Goal: Task Accomplishment & Management: Manage account settings

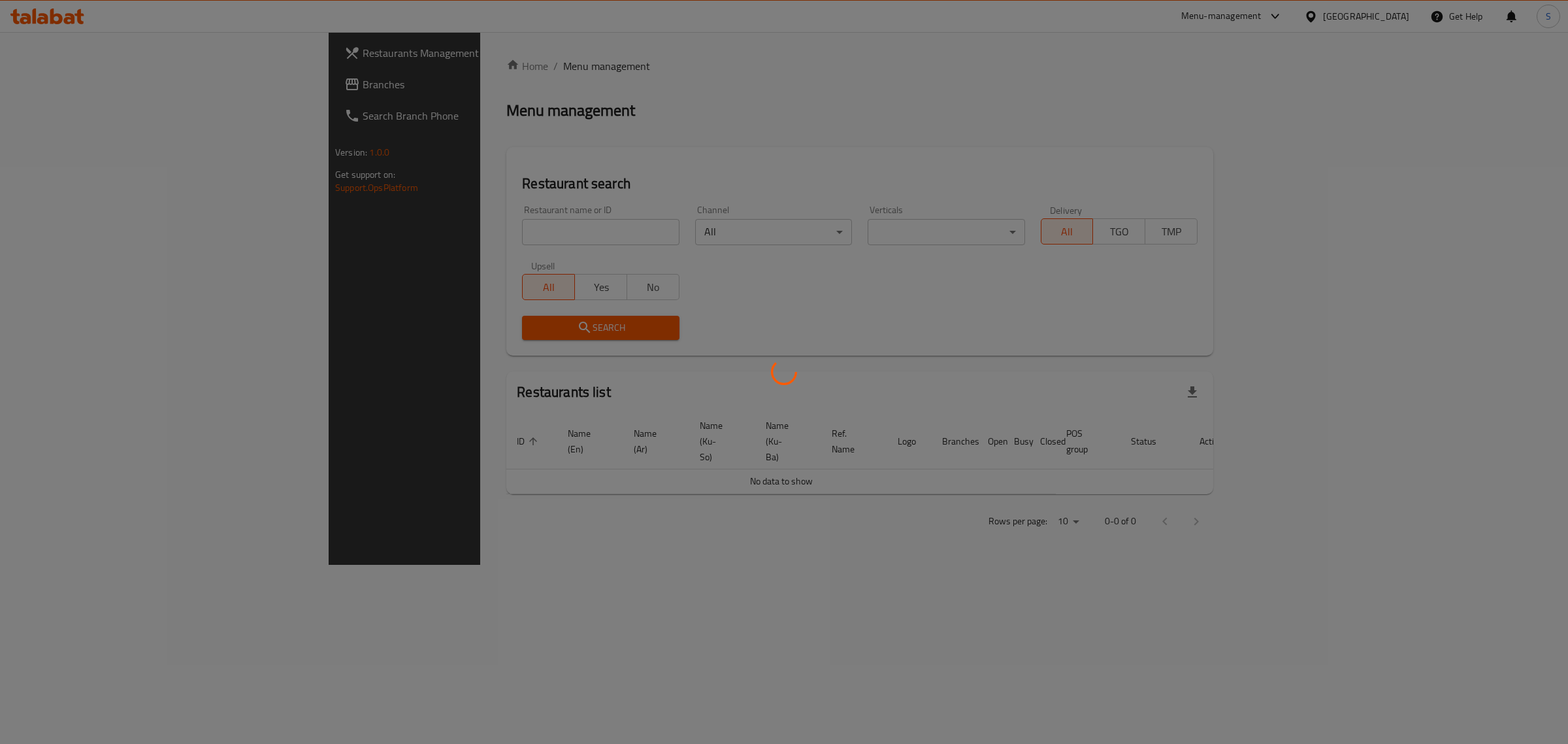
click at [477, 239] on div at bounding box center [784, 372] width 1568 height 744
click at [500, 236] on div "Home / Menu management Menu management Restaurant search Restaurant name or ID …" at bounding box center [854, 298] width 707 height 480
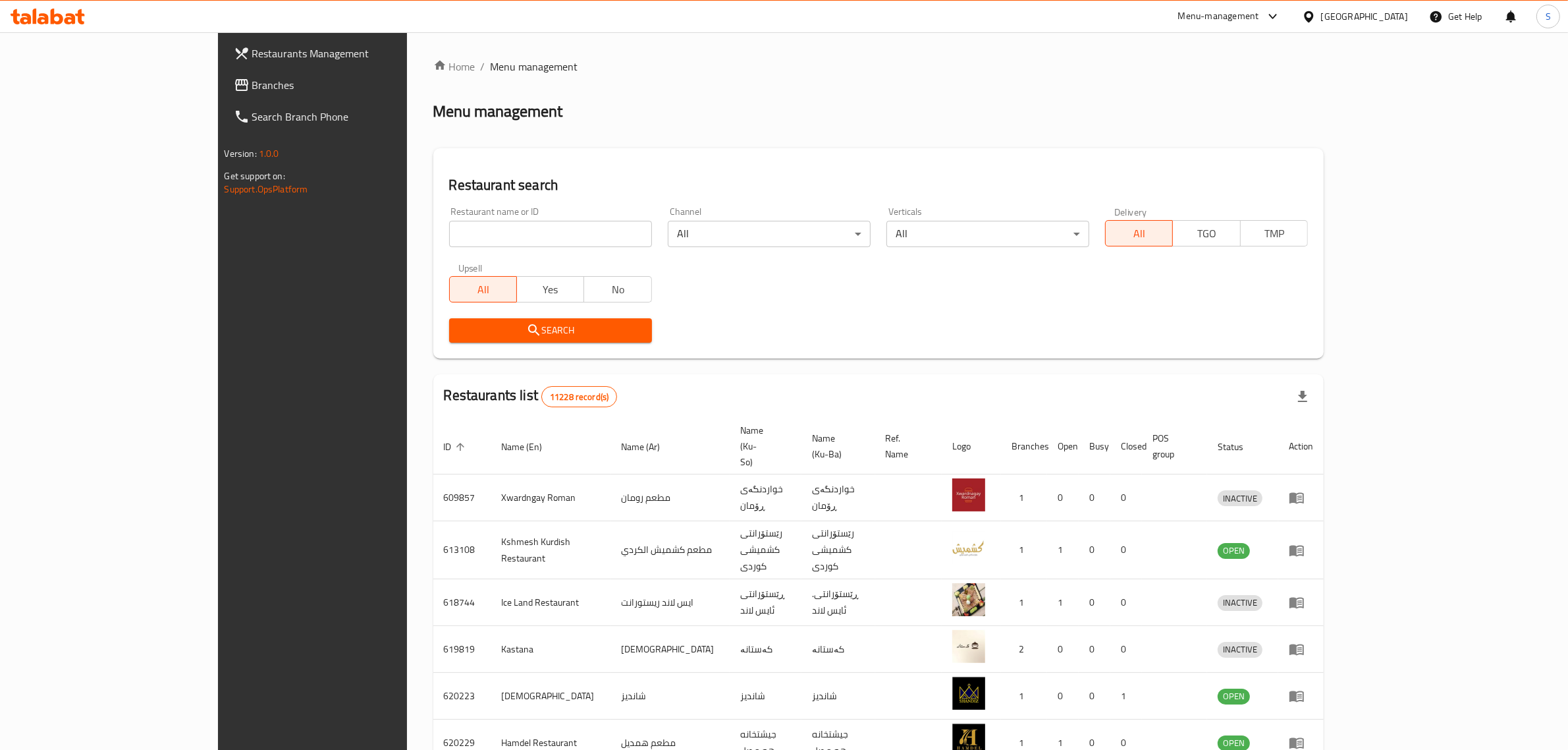
click at [514, 235] on input "search" at bounding box center [550, 233] width 203 height 26
type input "hot box"
click button "Search" at bounding box center [550, 330] width 203 height 25
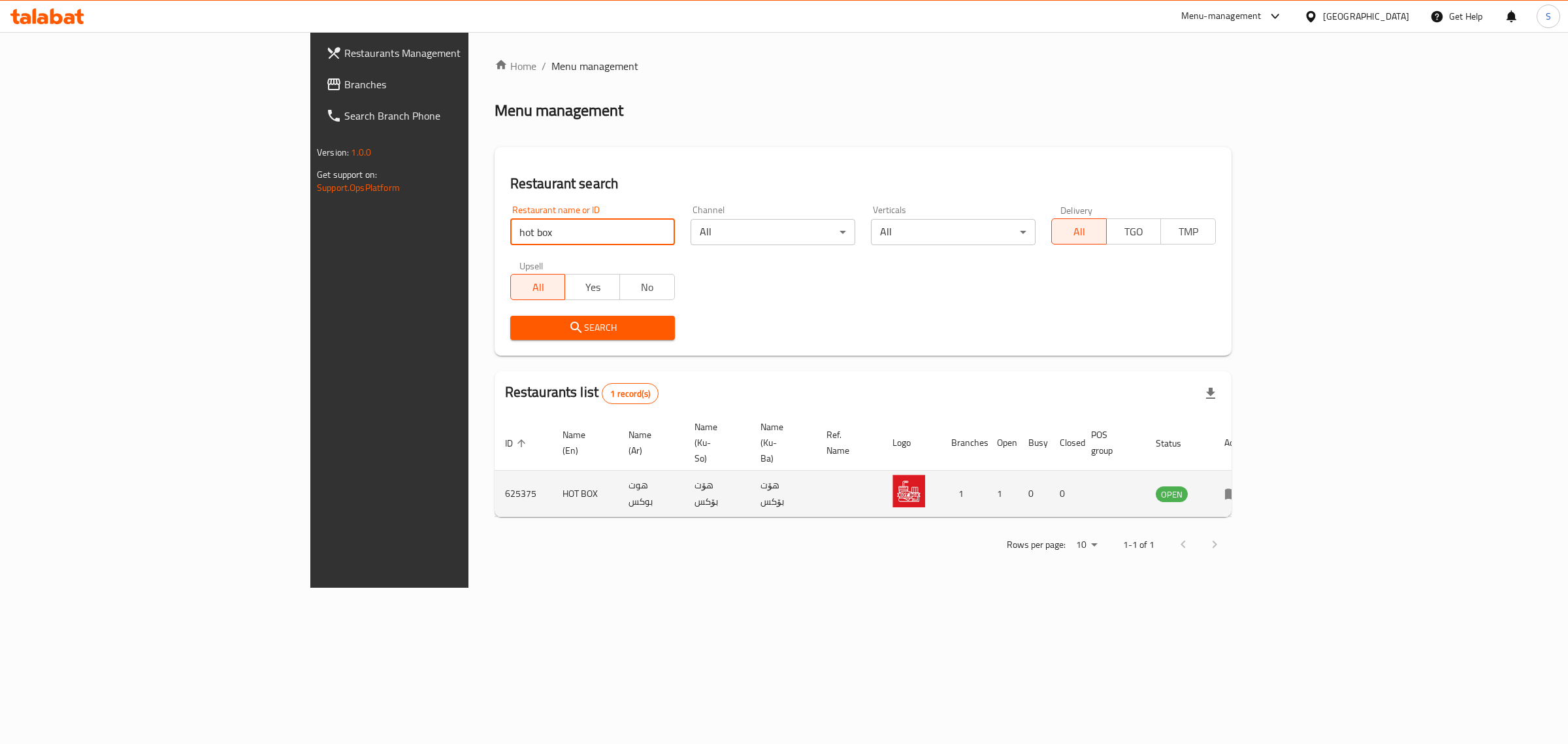
click at [1259, 471] on td "enhanced table" at bounding box center [1236, 494] width 45 height 47
click at [1239, 489] on icon "enhanced table" at bounding box center [1232, 494] width 15 height 11
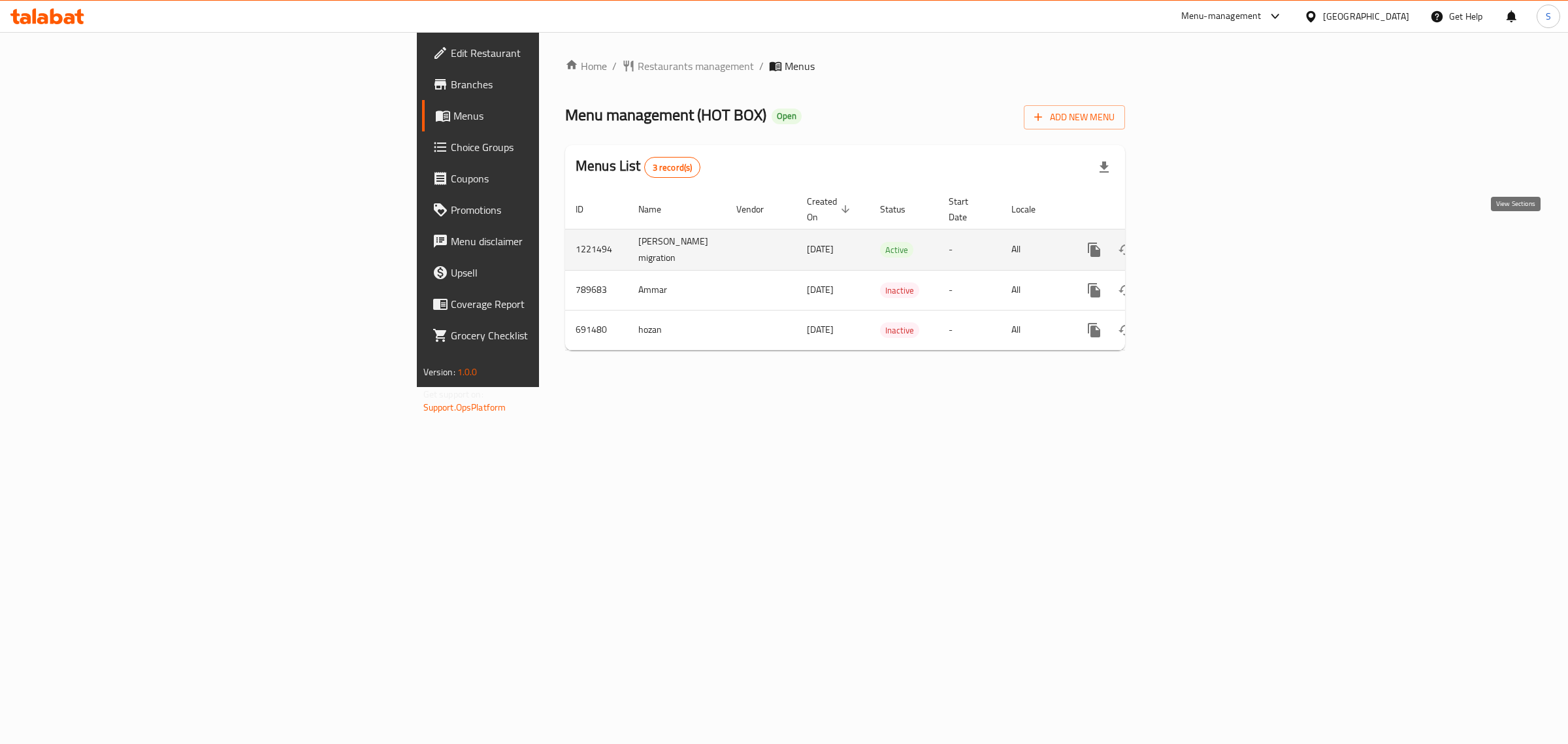
click at [1194, 244] on icon "enhanced table" at bounding box center [1188, 250] width 12 height 12
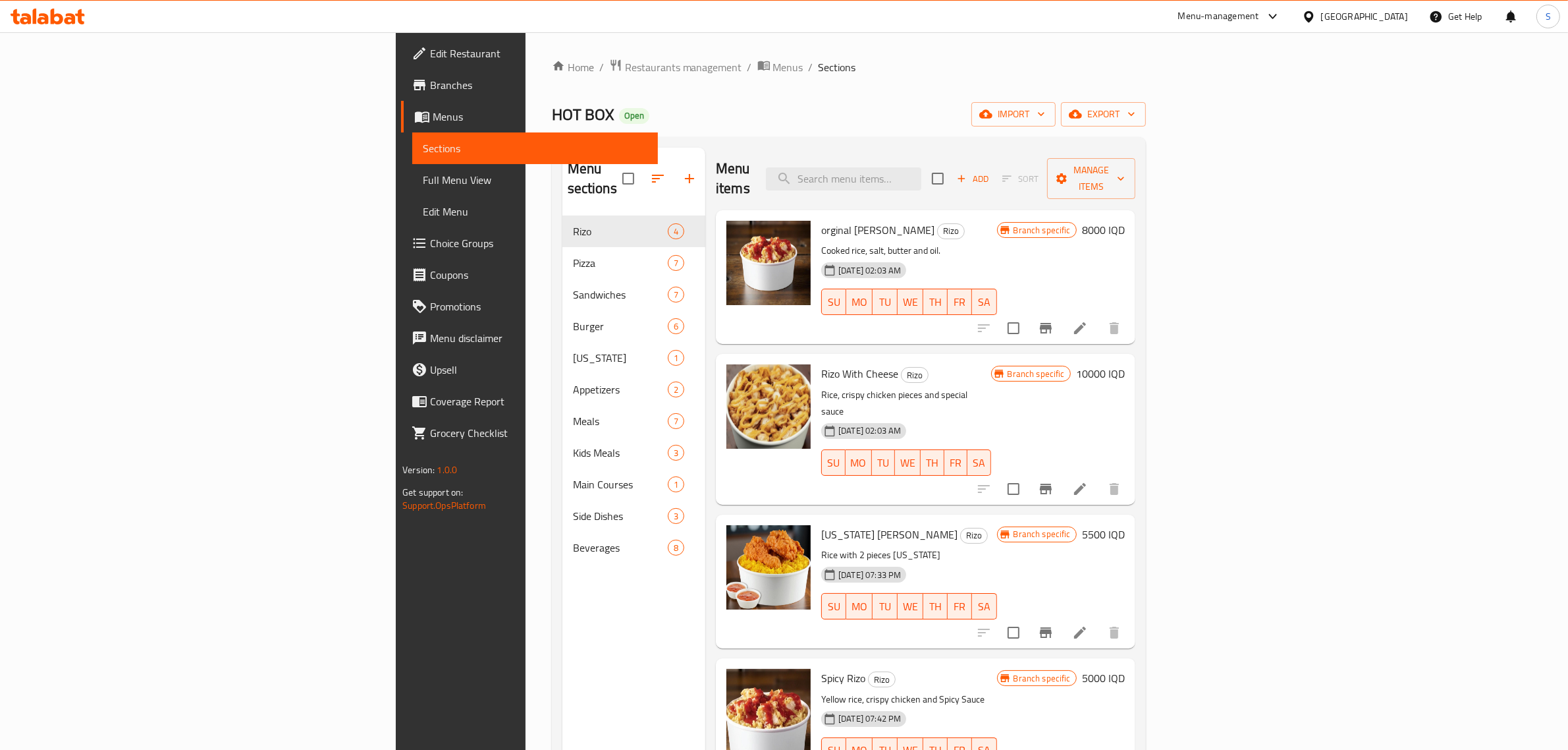
click at [563, 550] on div "Menu sections Rizo 4 Pizza 7 Sandwiches 7 Burger 6 Kentucky 1 Appetizers 2 Meal…" at bounding box center [634, 522] width 143 height 750
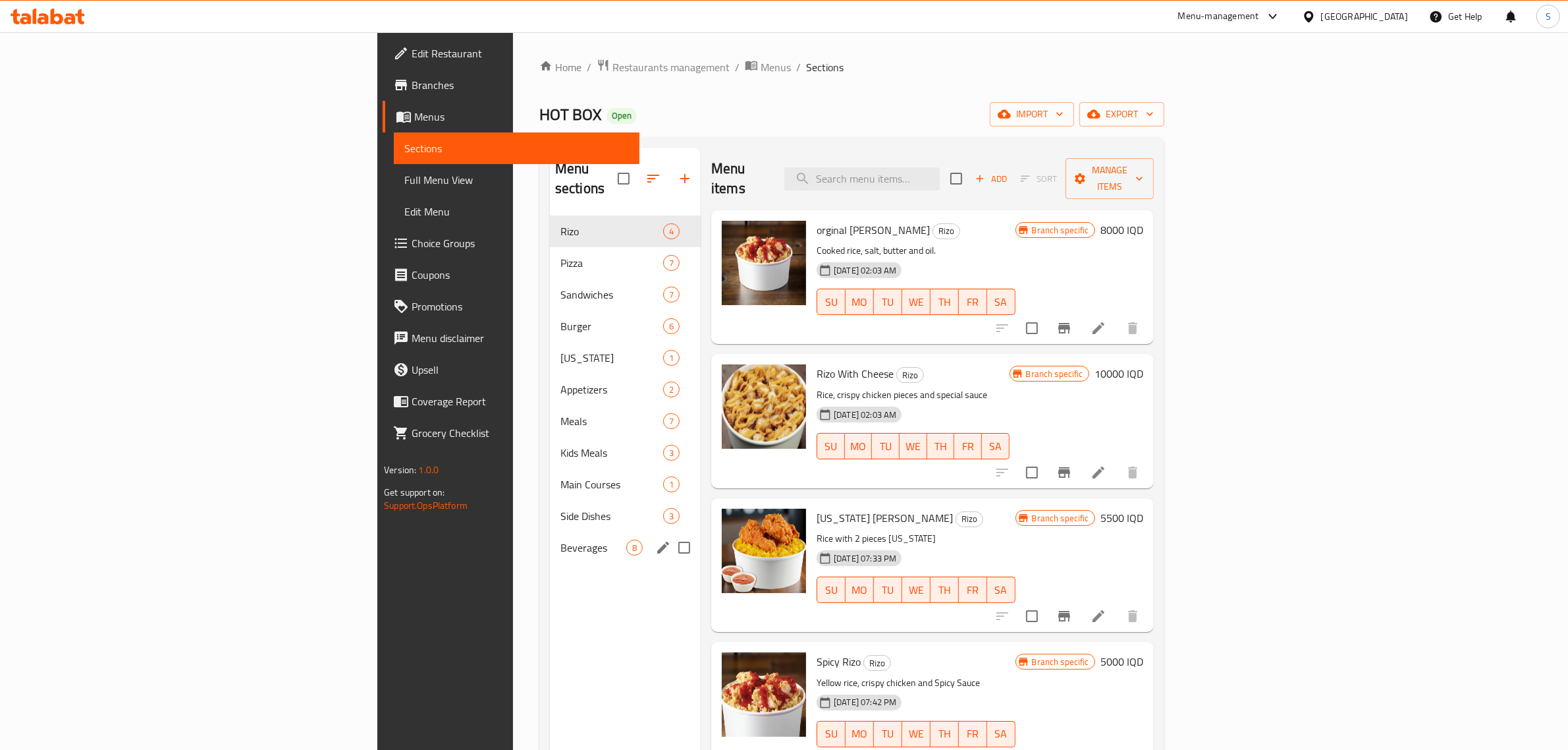
click at [561, 540] on span "Beverages" at bounding box center [594, 548] width 66 height 15
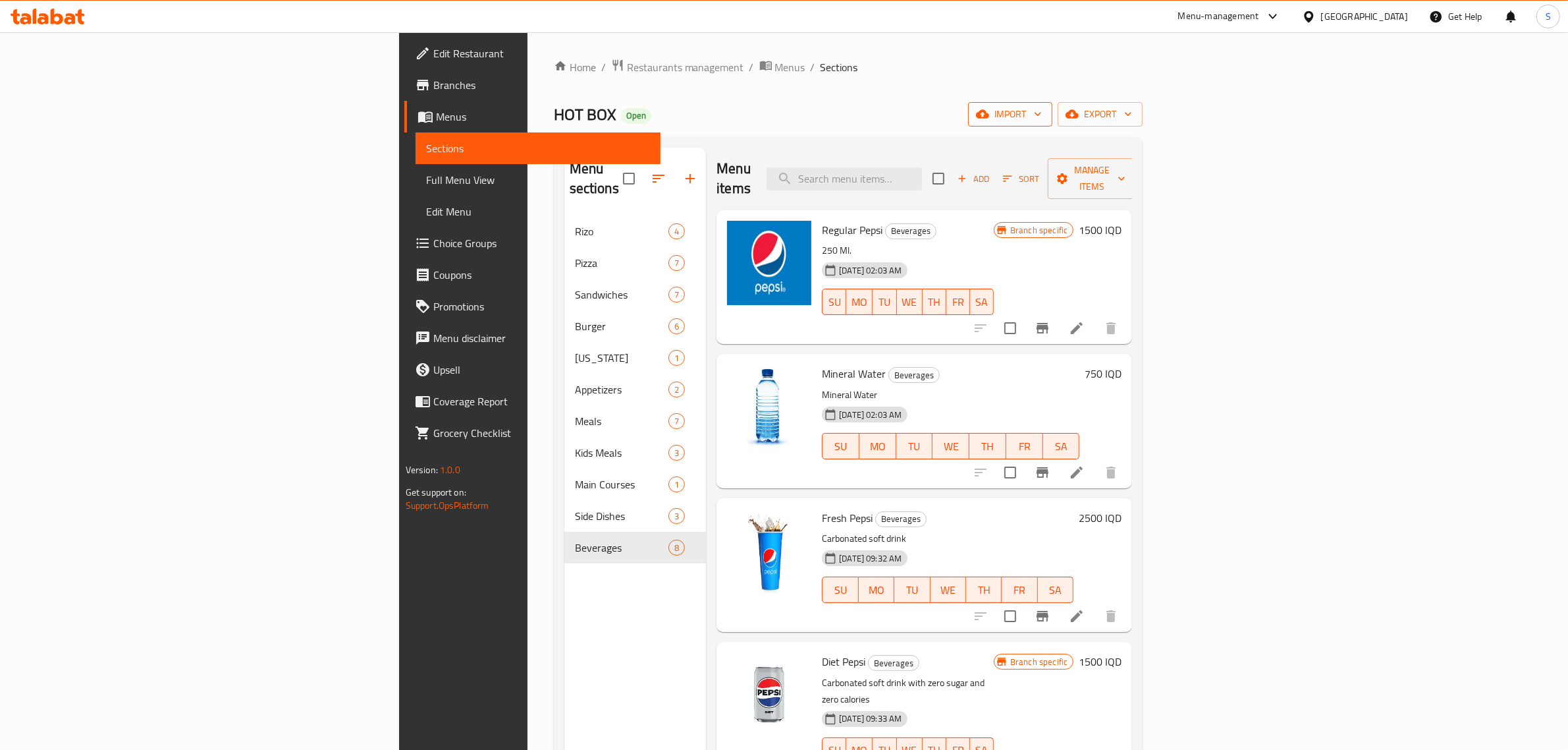
click at [1042, 116] on span "import" at bounding box center [1010, 114] width 63 height 16
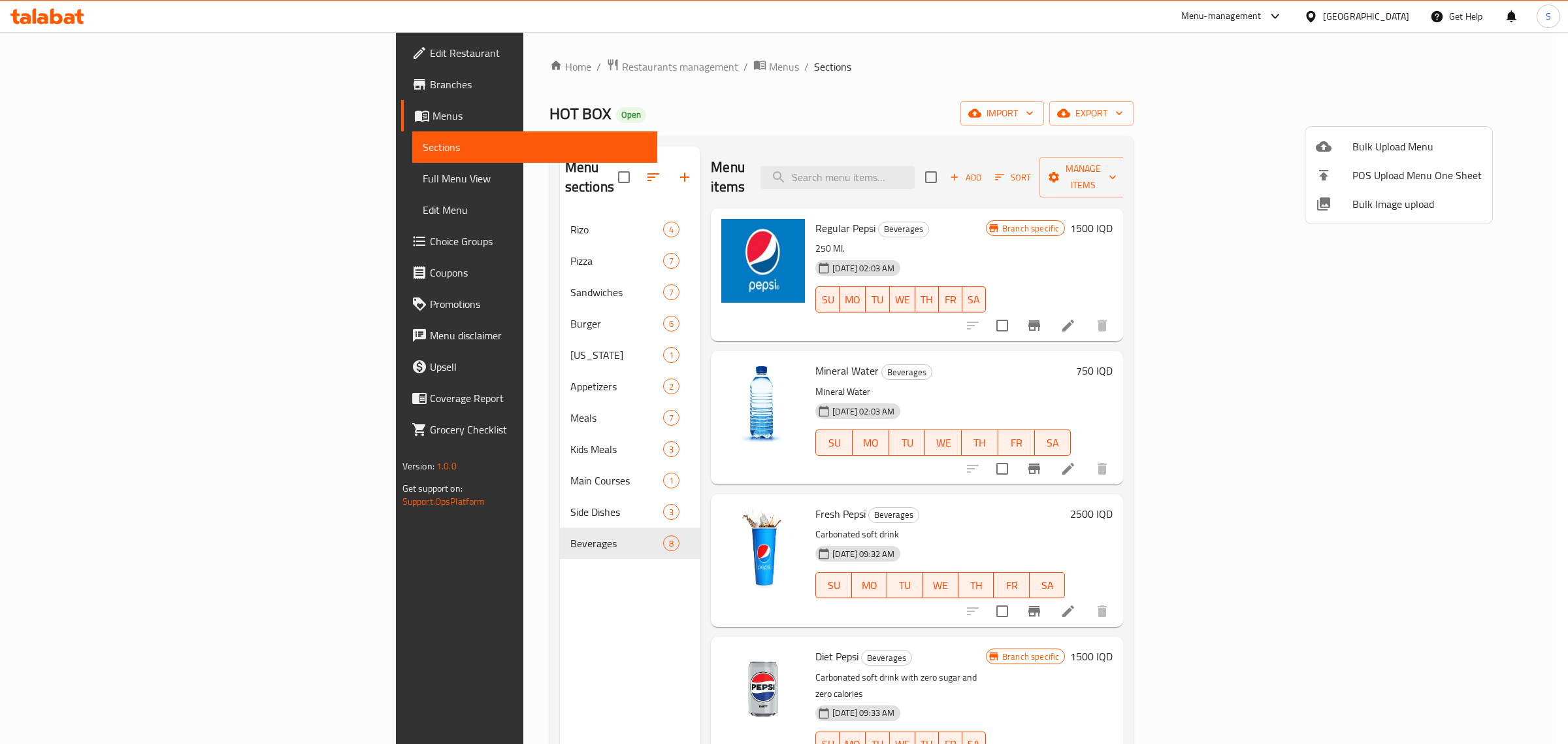
click at [1494, 121] on div at bounding box center [784, 372] width 1568 height 744
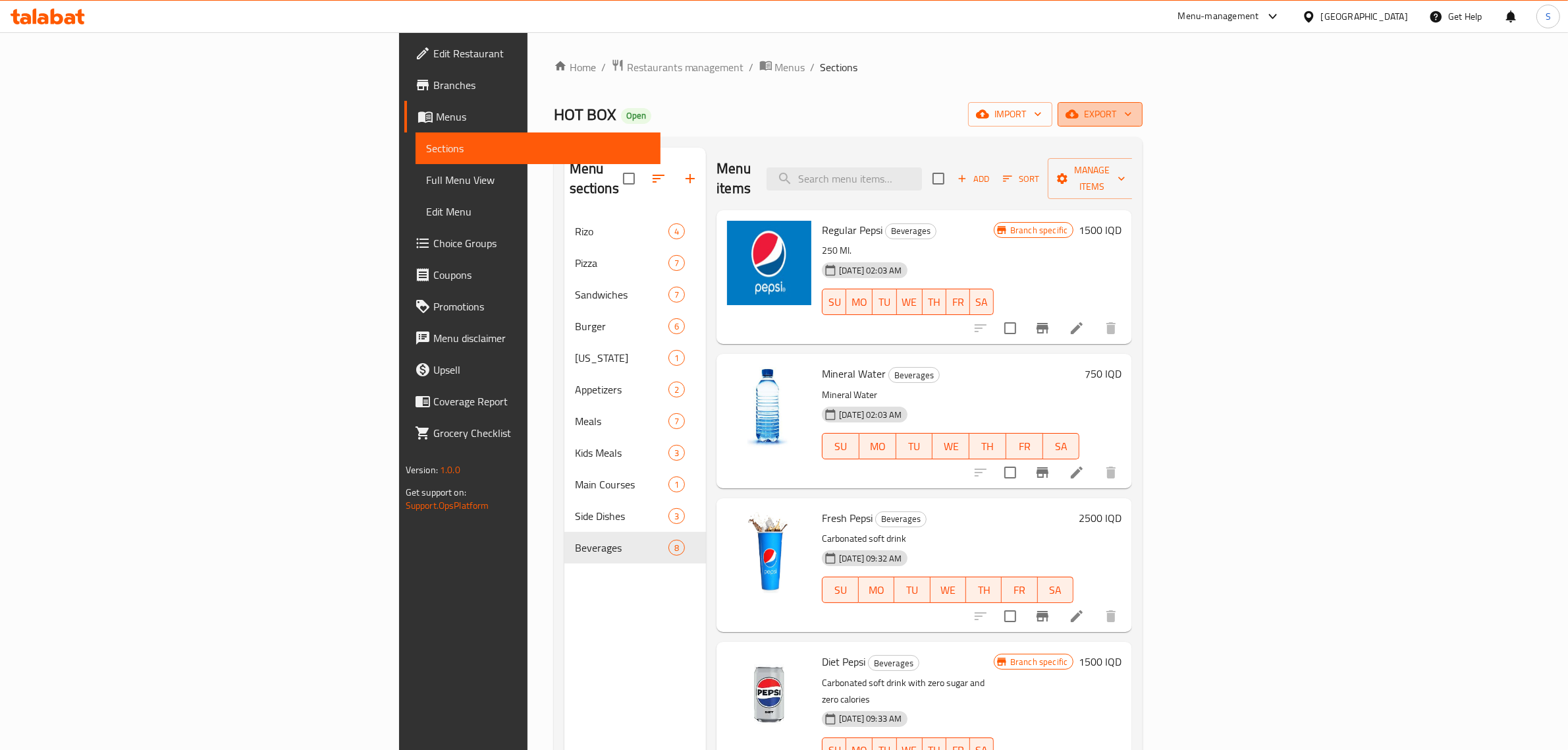
click at [1132, 114] on span "export" at bounding box center [1100, 114] width 64 height 16
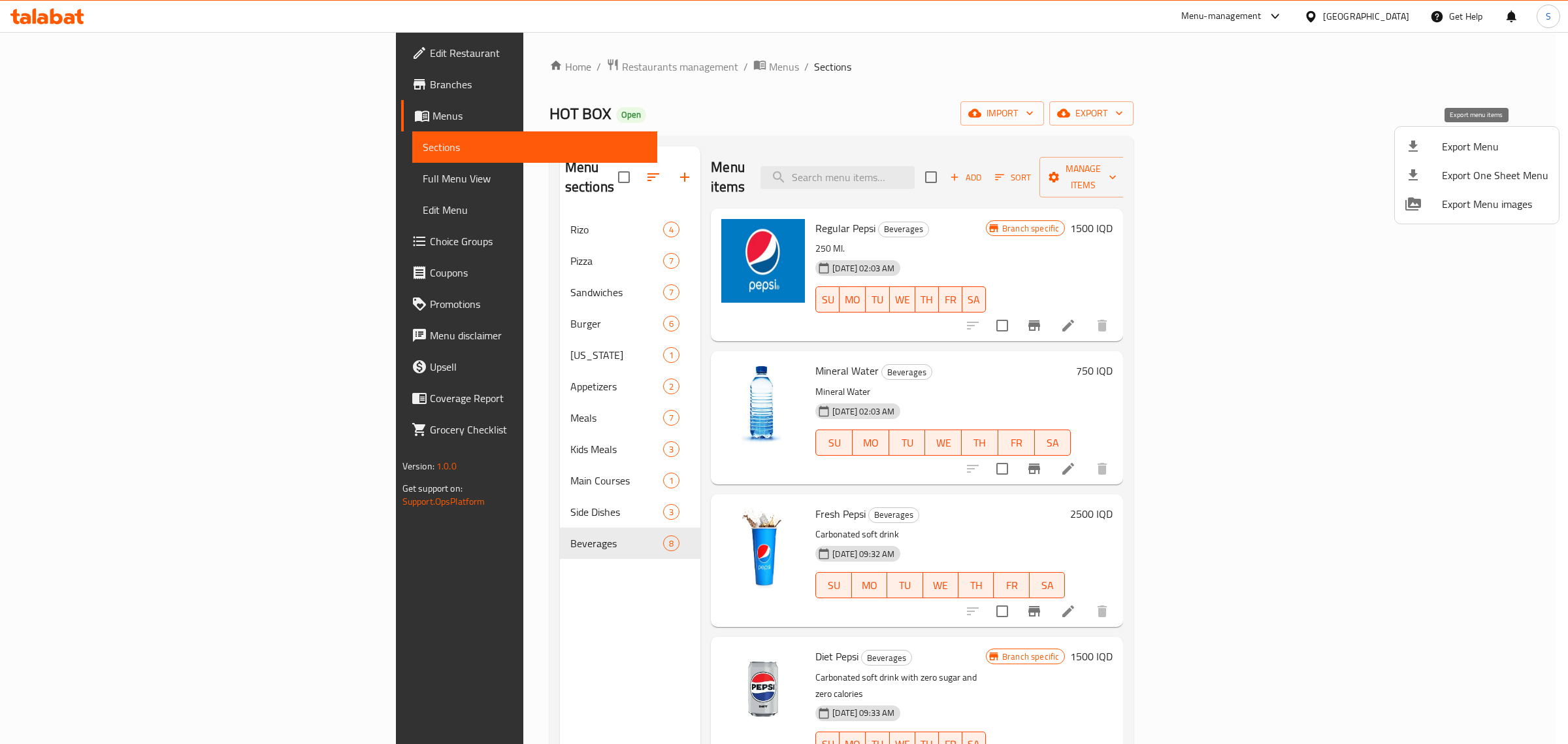
click at [1440, 151] on div at bounding box center [1423, 146] width 36 height 15
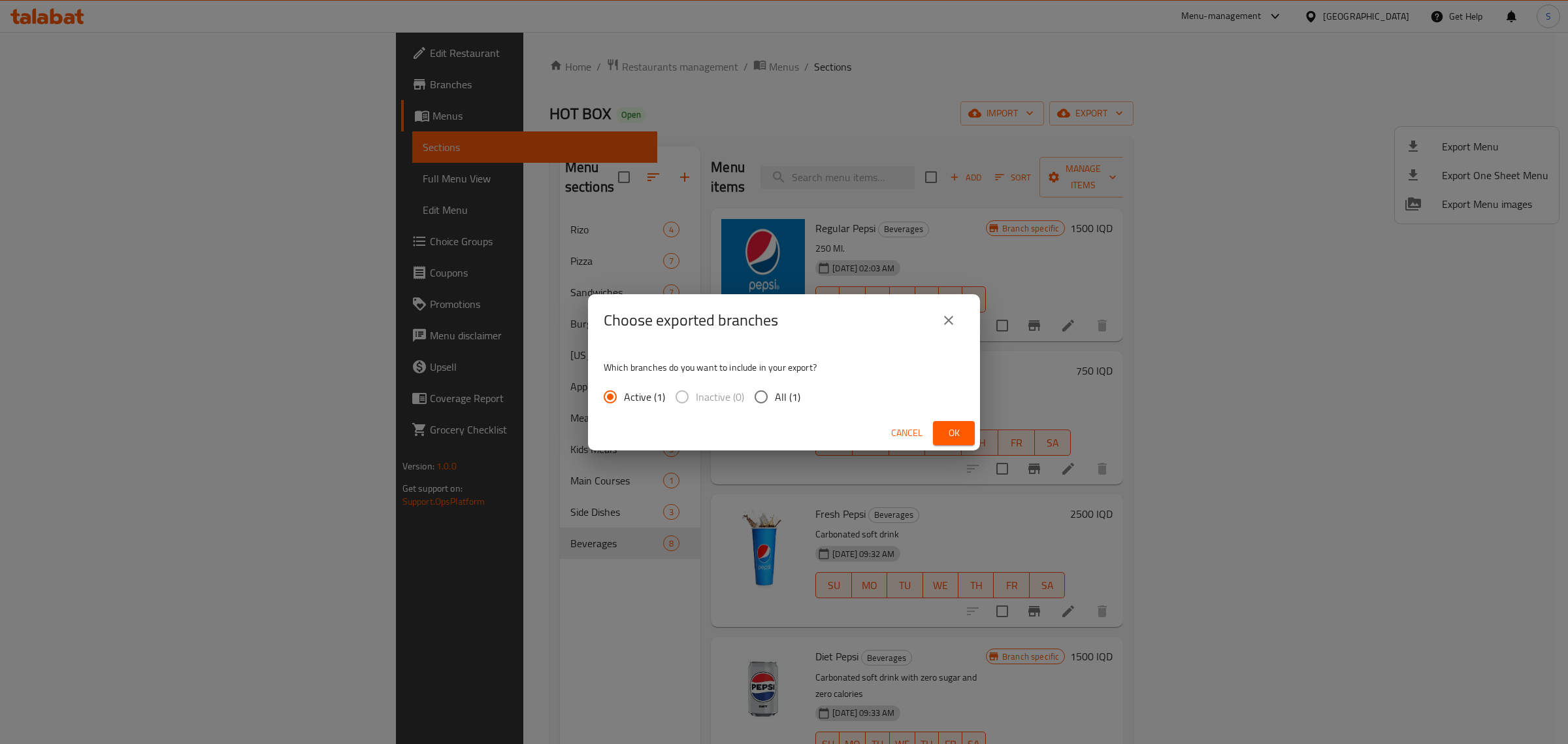
click at [964, 427] on span "Ok" at bounding box center [954, 432] width 21 height 16
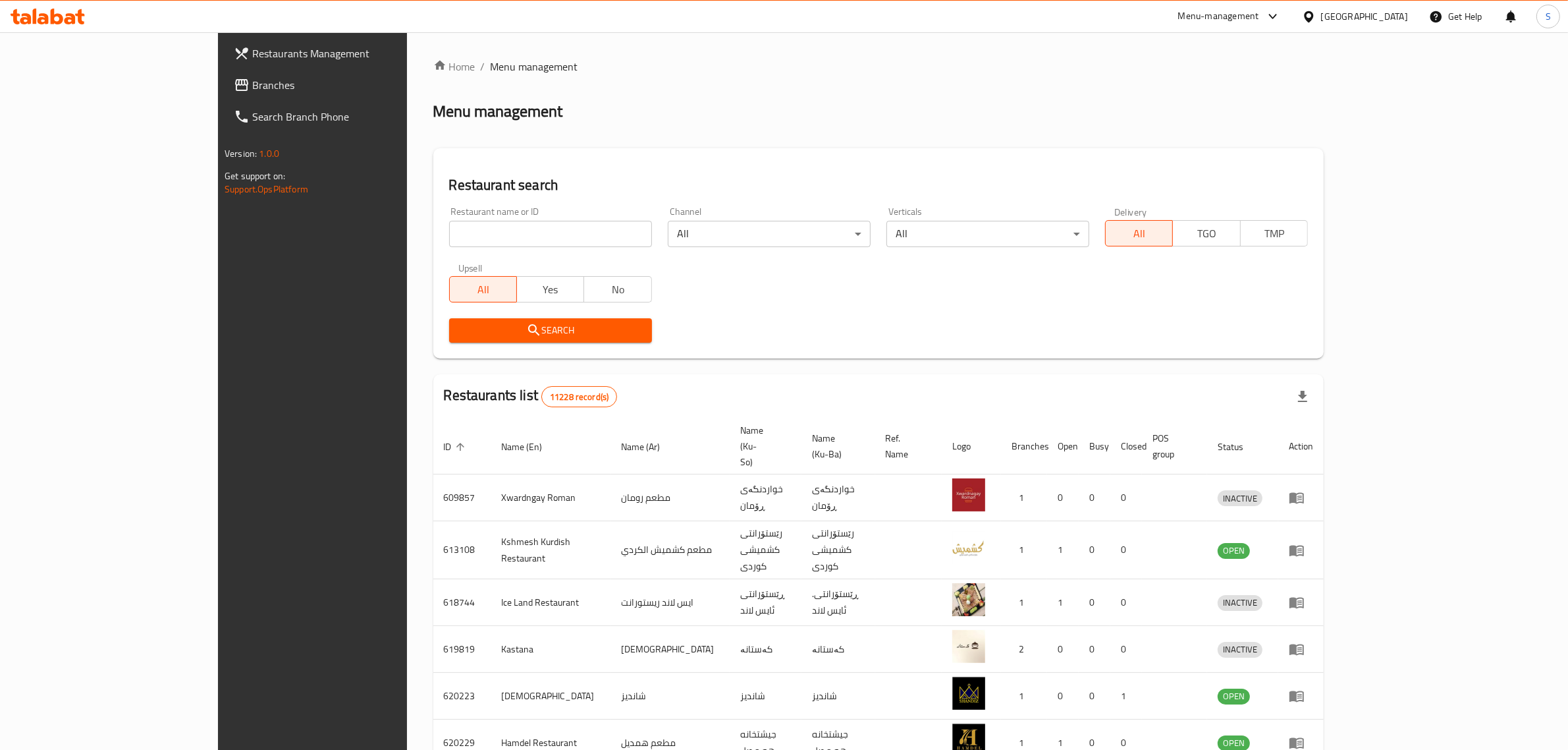
click at [555, 224] on input "search" at bounding box center [550, 233] width 203 height 26
type input "amore pizza"
click button "Search" at bounding box center [550, 330] width 203 height 25
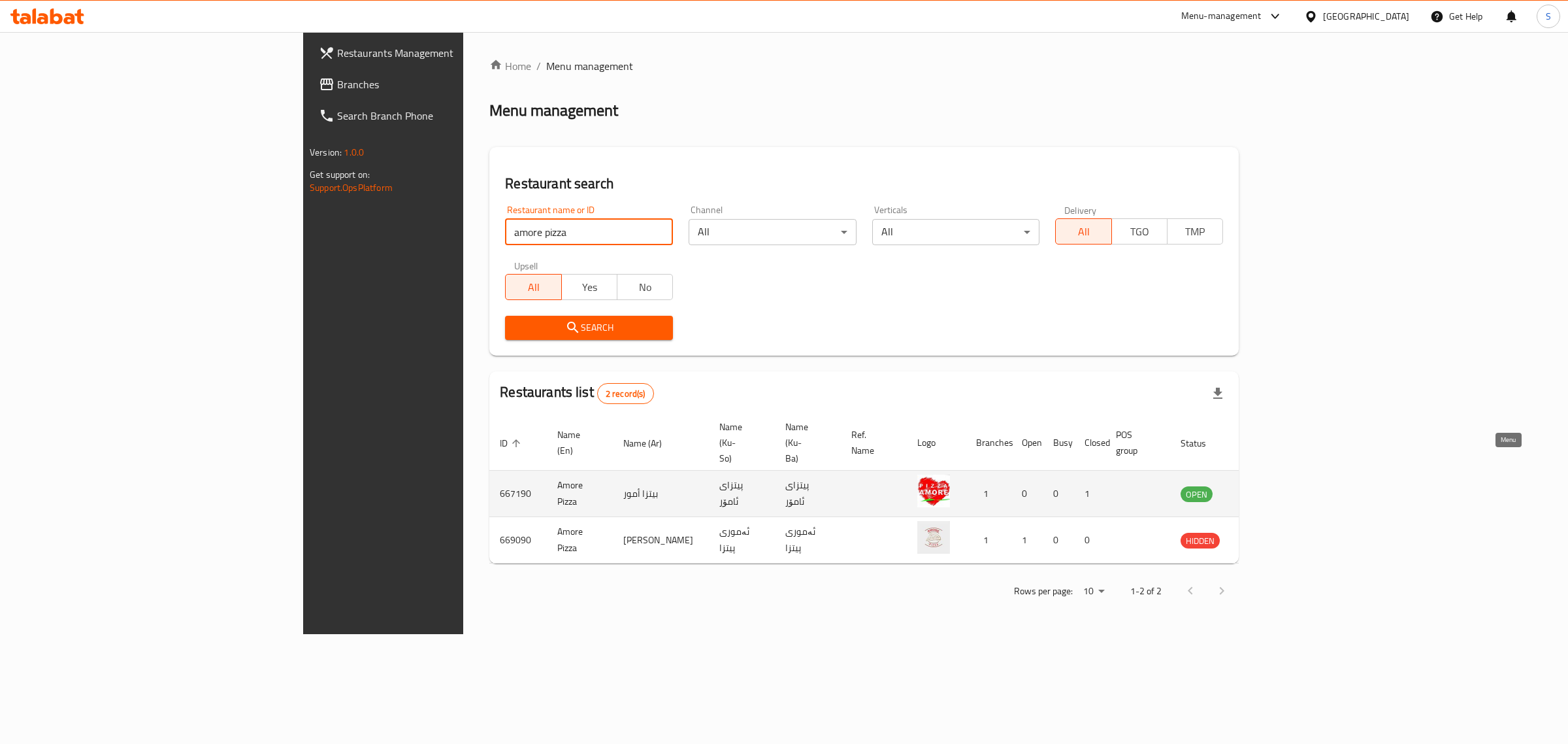
click at [1264, 489] on icon "enhanced table" at bounding box center [1256, 494] width 15 height 11
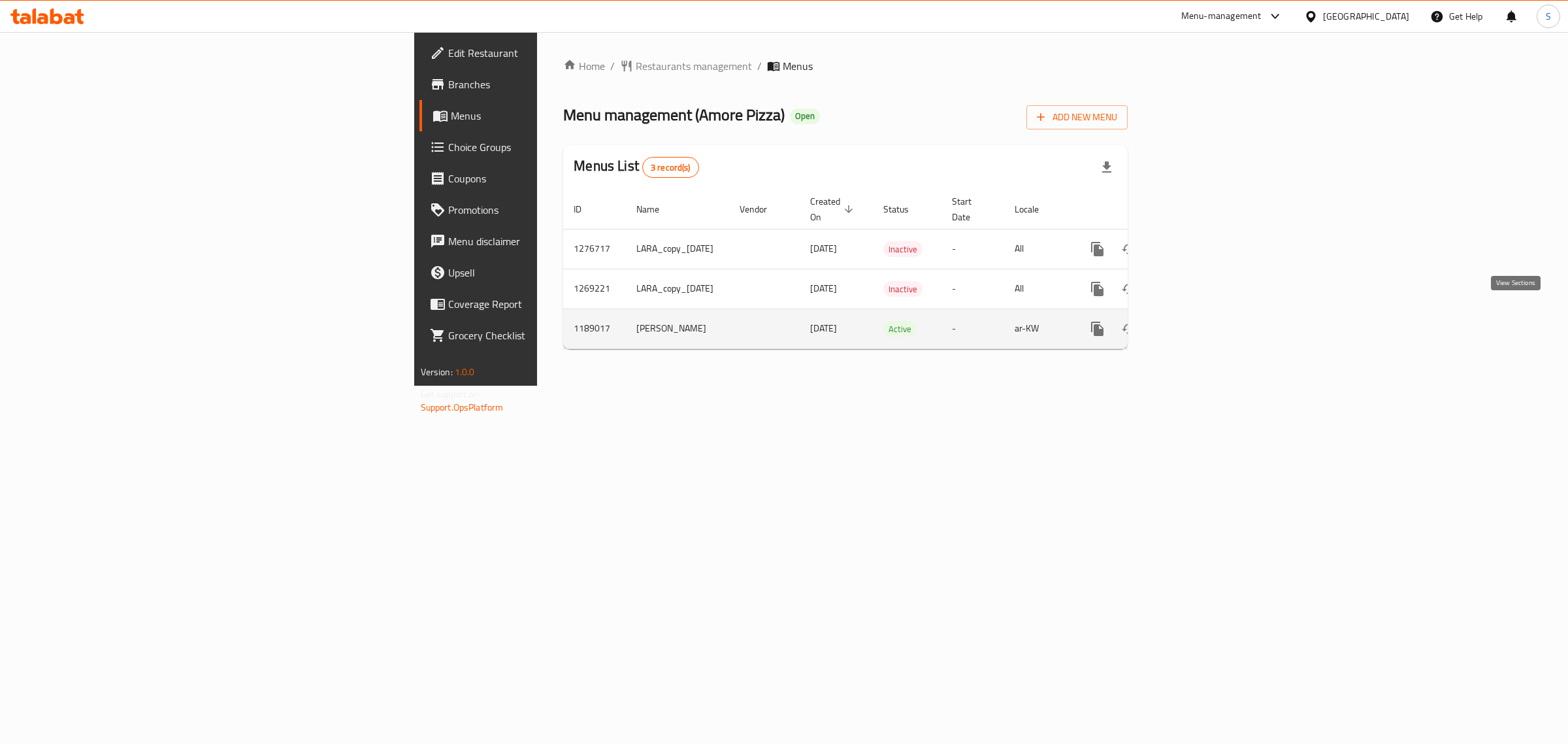
click at [1199, 321] on icon "enhanced table" at bounding box center [1192, 328] width 15 height 15
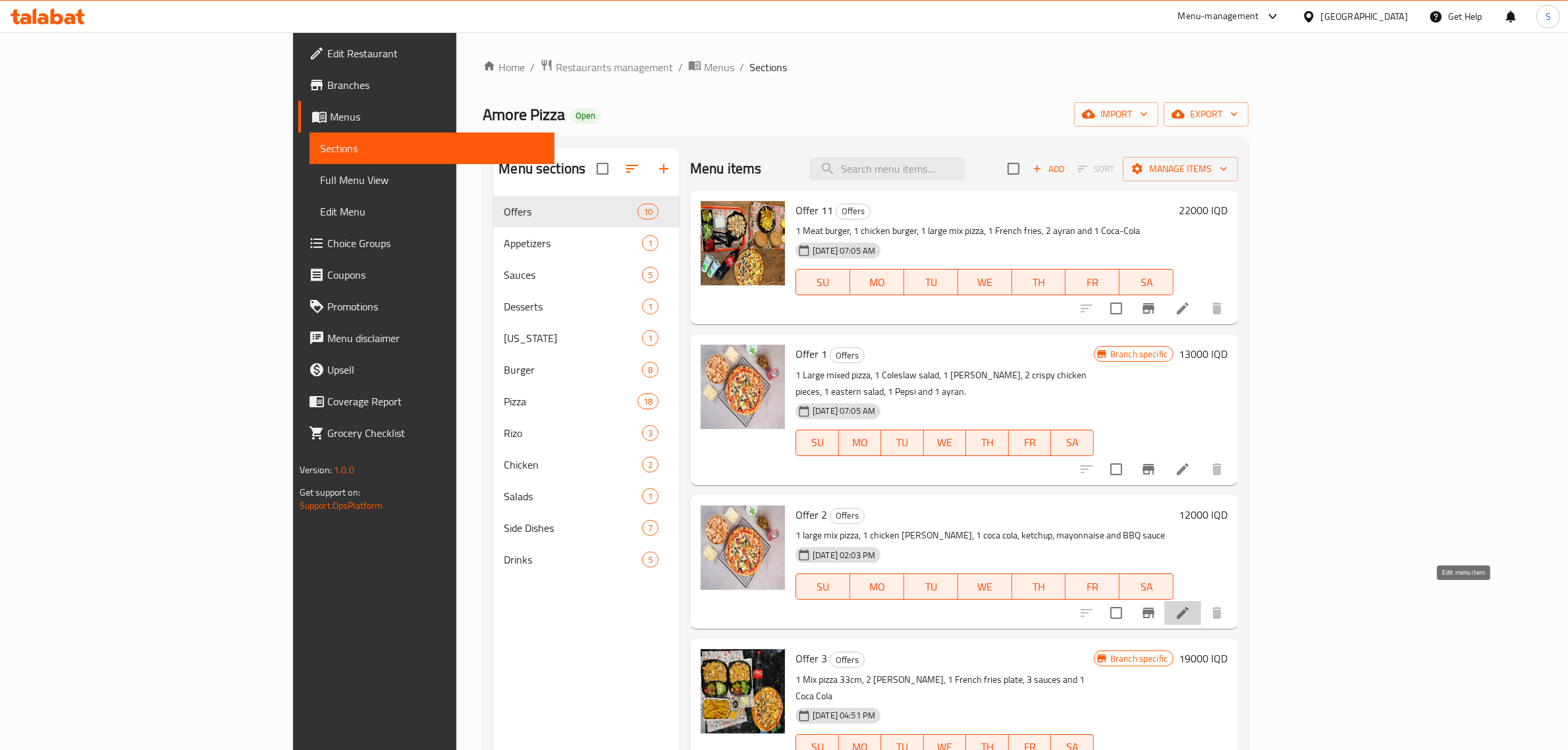
click at [1189, 607] on icon at bounding box center [1182, 612] width 12 height 12
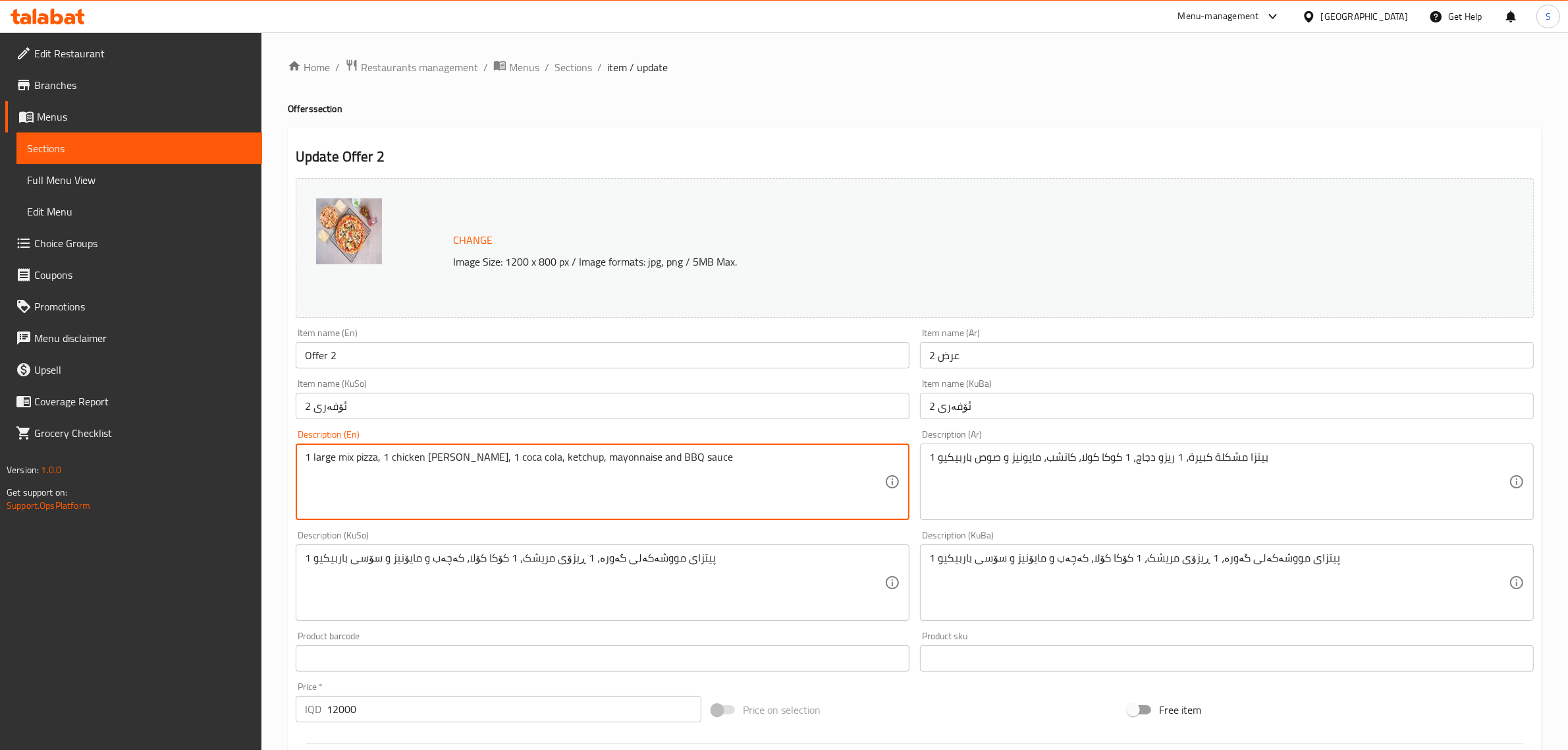
click at [344, 459] on textarea "1 large mix pizza, 1 chicken [PERSON_NAME], 1 coca cola, ketchup, mayonnaise an…" at bounding box center [594, 481] width 580 height 63
type textarea "1 large pepperoni pizza, 1 chicken [PERSON_NAME], 1 coca cola, ketchup, mayonna…"
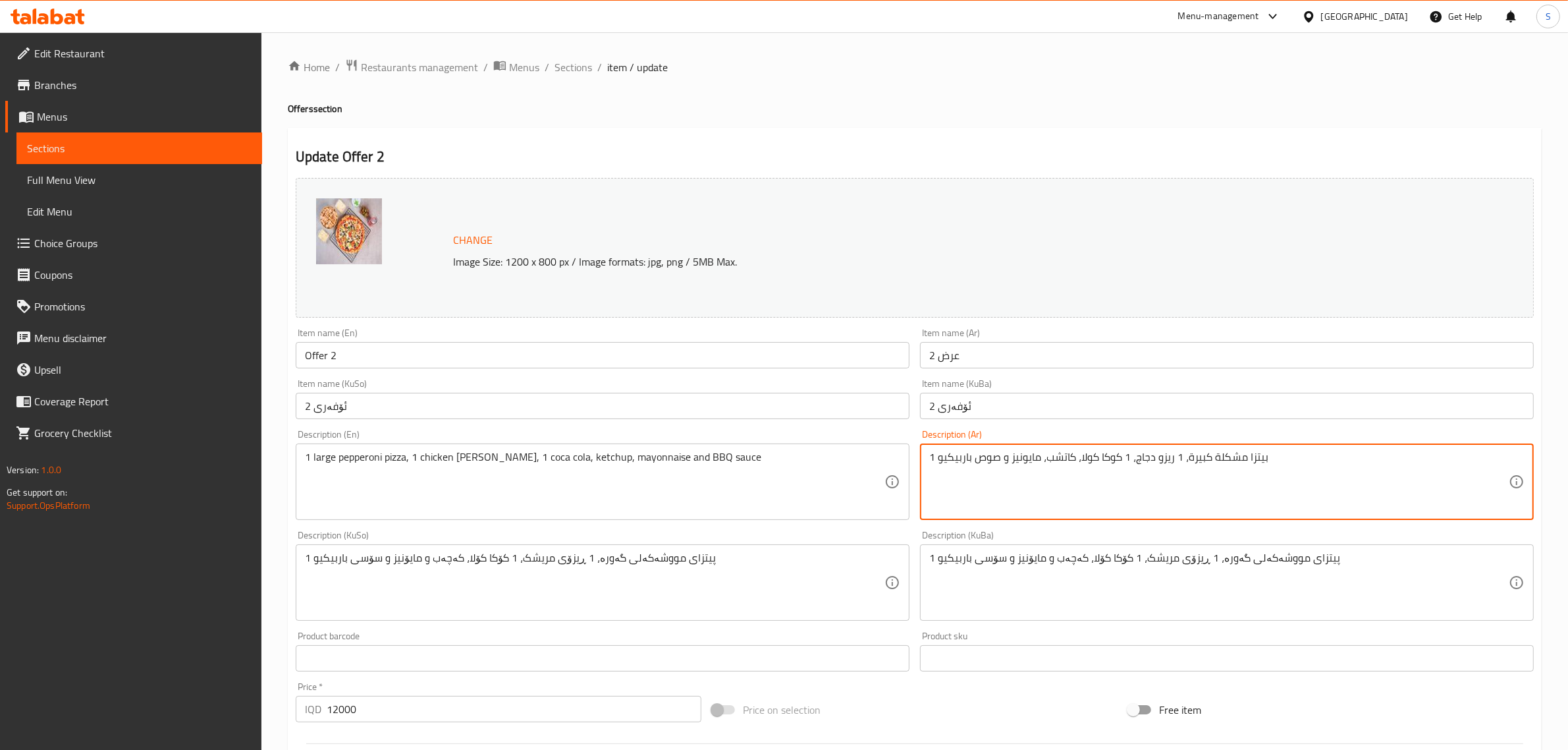
click at [1225, 458] on textarea "1 بيتزا مشكلة كبيرة، 1 ريزو دجاج، 1 كوكا كولا، كاتشب، مايونيز و صوص باربيكيو" at bounding box center [1219, 481] width 580 height 63
type textarea "1 بيتزا ببروني كبيرة، 1 ريزو دجاج، 1 كوكا كولا، كاتشب، مايونيز و صوص باربيكيو"
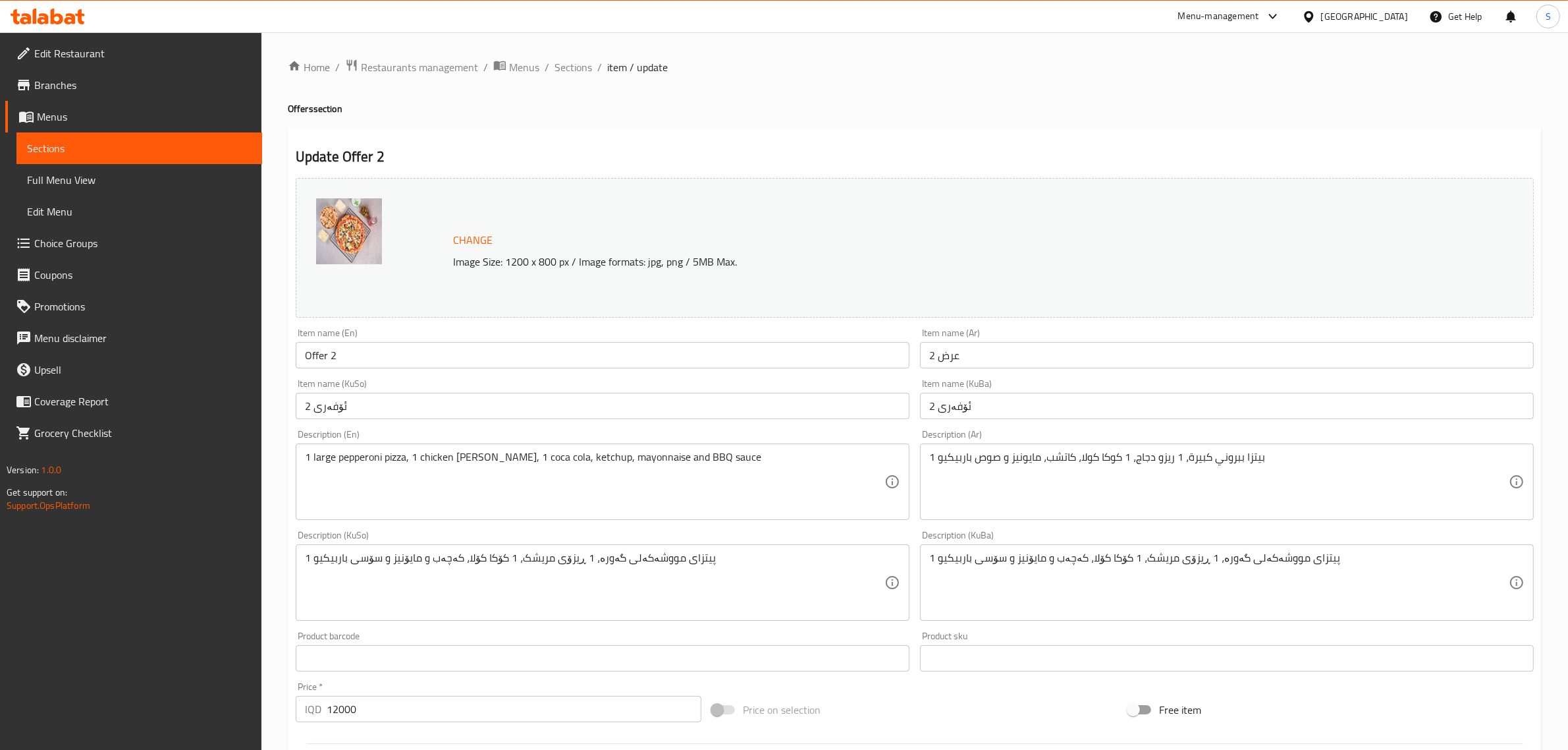
click at [1265, 555] on textarea "1 پیتزای مووشەکەلی گەورە، 1 ڕیزۆی مریشک، 1 کۆکا کۆلا، کەچەب و مایۆنیز و سۆسی با…" at bounding box center [1219, 583] width 580 height 63
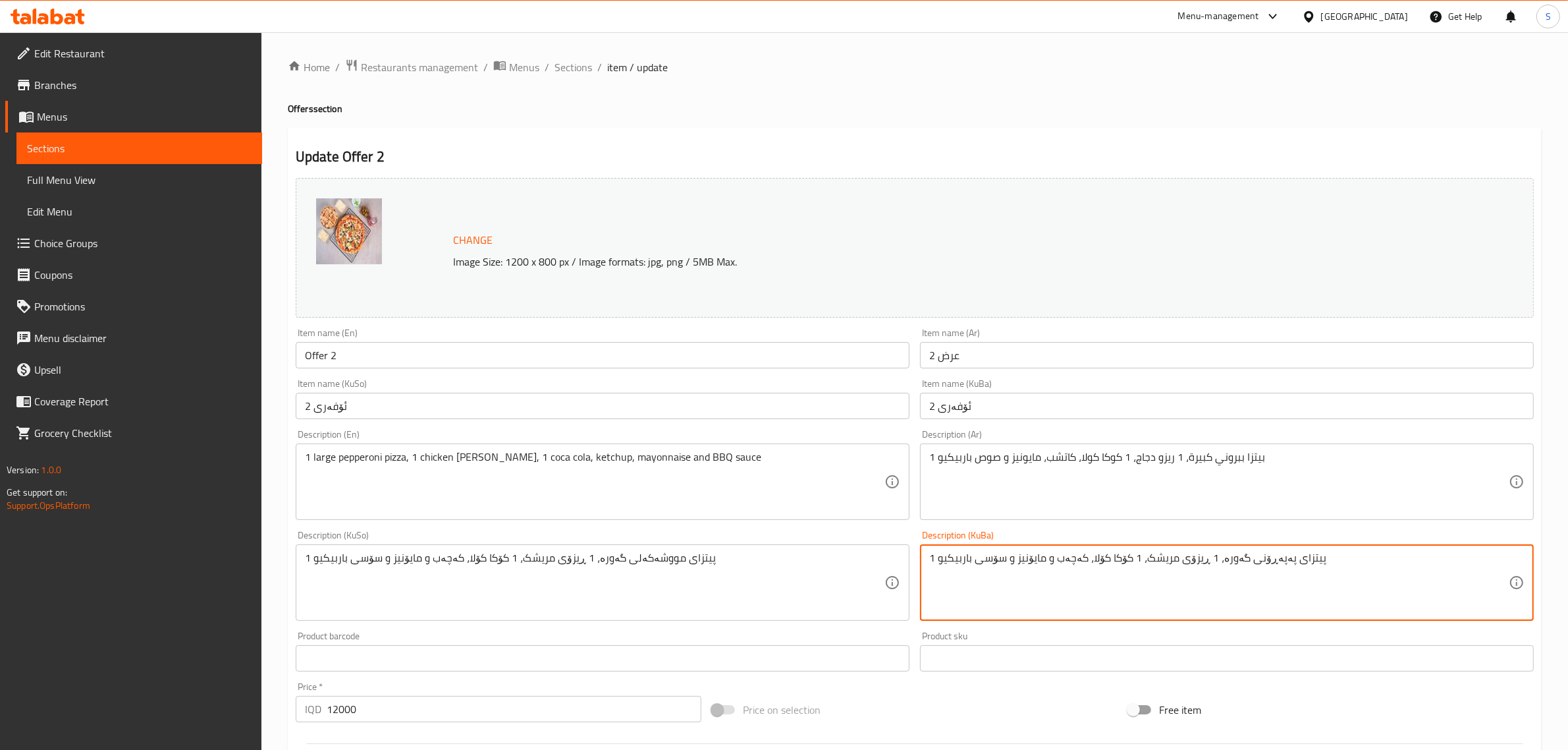
click at [1265, 560] on textarea "1 پیتزای پەپەڕۆنی گەورە، 1 ڕیزۆی مریشک، 1 کۆکا کۆلا، کەچەب و مایۆنیز و سۆسی بار…" at bounding box center [1219, 583] width 580 height 63
type textarea "1 پیتزای پەپەڕۆنی گەورە، 1 ڕیزۆی مریشک، 1 کۆکا کۆلا، کەچەب و مایۆنیز و سۆسی بار…"
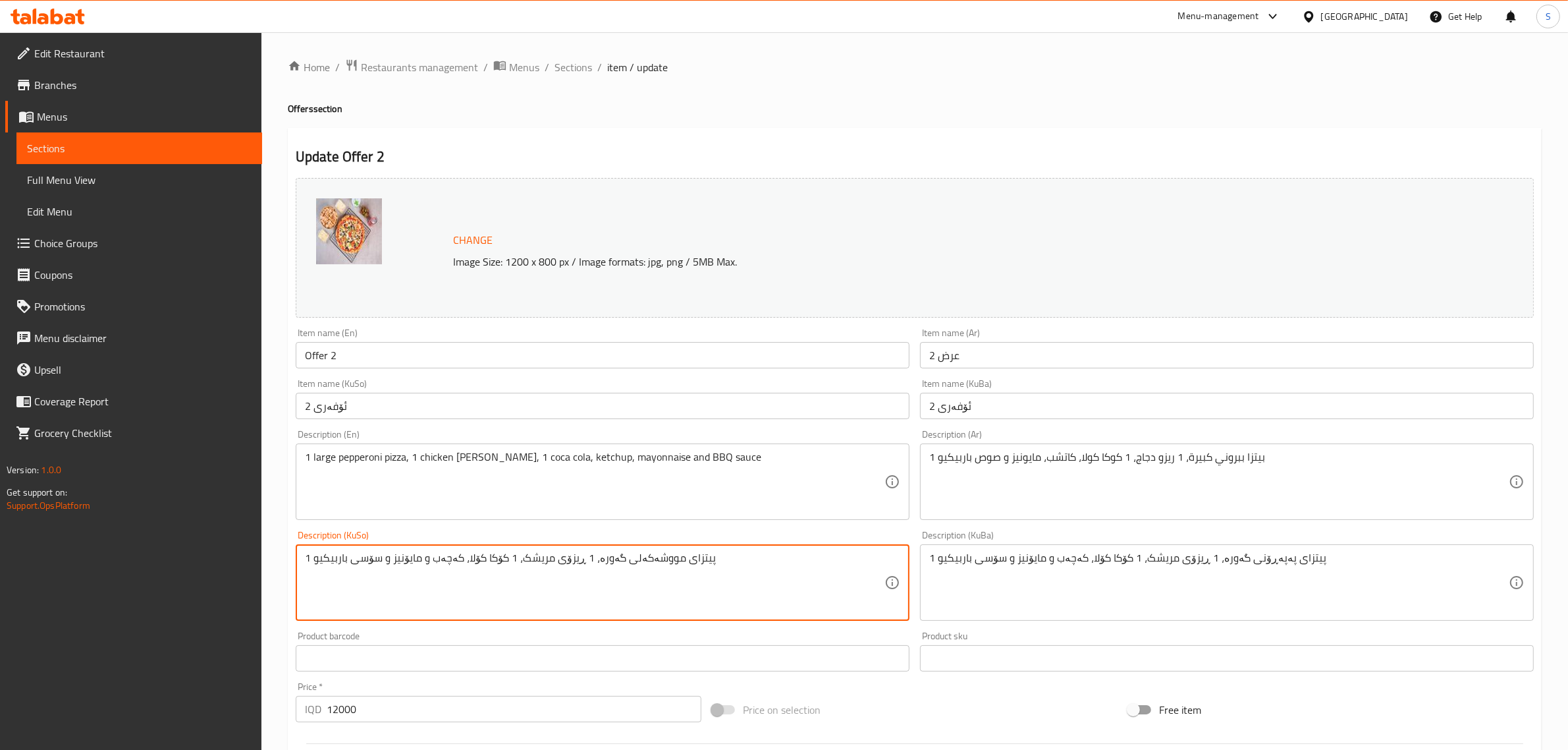
click at [754, 571] on textarea "1 پیتزای مووشەکەلی گەورە، 1 ڕیزۆی مریشک، 1 کۆکا کۆلا، کەچەب و مایۆنیز و سۆسی با…" at bounding box center [594, 583] width 580 height 63
paste textarea "ەپەڕۆن"
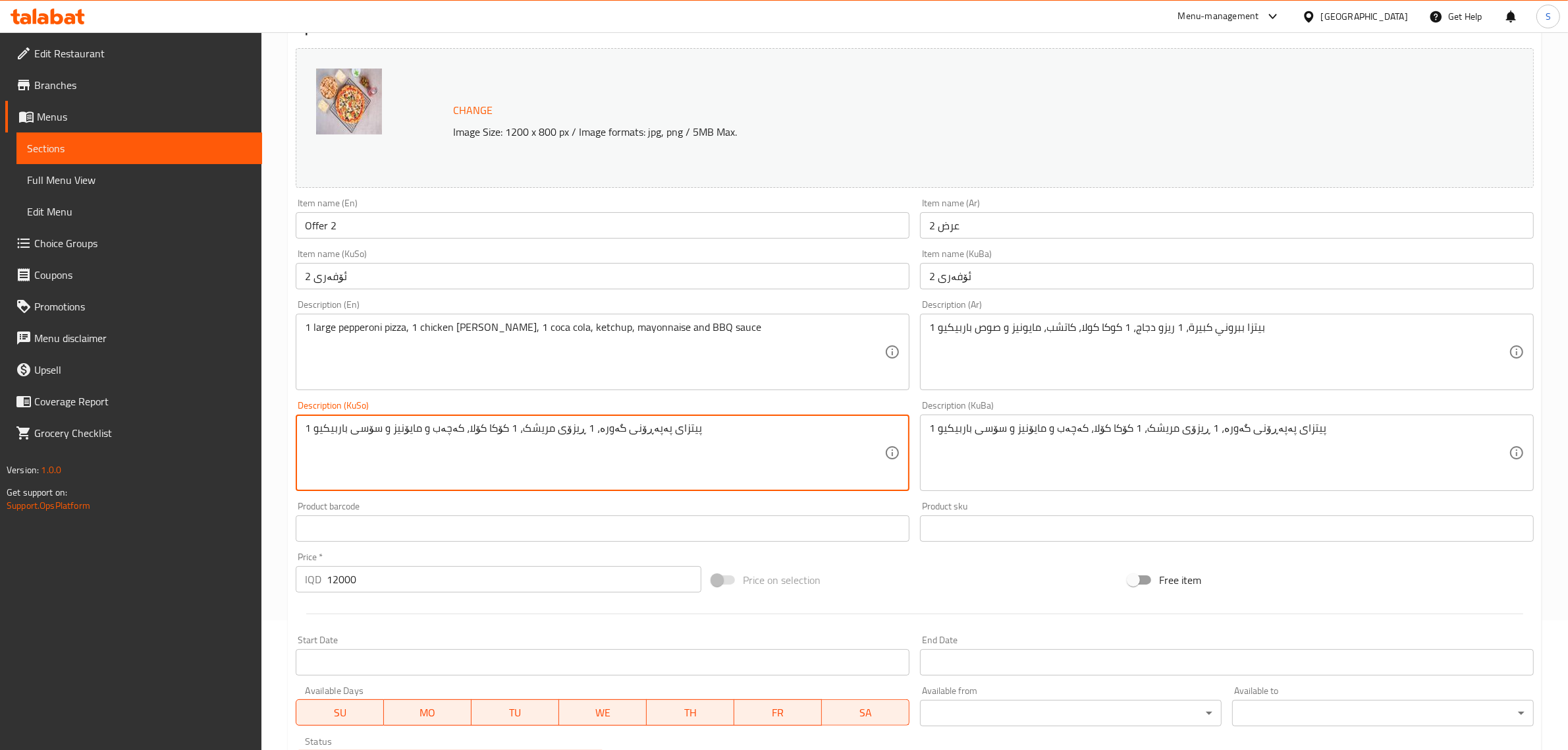
scroll to position [330, 0]
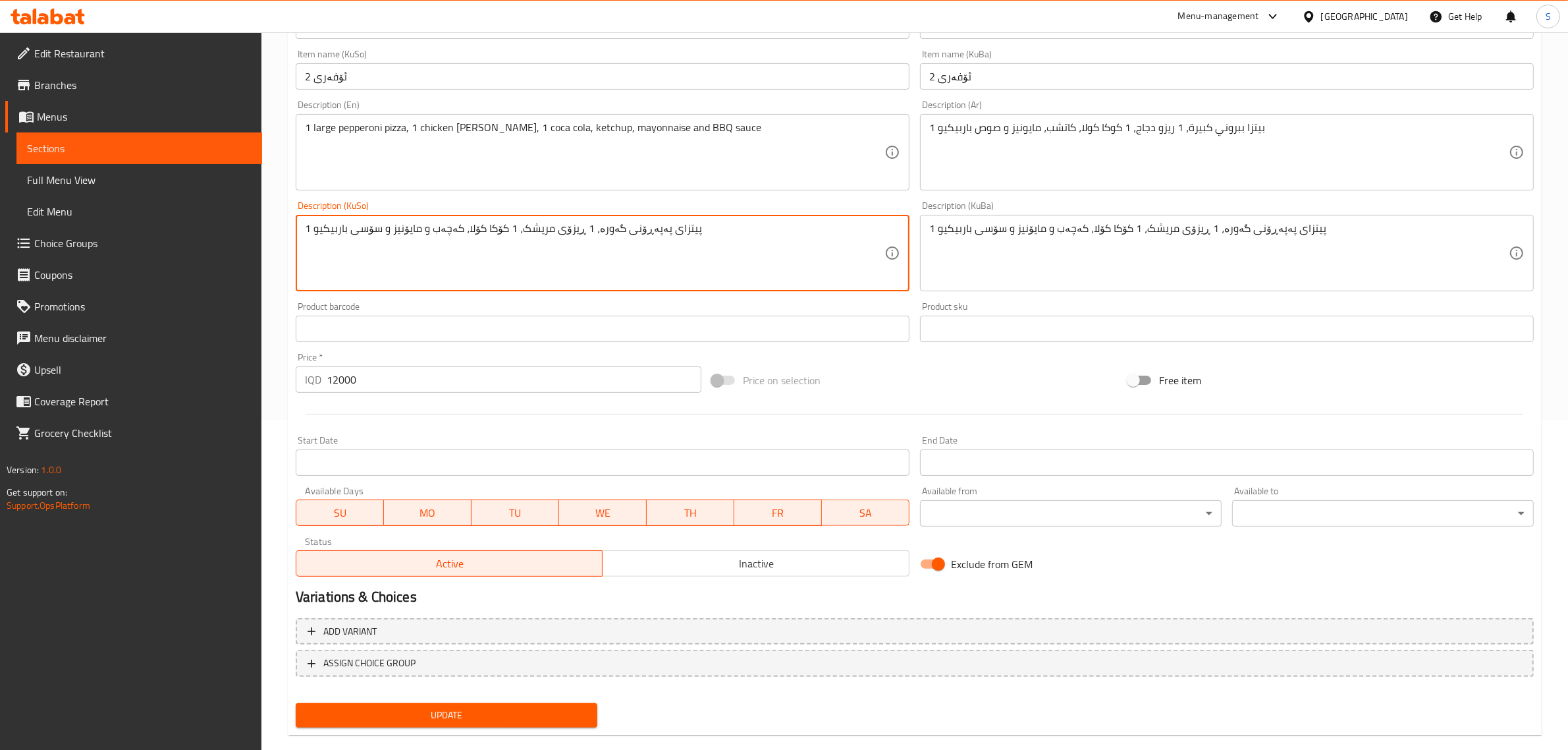
type textarea "1 پیتزای پەپەڕۆنی گەورە، 1 ڕیزۆی مریشک، 1 کۆکا کۆلا، کەچەب و مایۆنیز و سۆسی بار…"
click at [337, 374] on input "12000" at bounding box center [514, 379] width 374 height 26
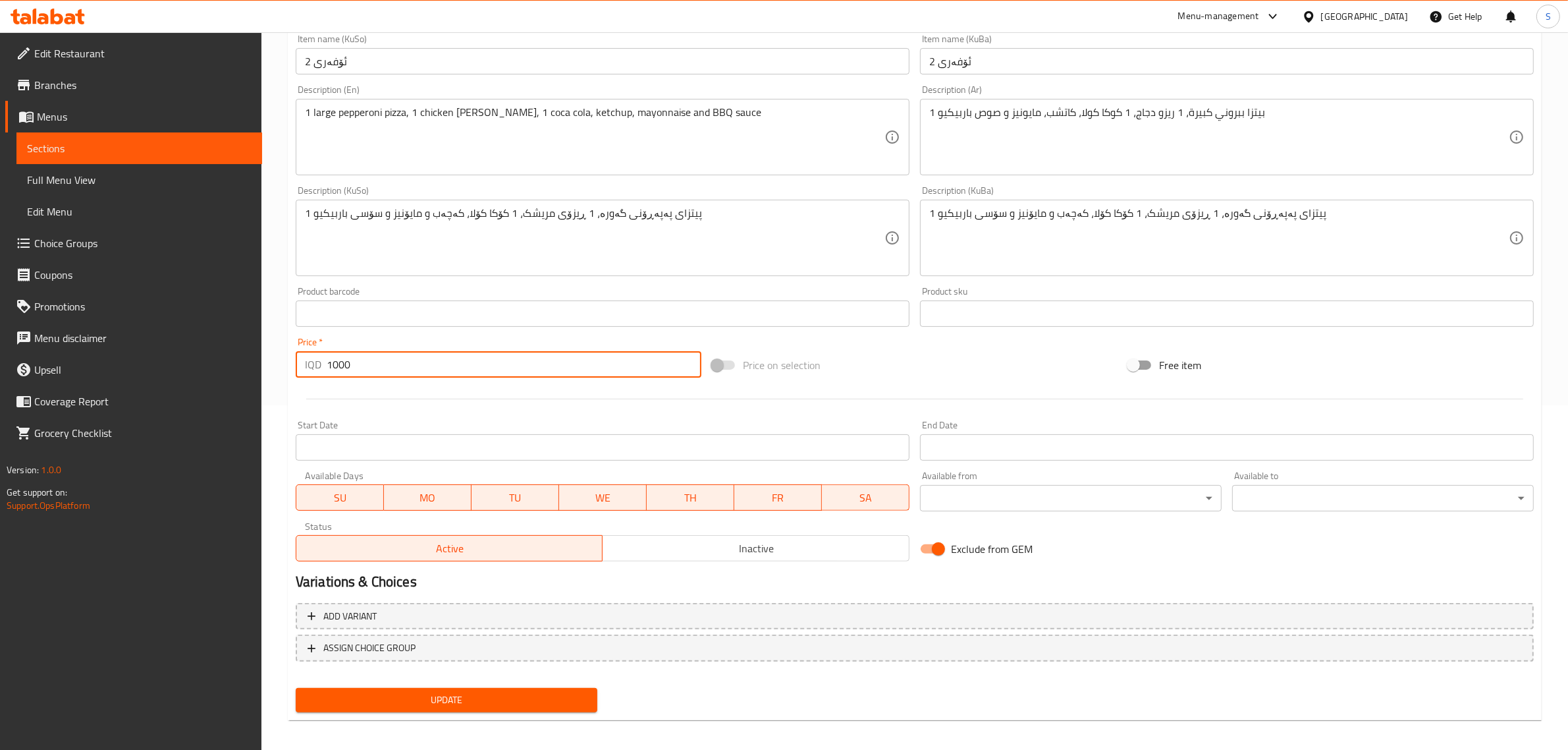
scroll to position [350, 0]
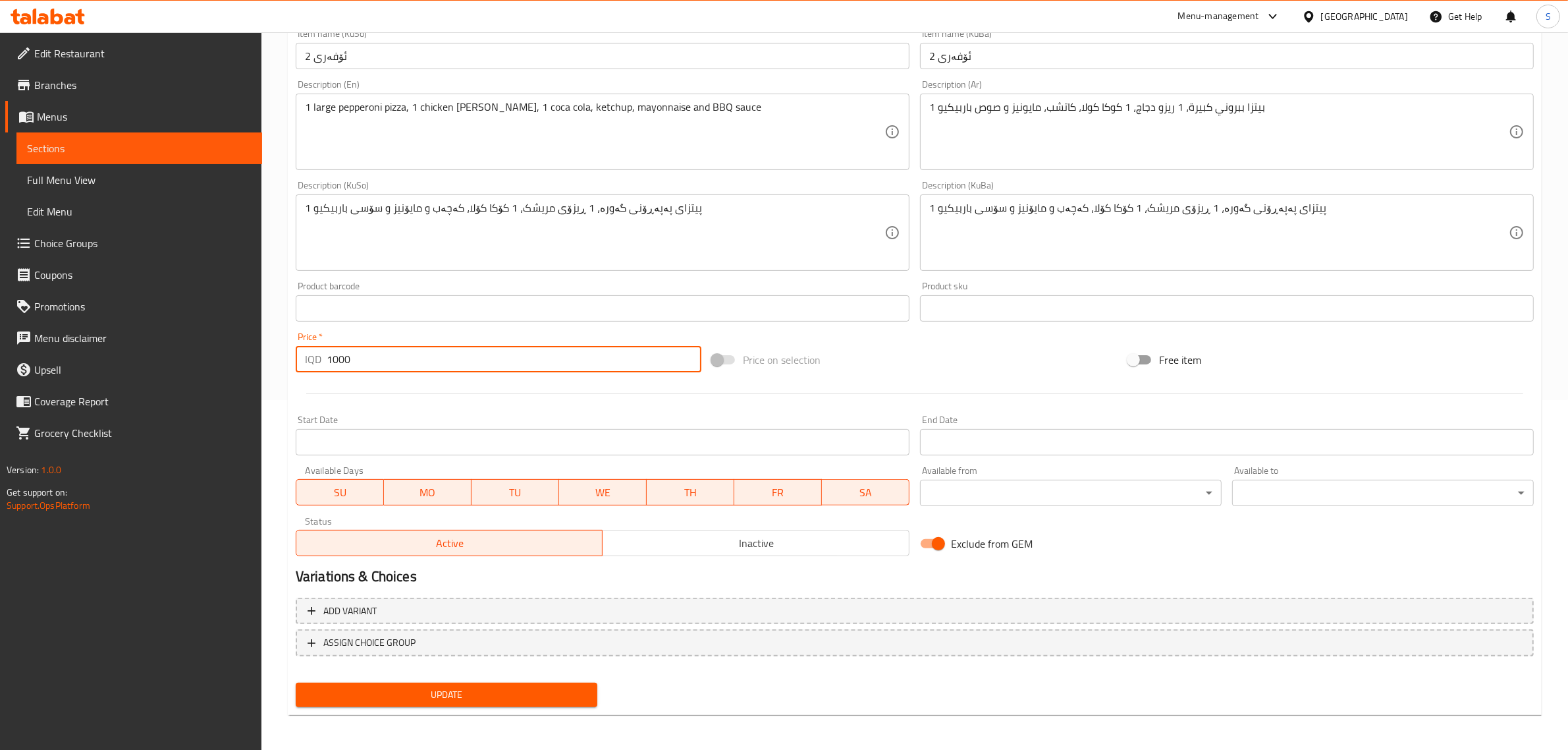
drag, startPoint x: 404, startPoint y: 363, endPoint x: 365, endPoint y: 373, distance: 40.3
click at [255, 344] on div "Edit Restaurant Branches Menus Sections Full Menu View Edit Menu Choice Groups …" at bounding box center [784, 216] width 1568 height 1069
type input "12000"
click at [595, 422] on div "Start Date Start Date" at bounding box center [603, 435] width 614 height 40
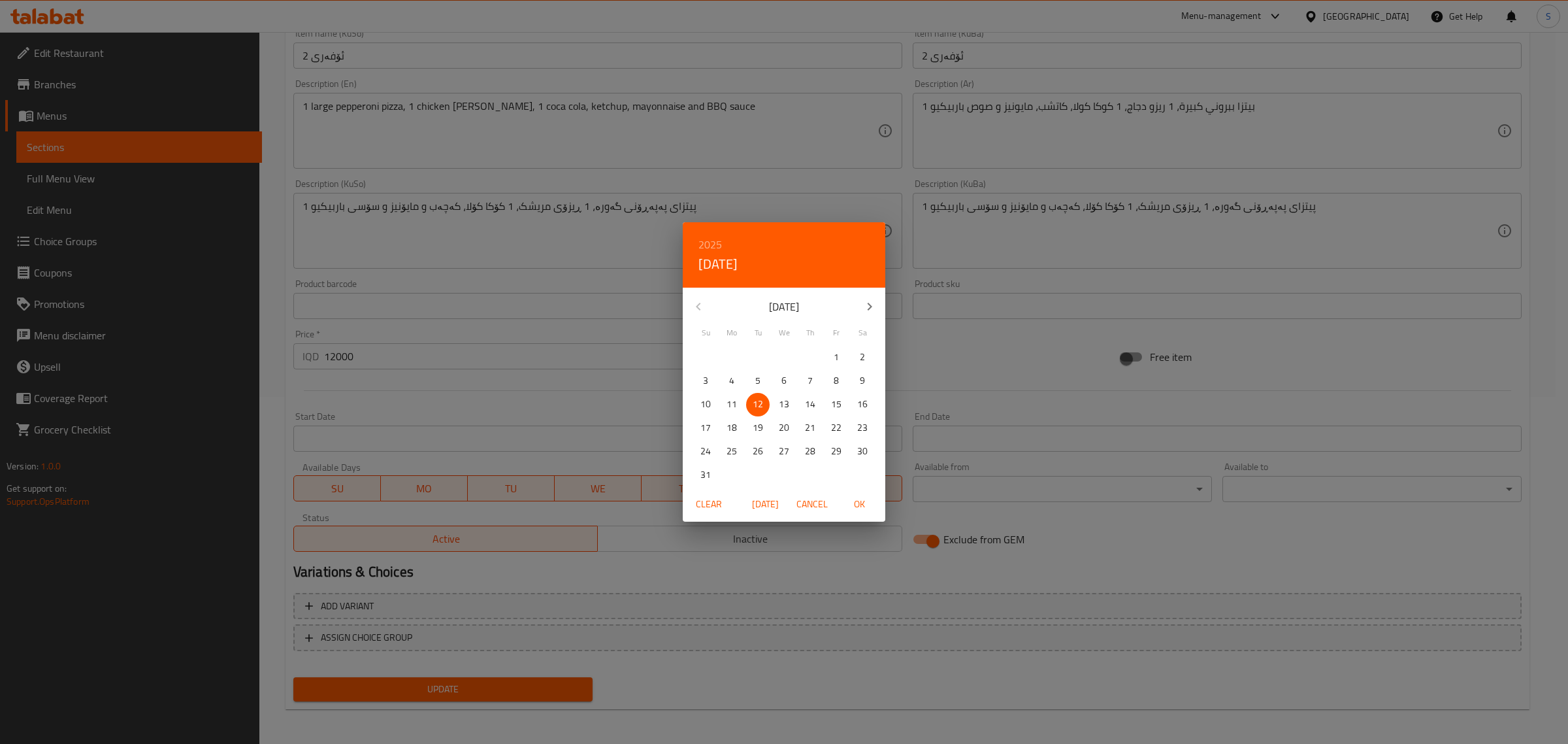
click at [975, 629] on div "2025 Tue, Aug [DATE] Mo Tu We Th Fr Sa 27 28 29 30 31 1 2 3 4 5 6 7 8 9 10 11 1…" at bounding box center [784, 372] width 1568 height 744
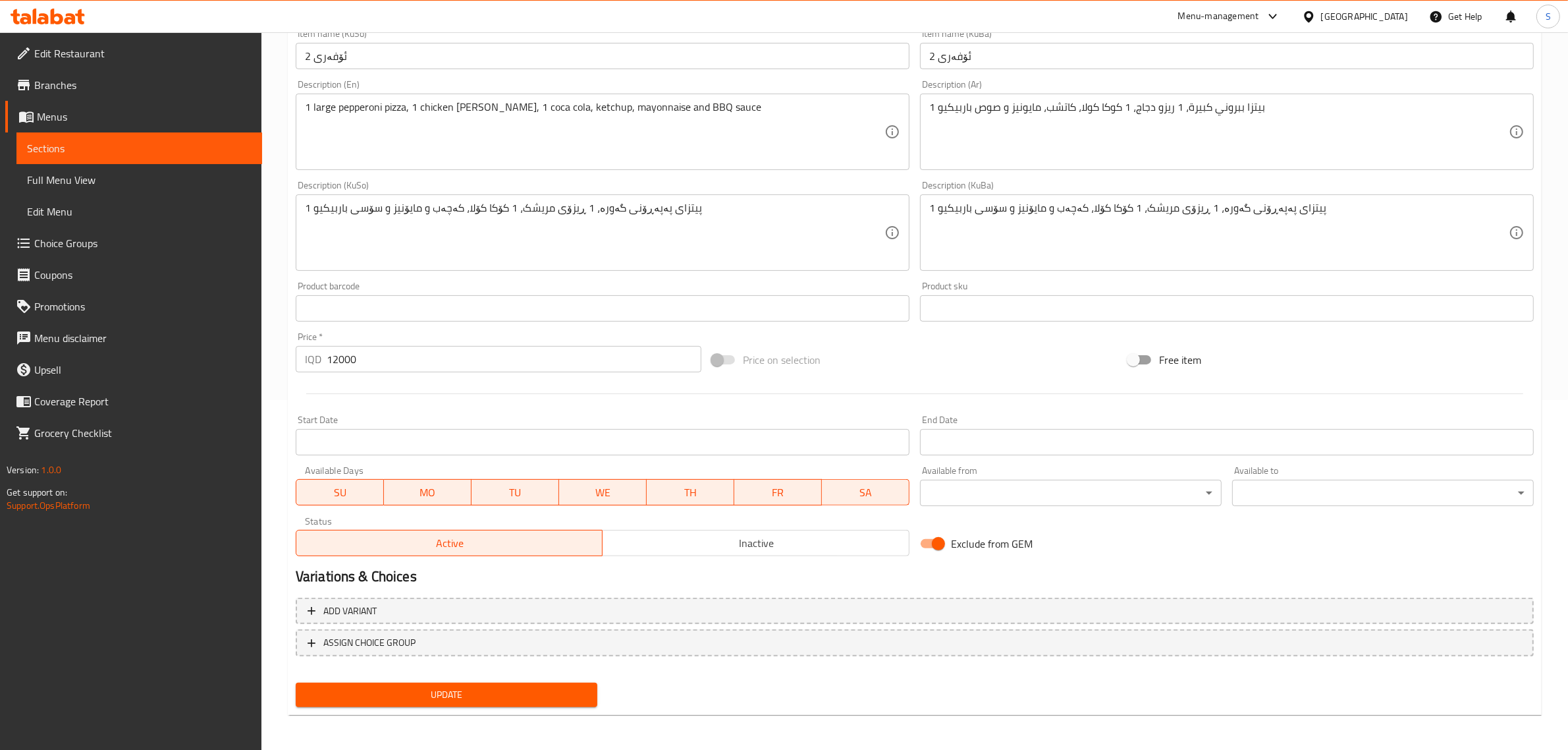
click at [452, 687] on span "Update" at bounding box center [446, 694] width 280 height 16
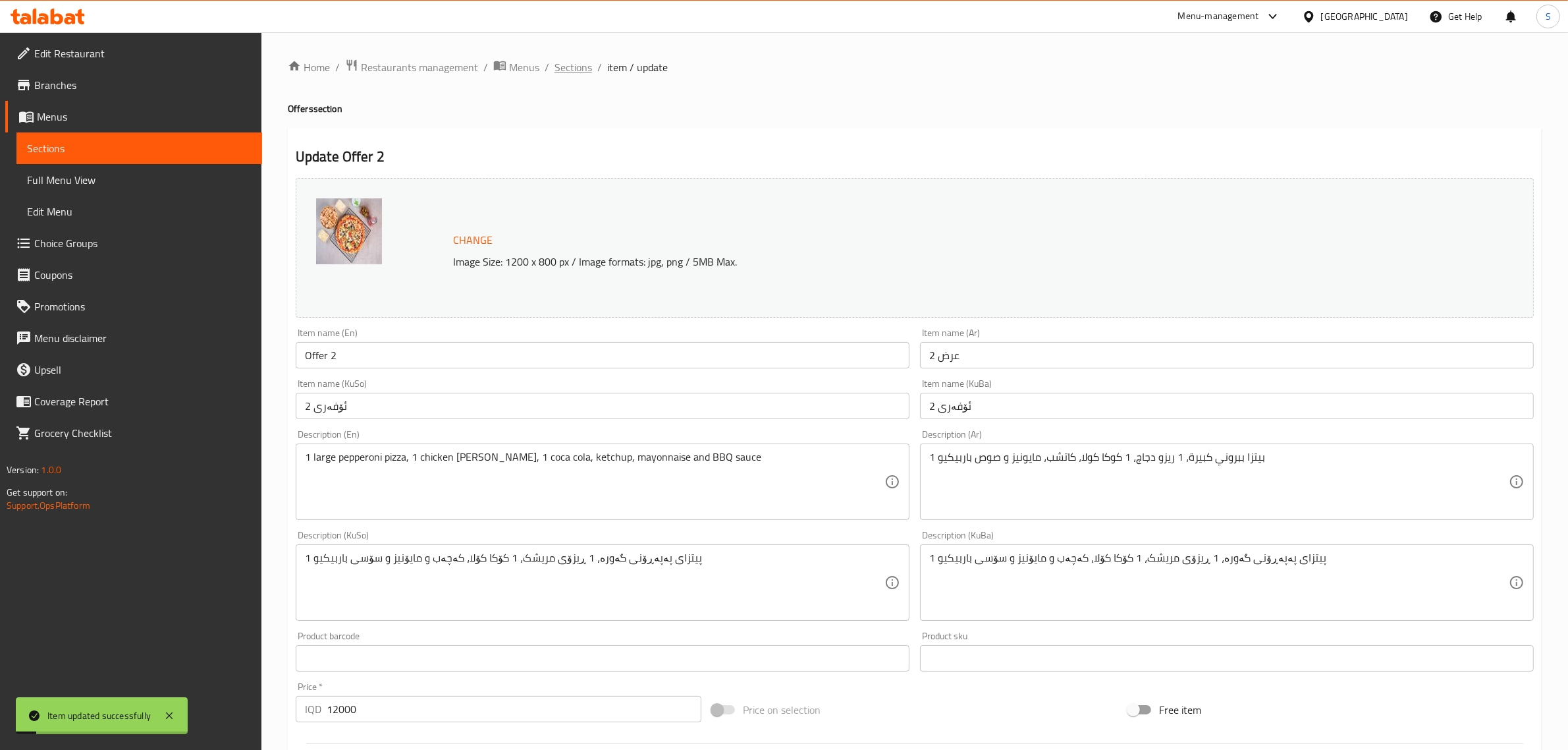
click at [580, 65] on span "Sections" at bounding box center [573, 67] width 37 height 15
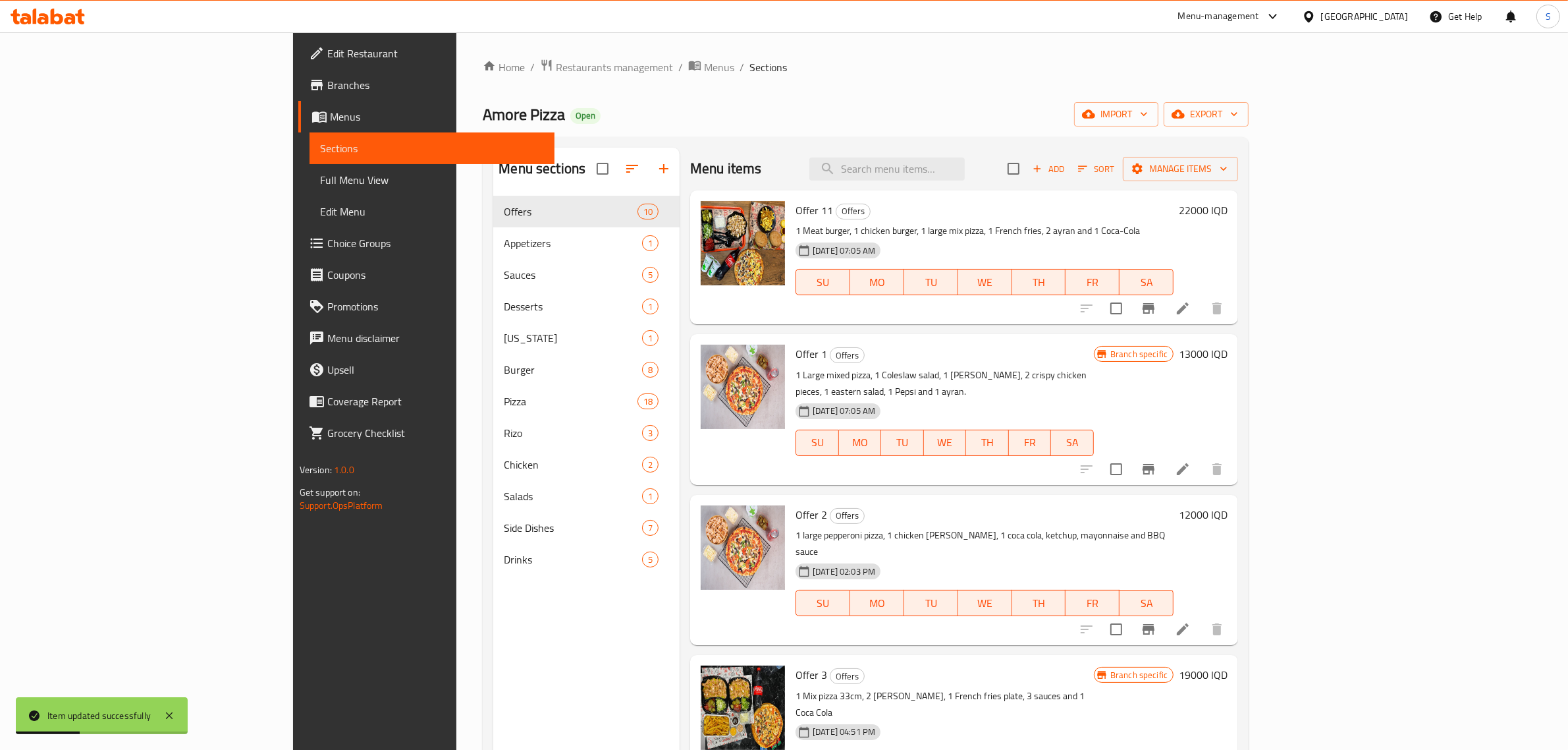
click at [1227, 505] on h6 "12000 IQD" at bounding box center [1203, 515] width 48 height 18
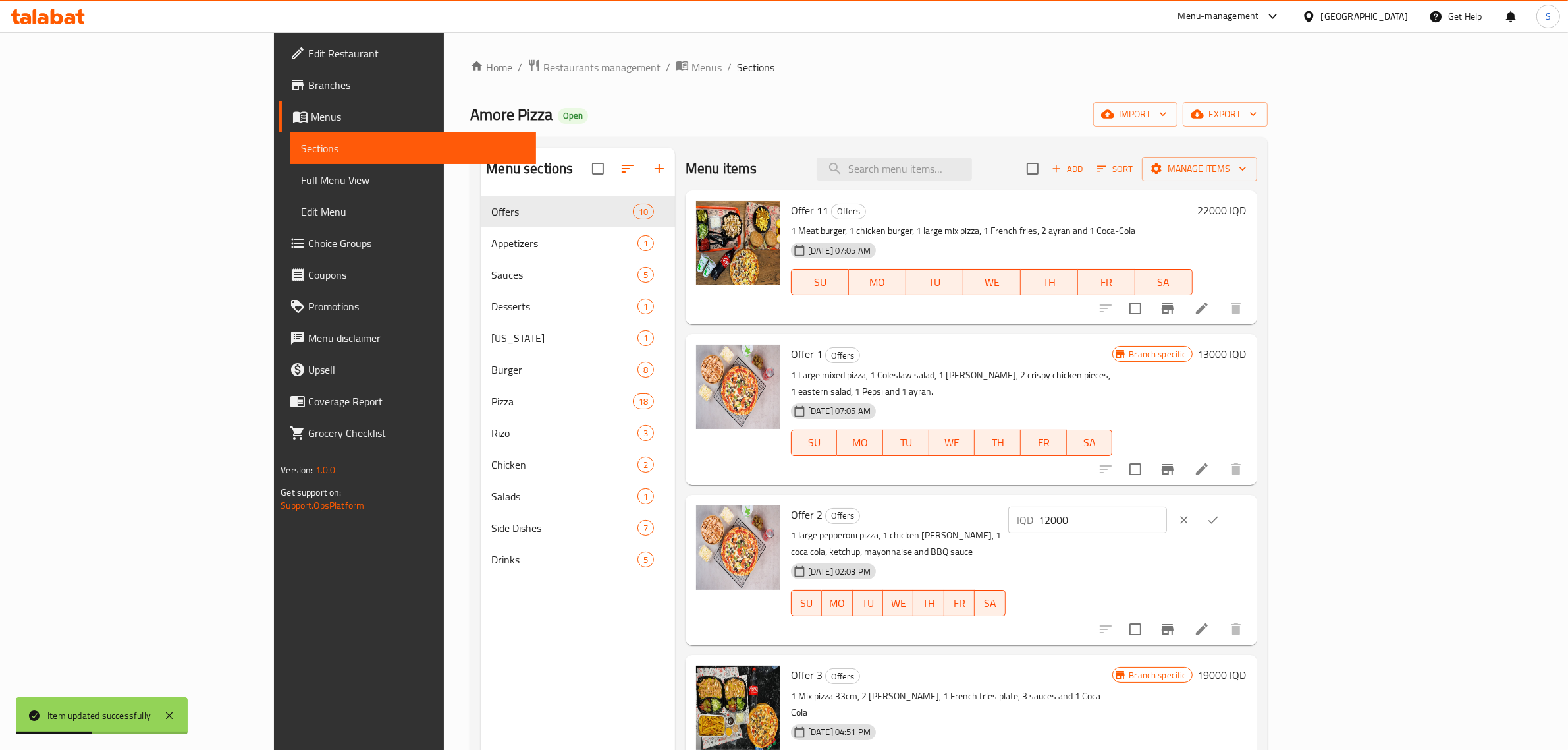
click at [1167, 507] on input "12000" at bounding box center [1103, 519] width 128 height 26
type input "1000"
click at [1247, 521] on div "IQD 1000 ​" at bounding box center [1125, 570] width 241 height 129
click at [1191, 513] on icon "clear" at bounding box center [1184, 519] width 13 height 13
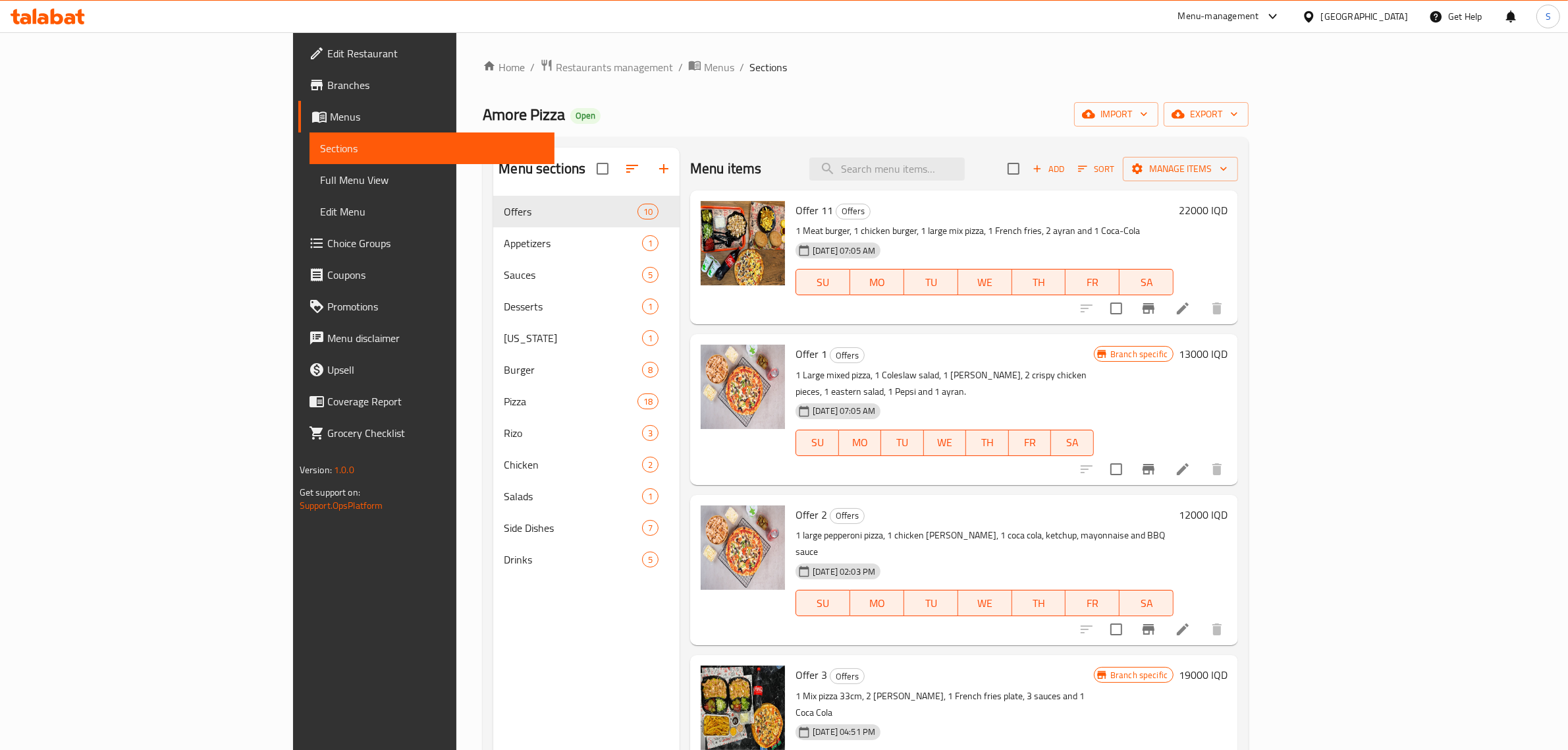
click at [1227, 505] on h6 "12000 IQD" at bounding box center [1203, 515] width 48 height 18
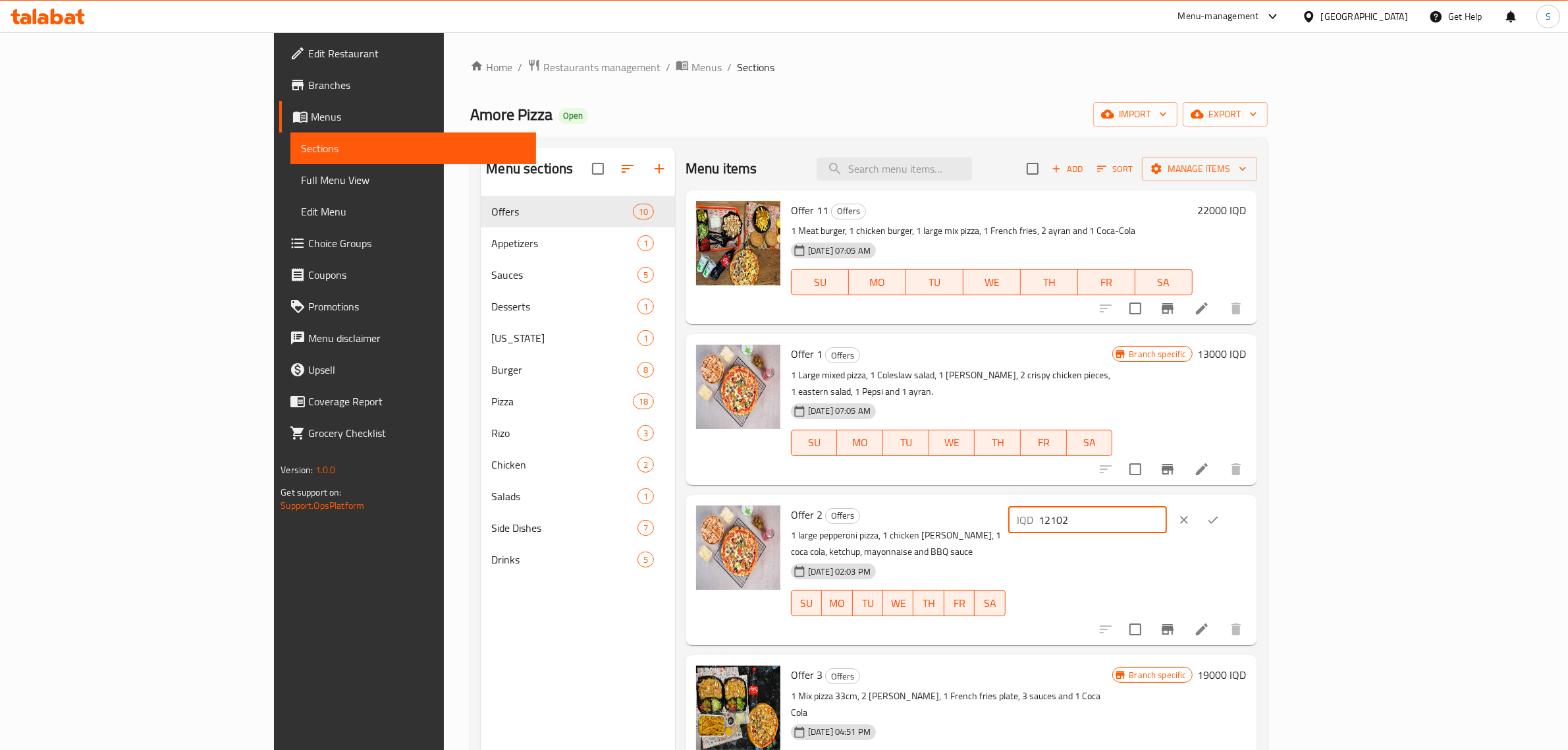
type input "12102"
click at [1167, 507] on input "12102" at bounding box center [1103, 519] width 128 height 26
click at [1191, 513] on icon "clear" at bounding box center [1184, 519] width 13 height 13
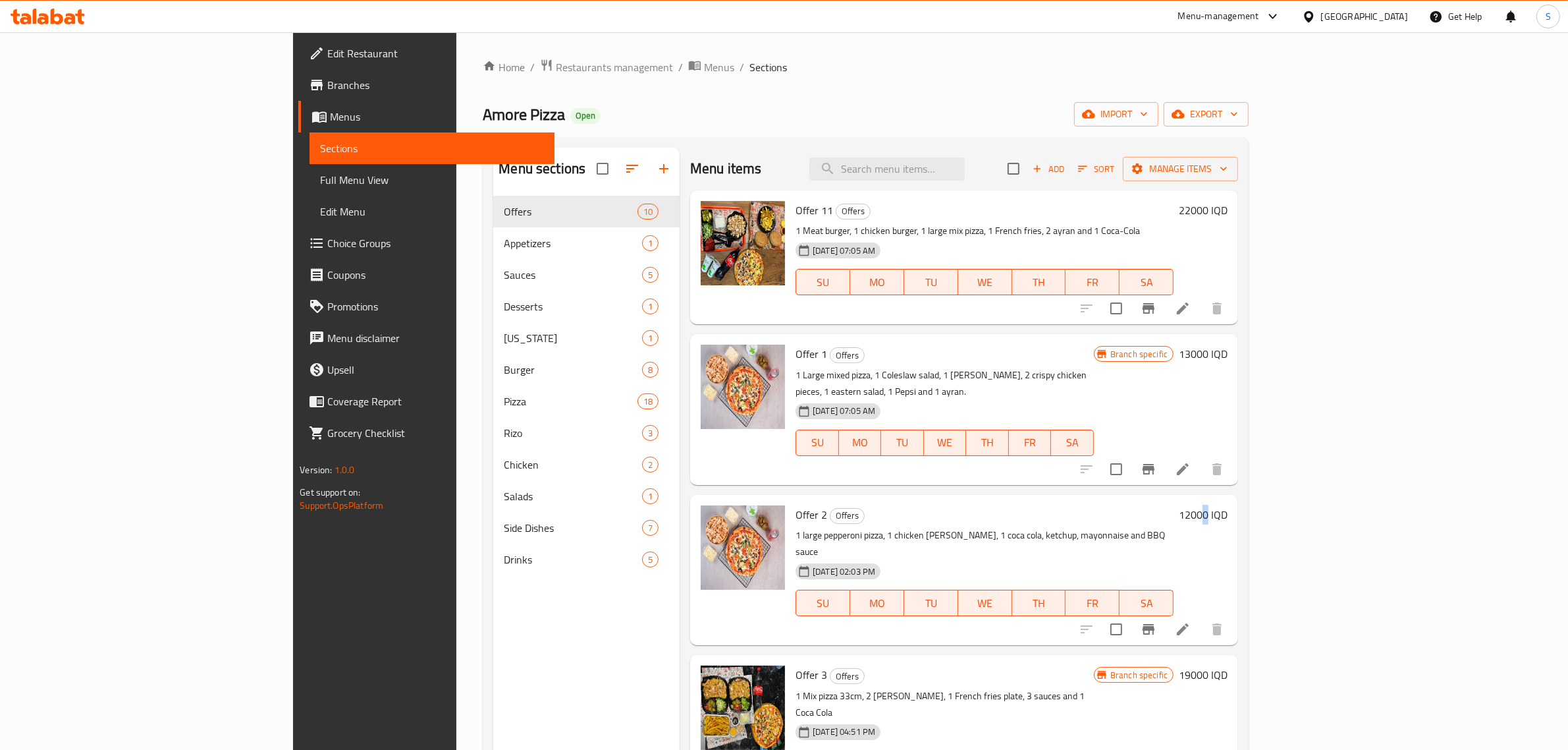
click at [1227, 505] on h6 "12000 IQD" at bounding box center [1203, 515] width 48 height 18
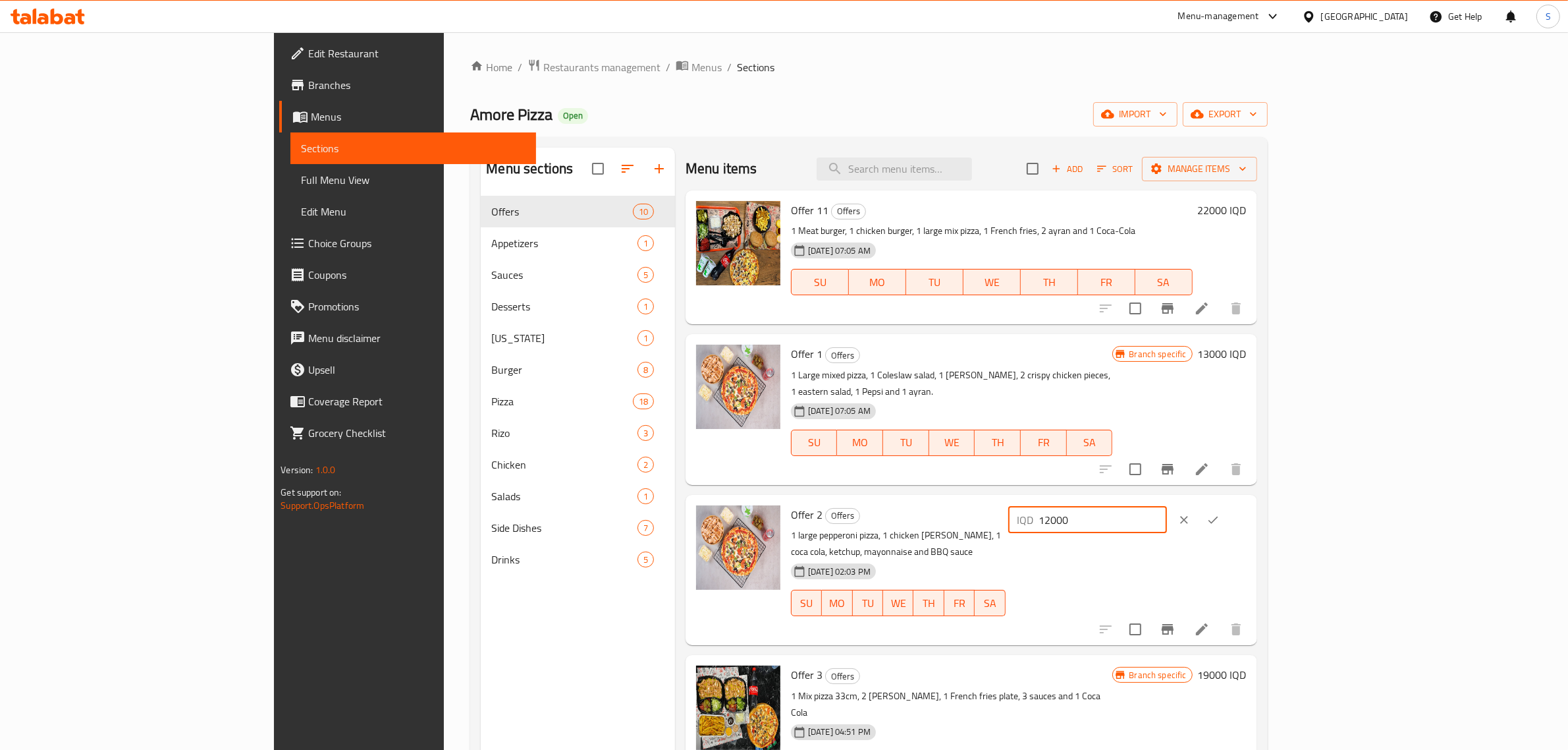
drag, startPoint x: 1361, startPoint y: 496, endPoint x: 1288, endPoint y: 496, distance: 73.0
click at [1252, 500] on div "Offer 2 Offers 1 large pepperoni pizza, 1 chicken [PERSON_NAME], 1 coca cola, k…" at bounding box center [1019, 570] width 466 height 140
click at [1167, 507] on input "number" at bounding box center [1103, 519] width 128 height 26
type input "13000"
click at [1220, 513] on icon "ok" at bounding box center [1213, 519] width 13 height 13
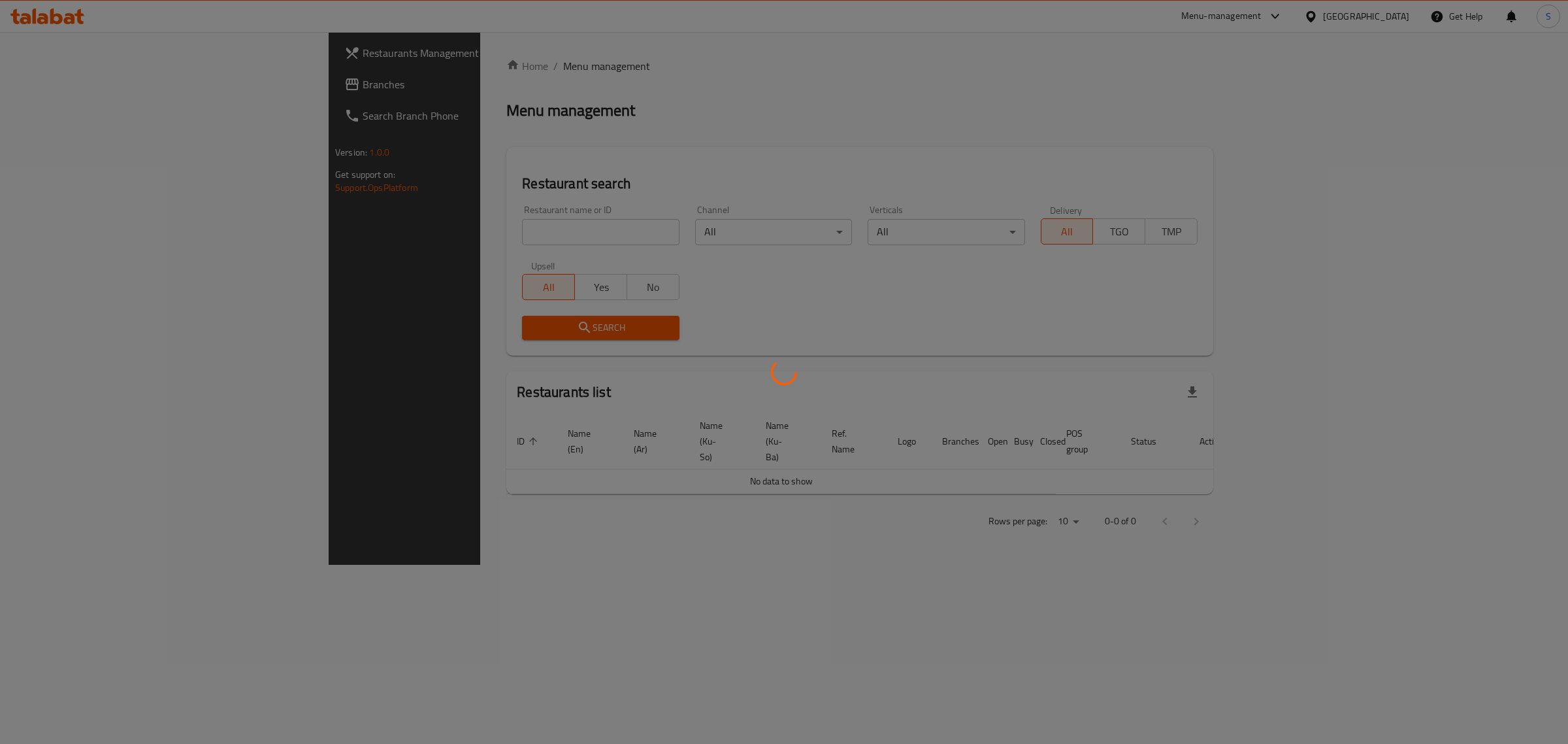
click at [475, 207] on div at bounding box center [784, 372] width 1568 height 744
click at [495, 239] on div at bounding box center [784, 372] width 1568 height 744
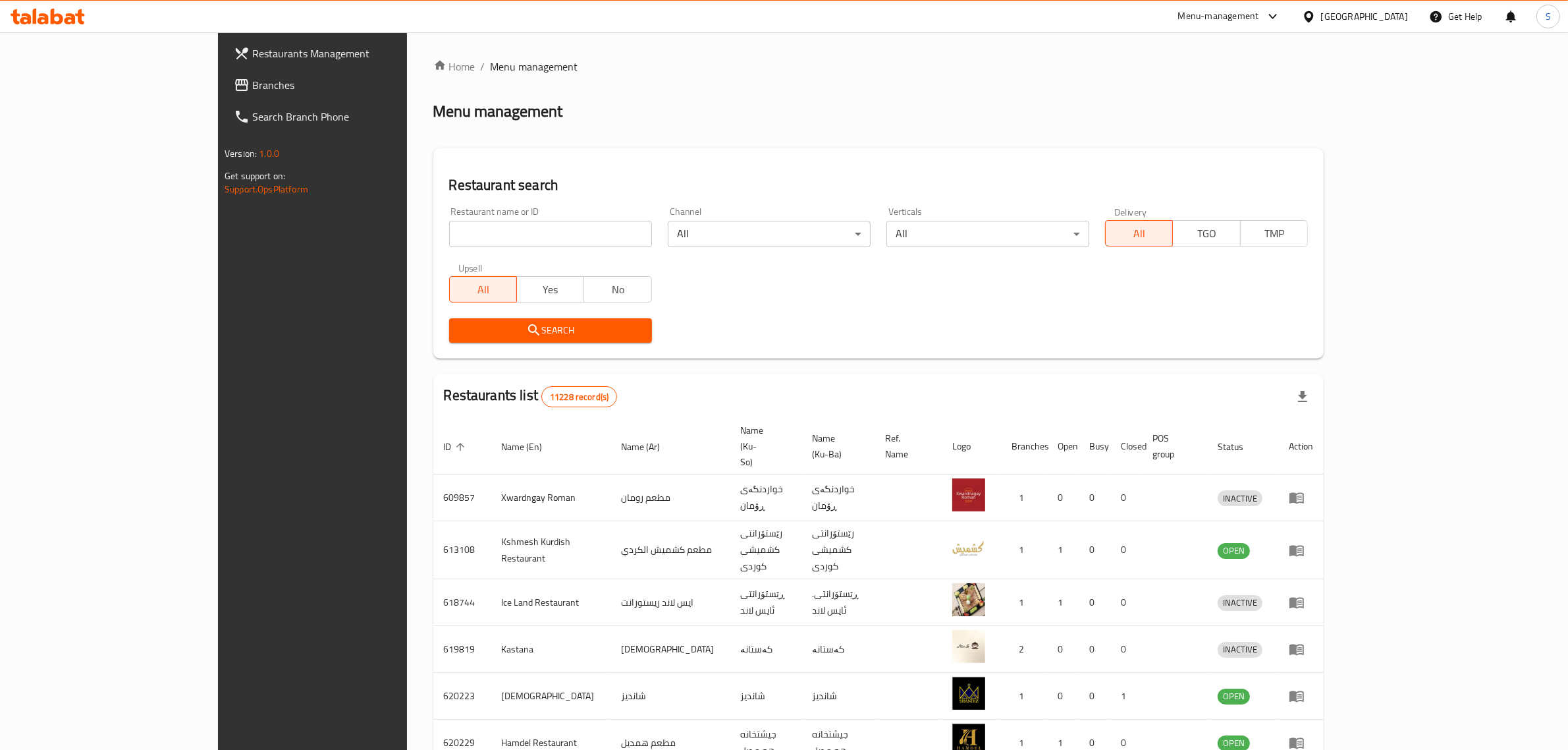
click at [511, 241] on input "search" at bounding box center [550, 233] width 203 height 26
type input "ricotta"
click button "Search" at bounding box center [550, 330] width 203 height 25
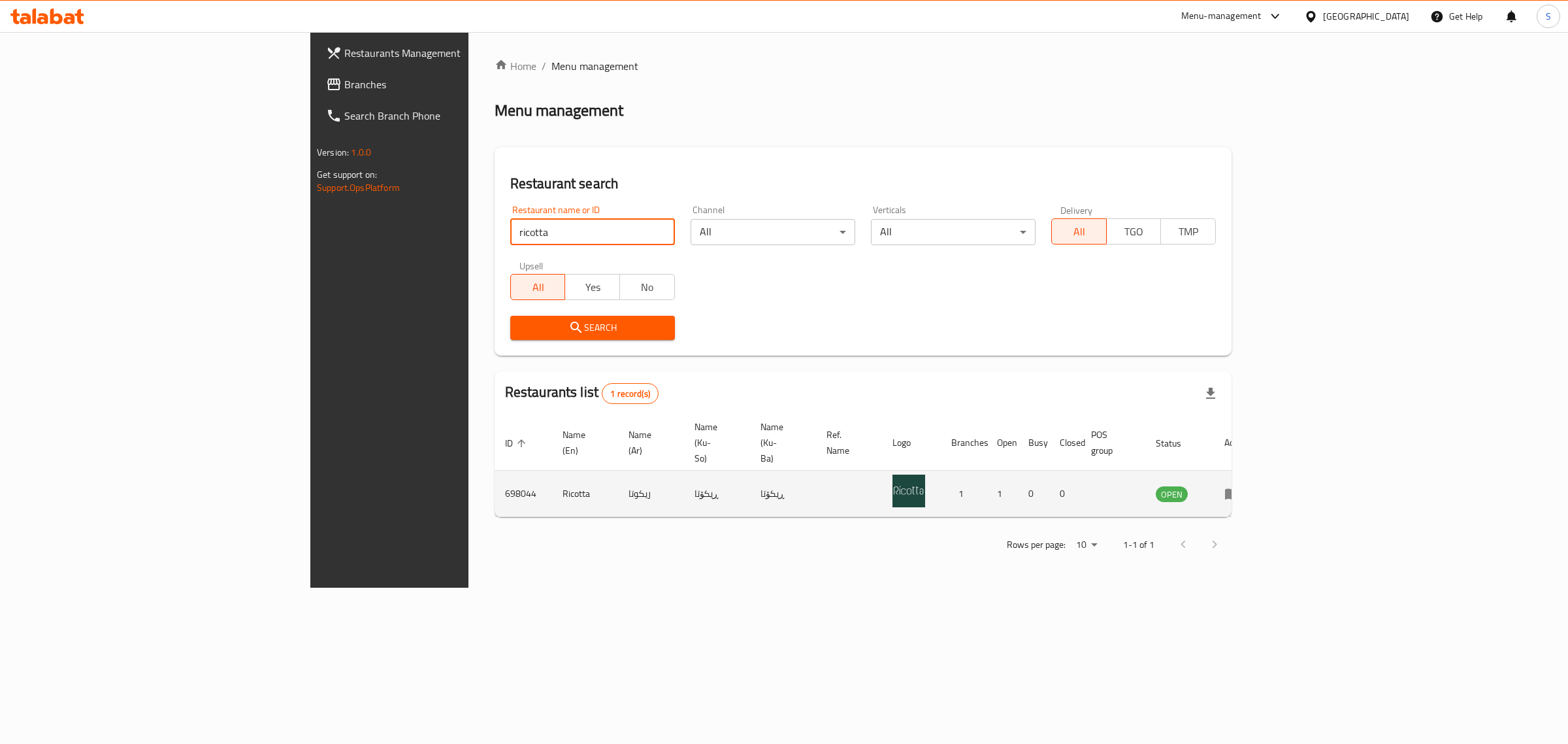
click at [1248, 486] on link "enhanced table" at bounding box center [1236, 494] width 24 height 15
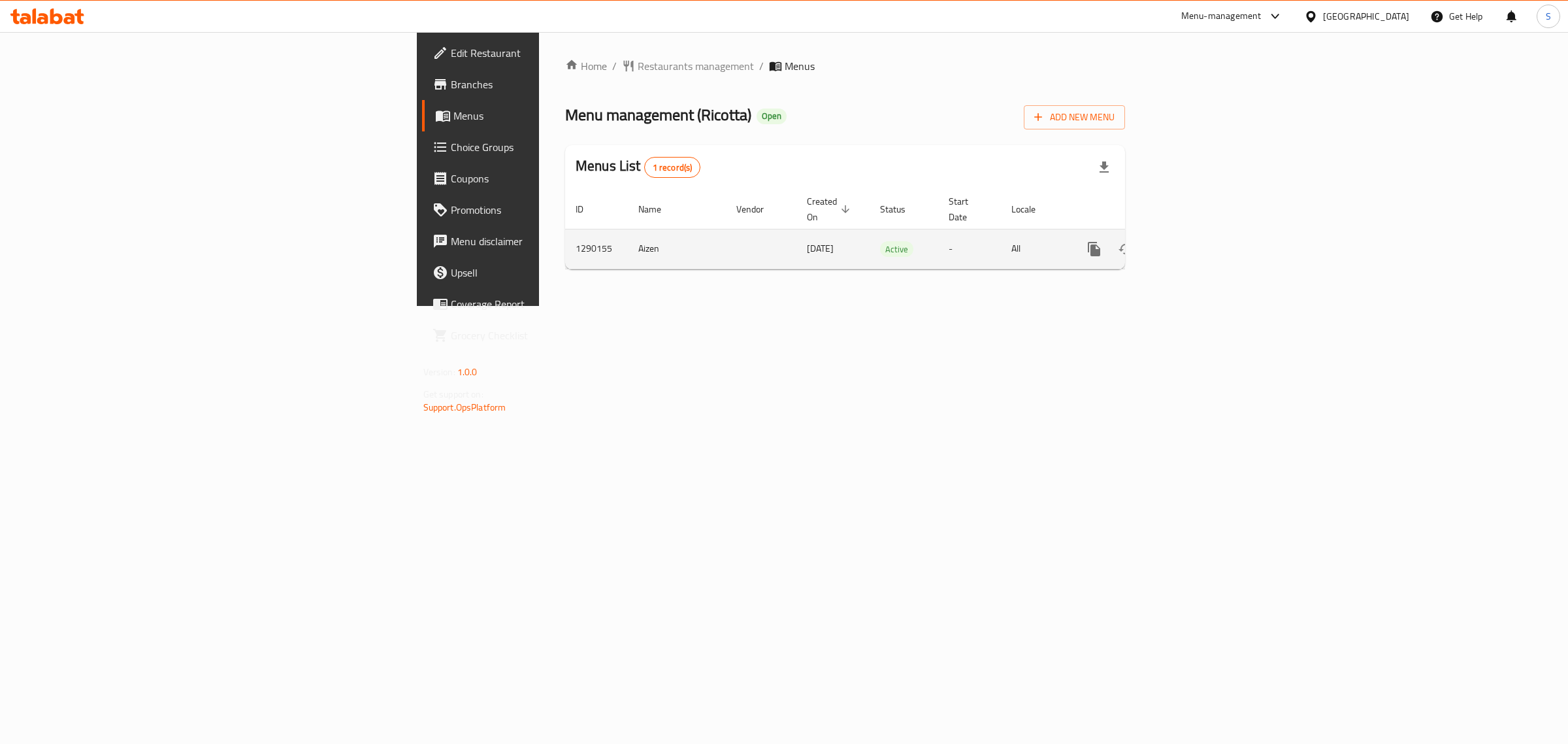
click at [1196, 241] on icon "enhanced table" at bounding box center [1188, 249] width 15 height 15
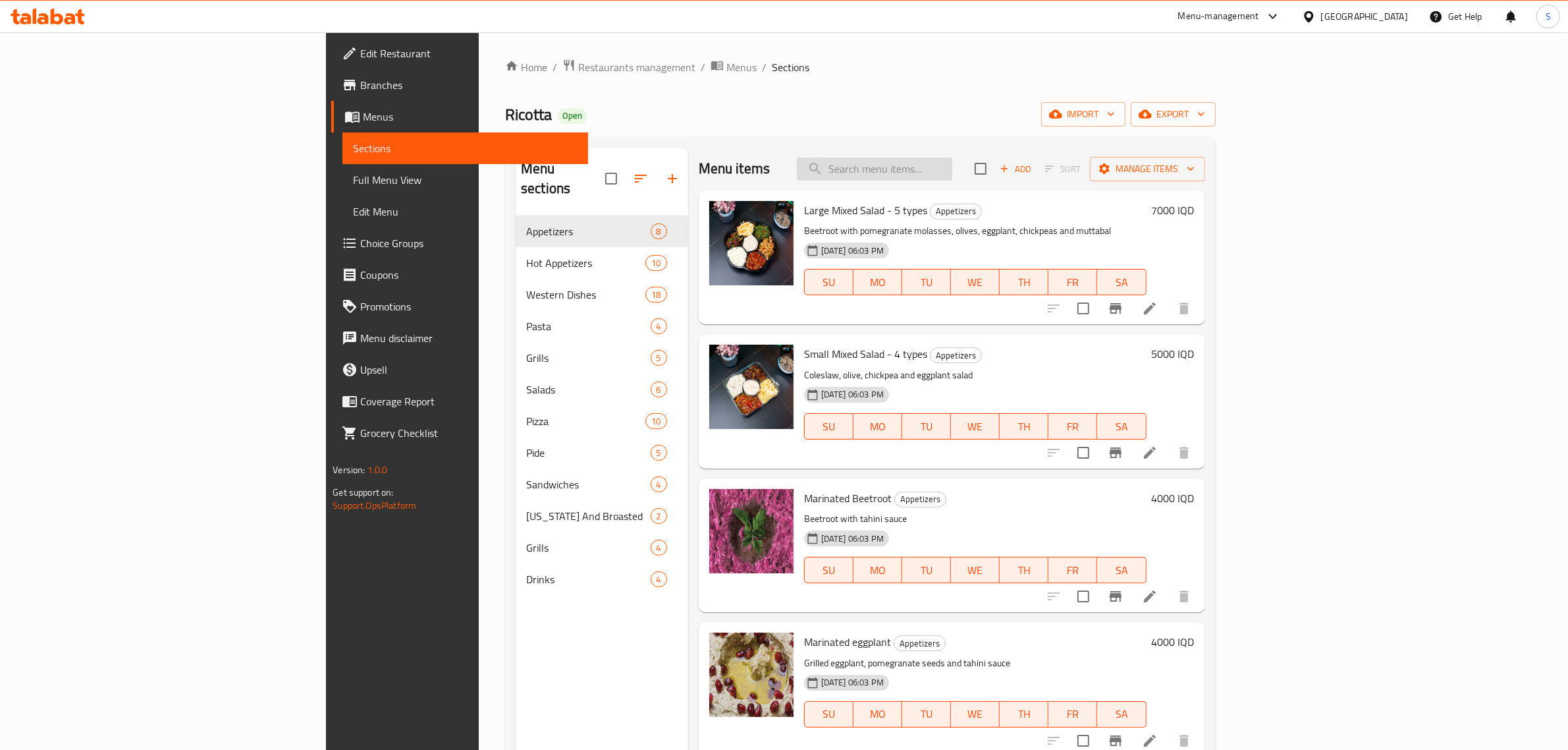
click at [953, 172] on input "search" at bounding box center [874, 169] width 155 height 23
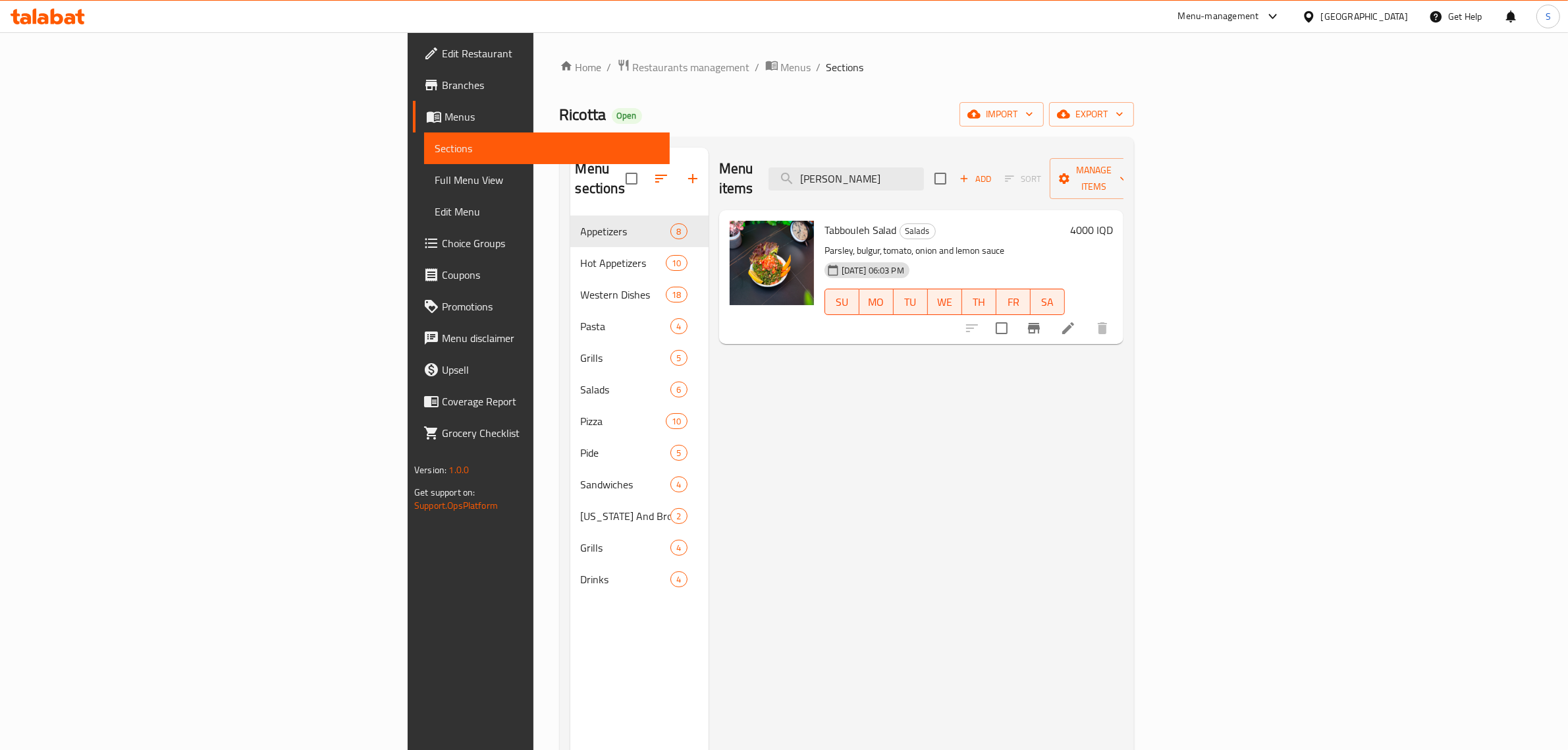
drag, startPoint x: 1003, startPoint y: 167, endPoint x: 913, endPoint y: 165, distance: 90.0
click at [913, 165] on div "Menu items tabb Add Sort Manage items" at bounding box center [922, 179] width 405 height 63
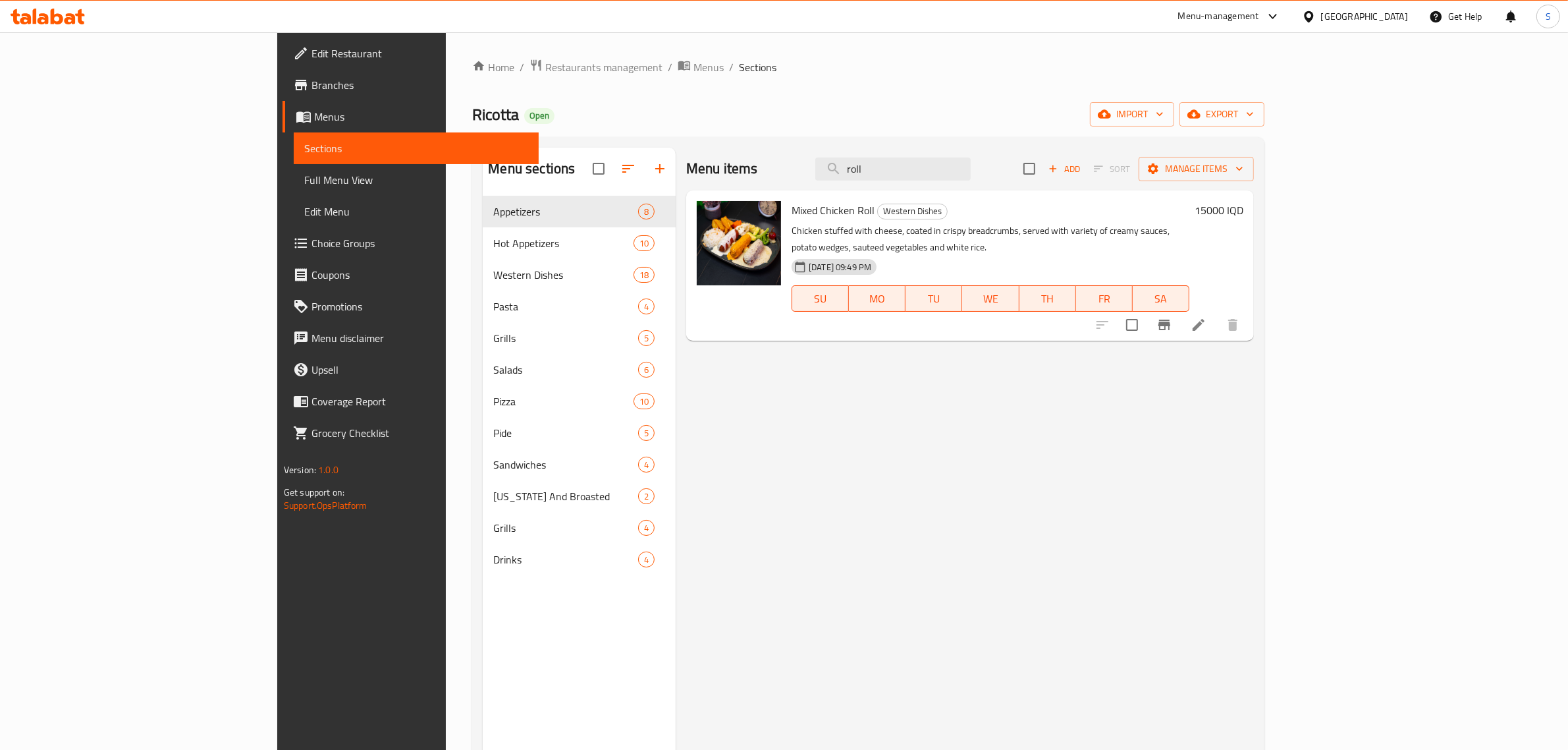
drag, startPoint x: 995, startPoint y: 174, endPoint x: 893, endPoint y: 169, distance: 102.1
click at [896, 167] on div "Menu items roll Add Sort Manage items" at bounding box center [970, 169] width 568 height 43
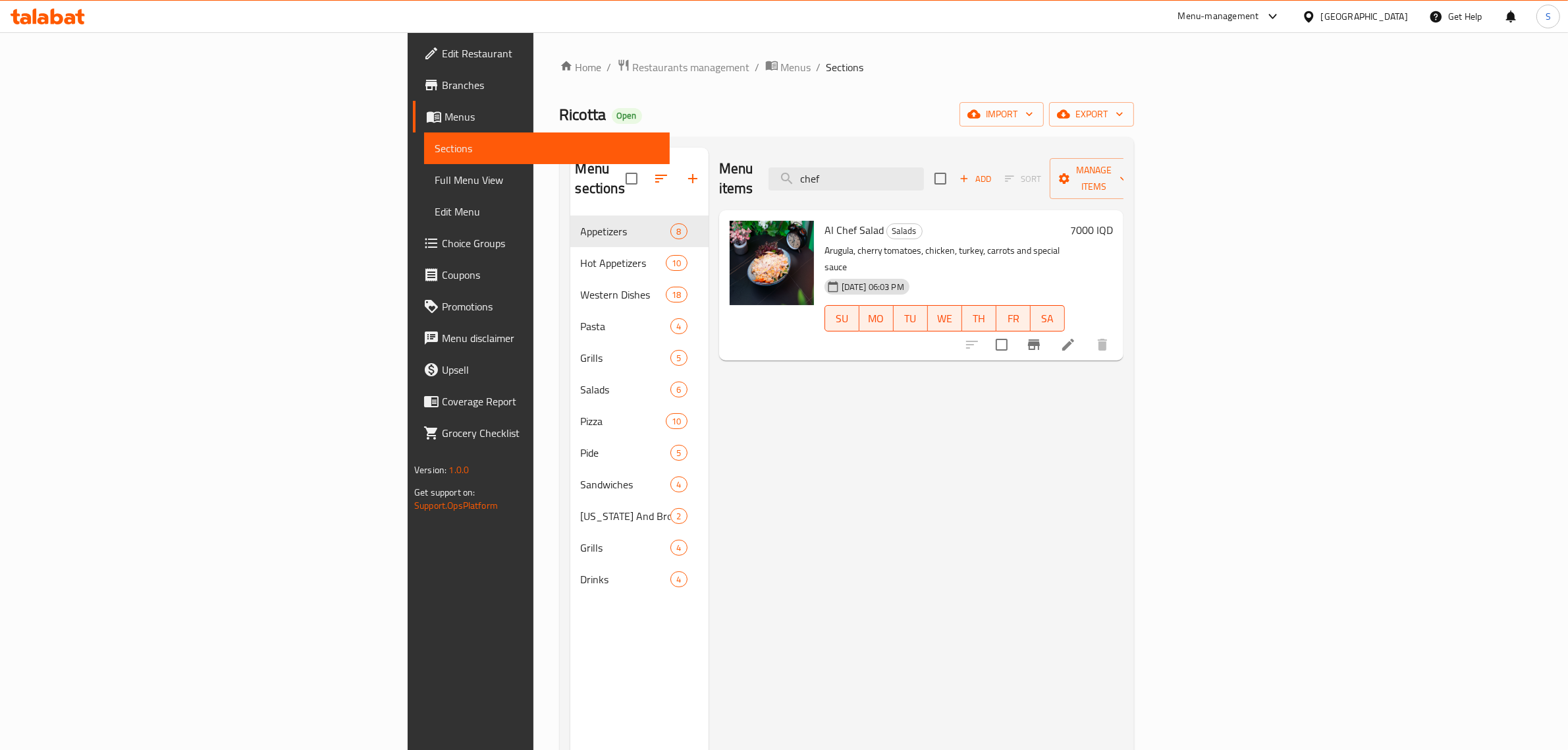
drag, startPoint x: 995, startPoint y: 169, endPoint x: 904, endPoint y: 169, distance: 91.0
click at [904, 169] on div "Menu items chef Add Sort Manage items" at bounding box center [922, 179] width 405 height 63
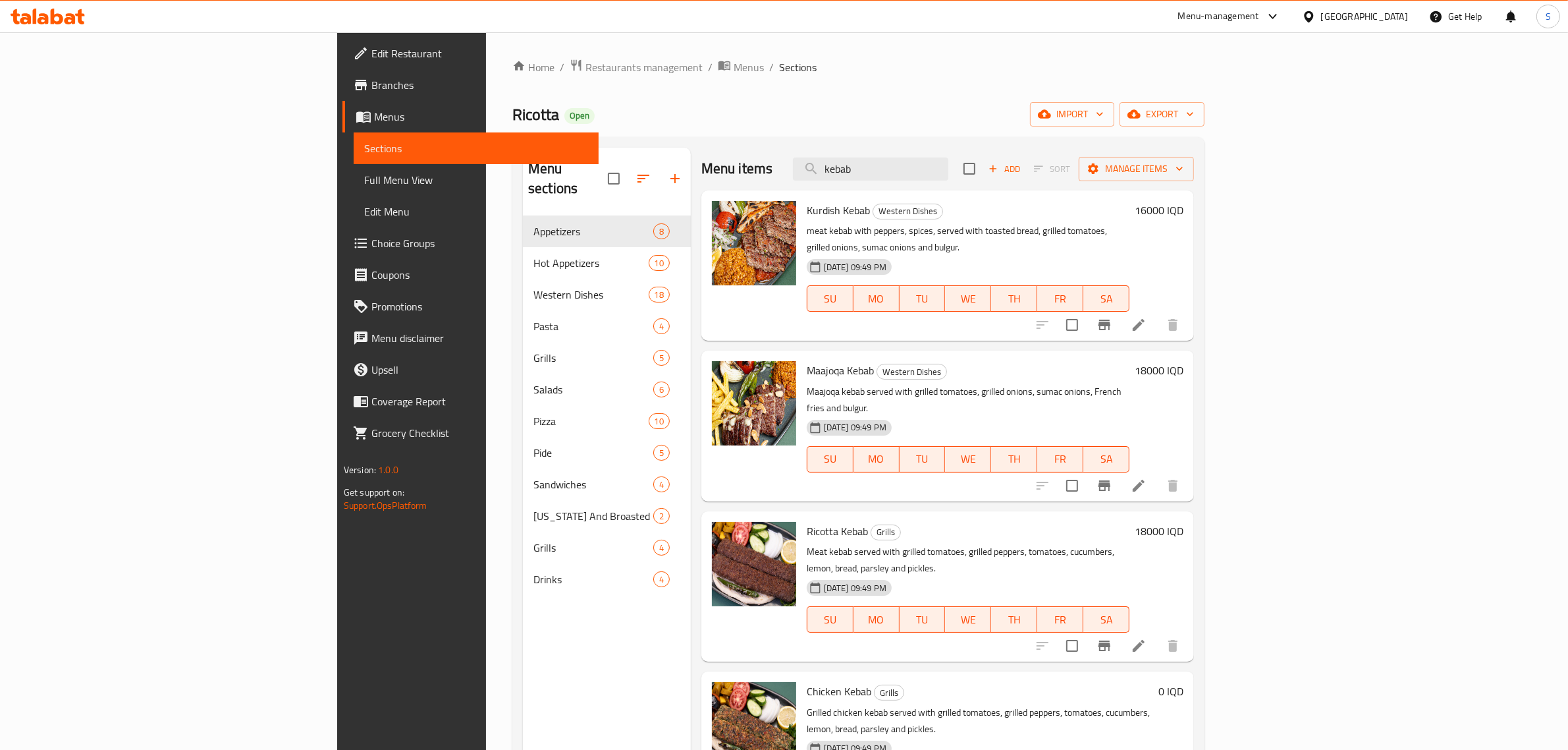
drag, startPoint x: 985, startPoint y: 175, endPoint x: 896, endPoint y: 172, distance: 89.1
click at [896, 172] on div "Menu items kebab Add Sort Manage items" at bounding box center [947, 169] width 492 height 43
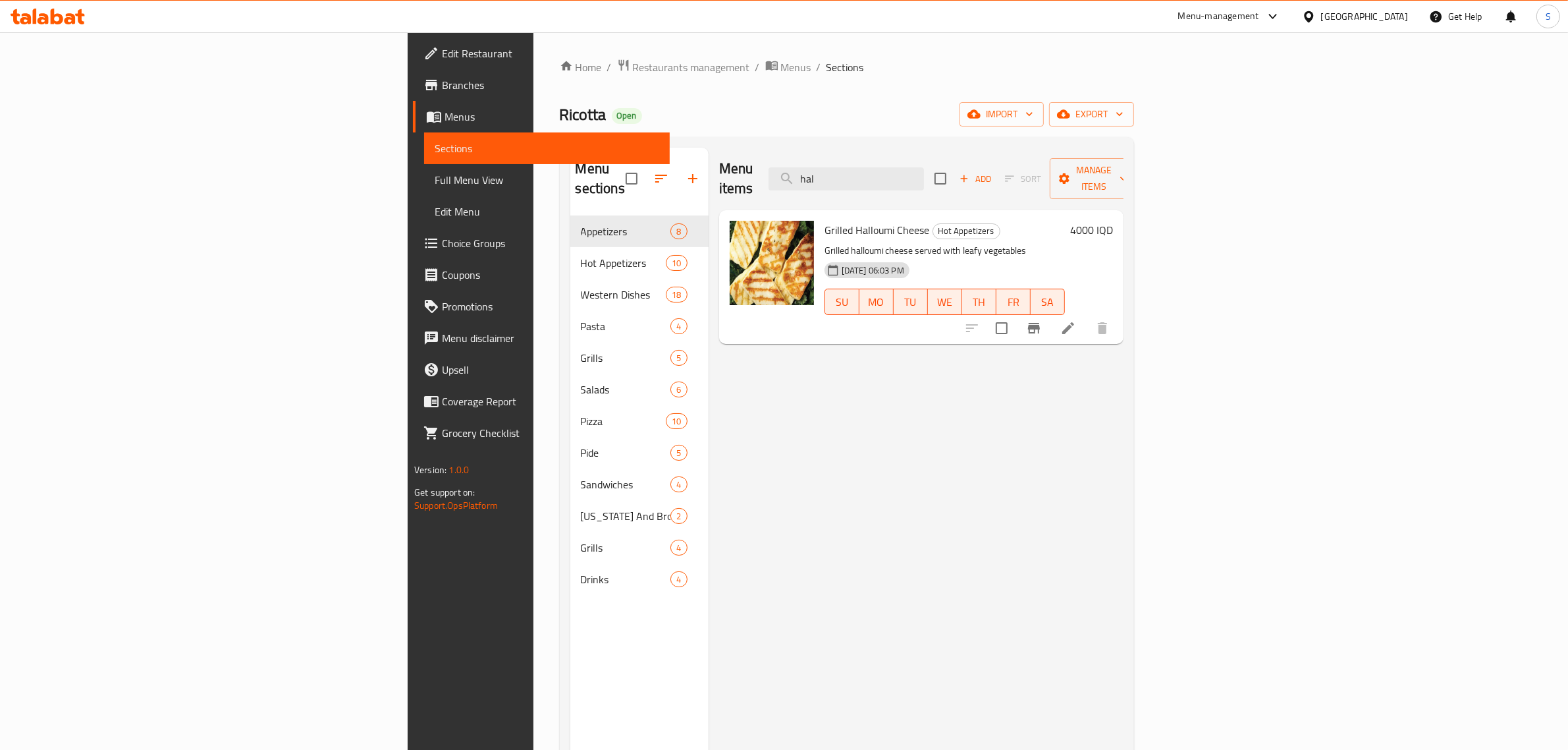
type input "hal"
click at [1113, 221] on h6 "4000 IQD" at bounding box center [1091, 230] width 43 height 18
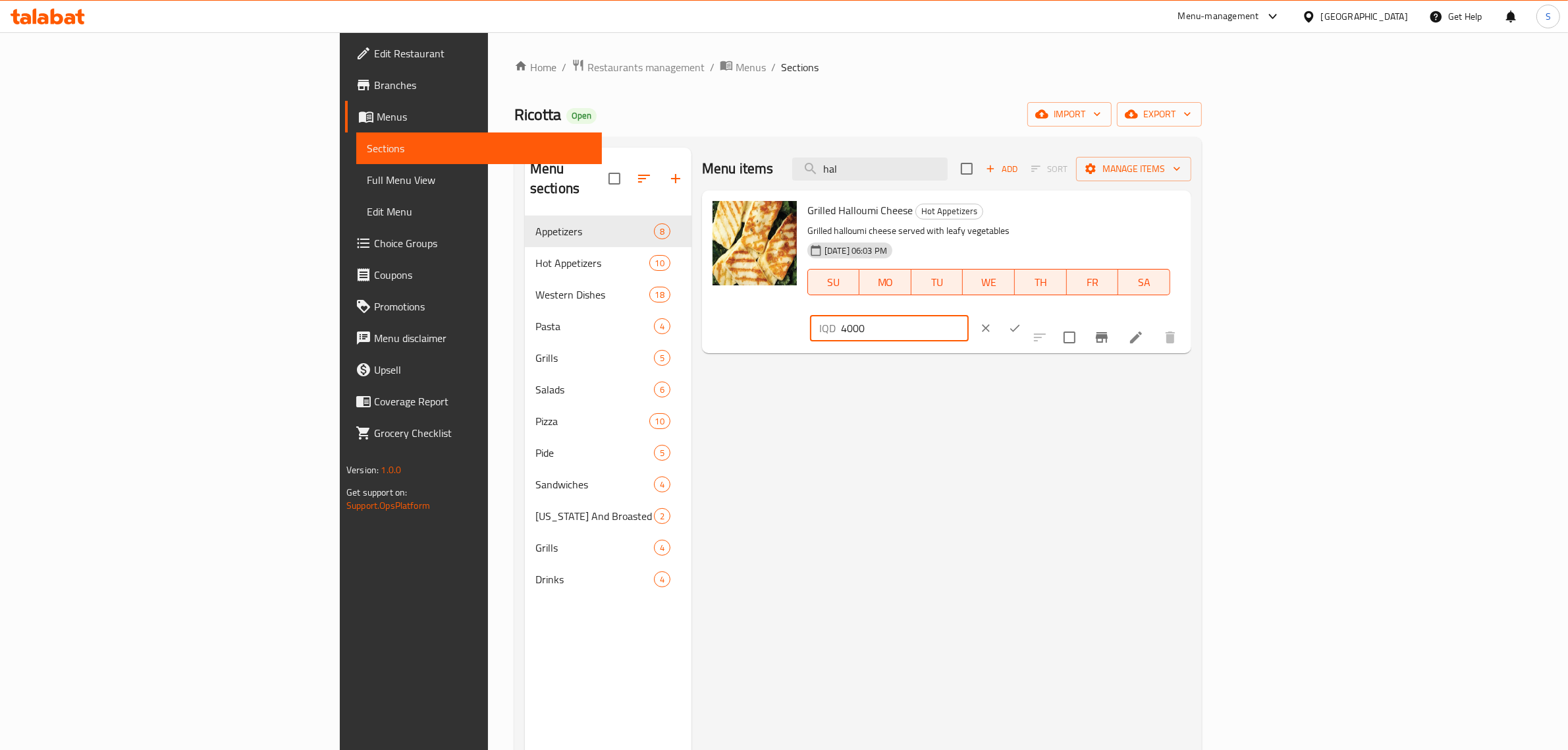
click at [969, 315] on input "4000" at bounding box center [905, 328] width 128 height 26
type input "5000"
click at [1021, 321] on icon "ok" at bounding box center [1014, 328] width 13 height 13
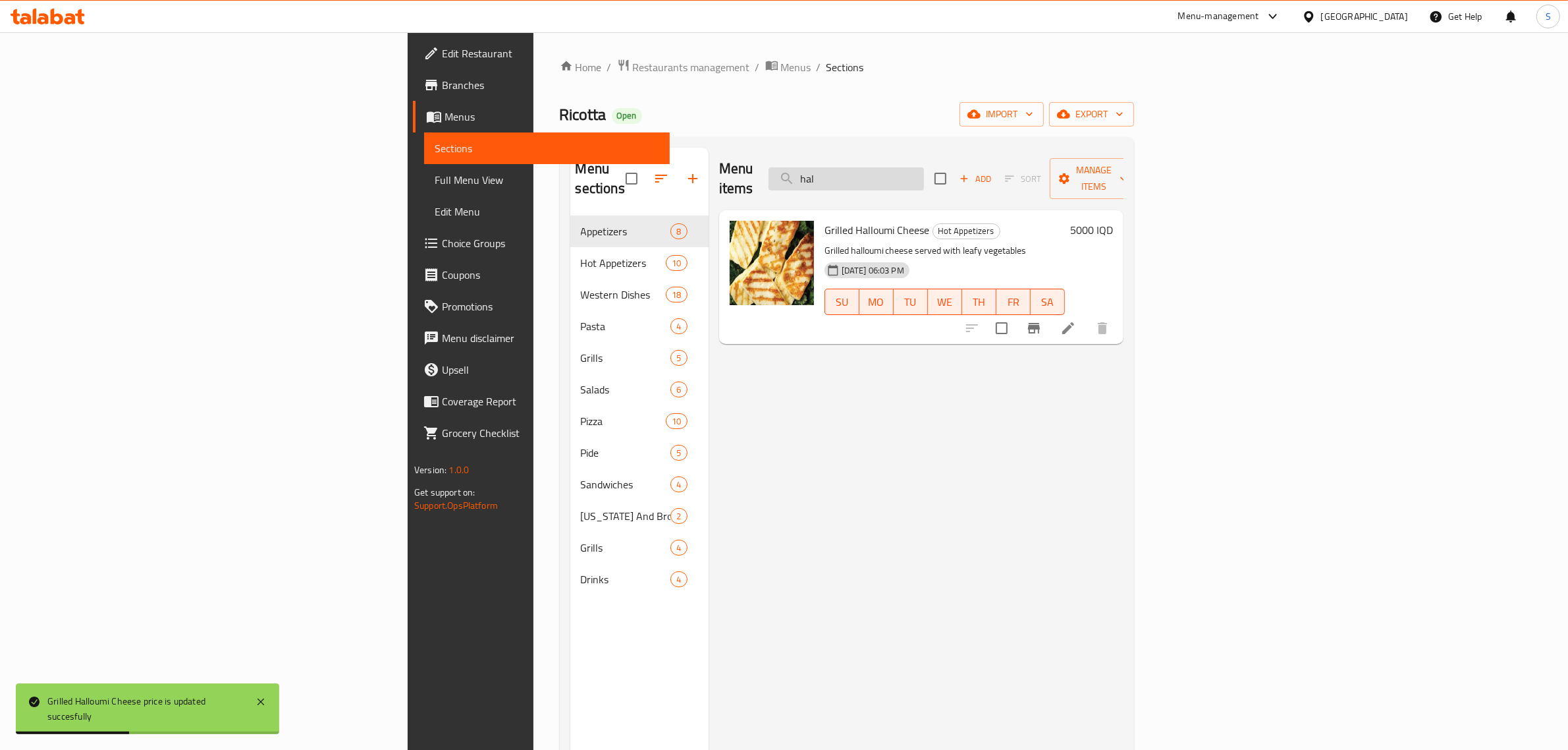
drag, startPoint x: 984, startPoint y: 162, endPoint x: 919, endPoint y: 162, distance: 65.0
click at [919, 167] on input "hal" at bounding box center [846, 179] width 155 height 23
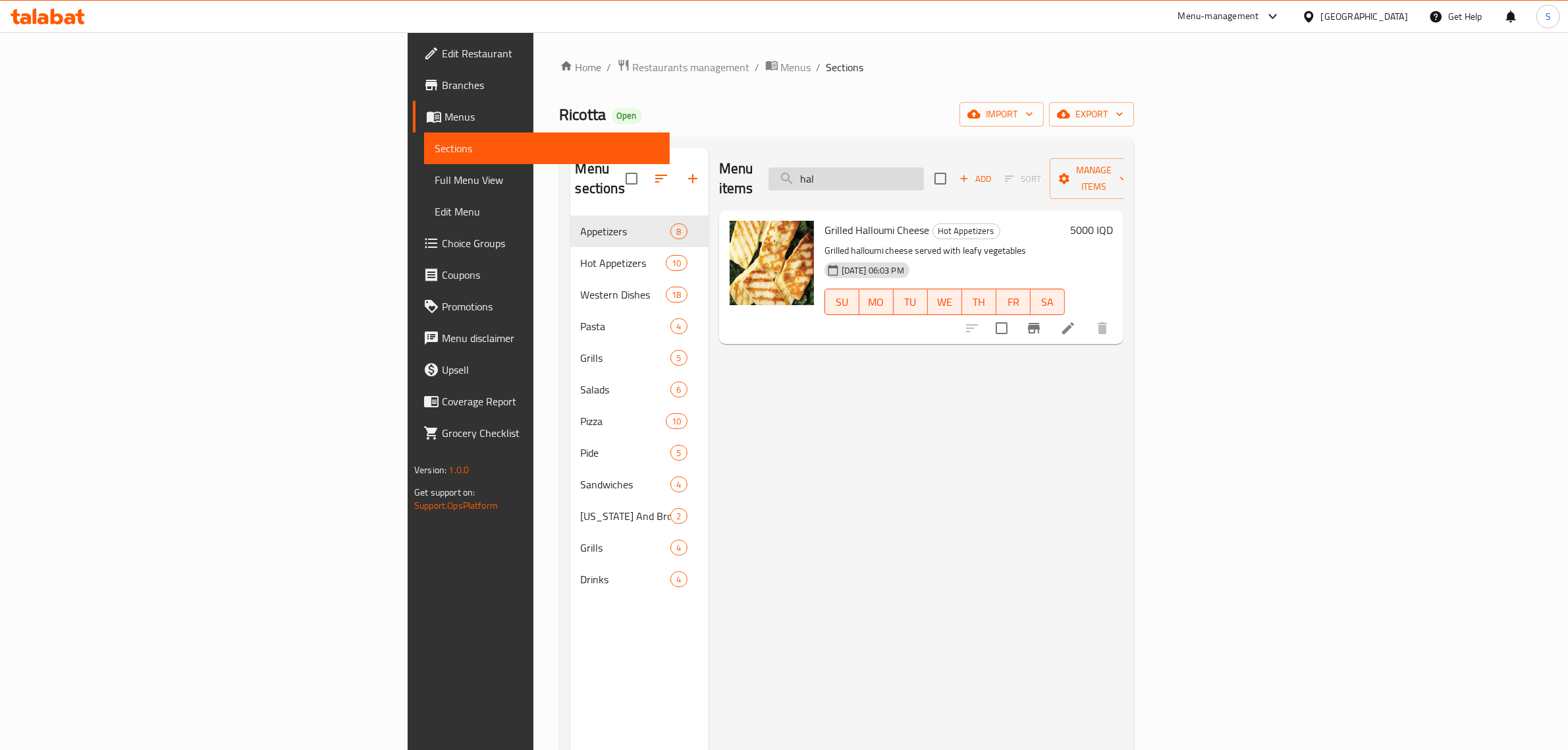
click at [924, 167] on input "hal" at bounding box center [846, 179] width 155 height 23
drag, startPoint x: 1002, startPoint y: 167, endPoint x: 726, endPoint y: 158, distance: 276.1
click at [734, 158] on div "Menu items hal Add Sort Manage items" at bounding box center [922, 179] width 405 height 63
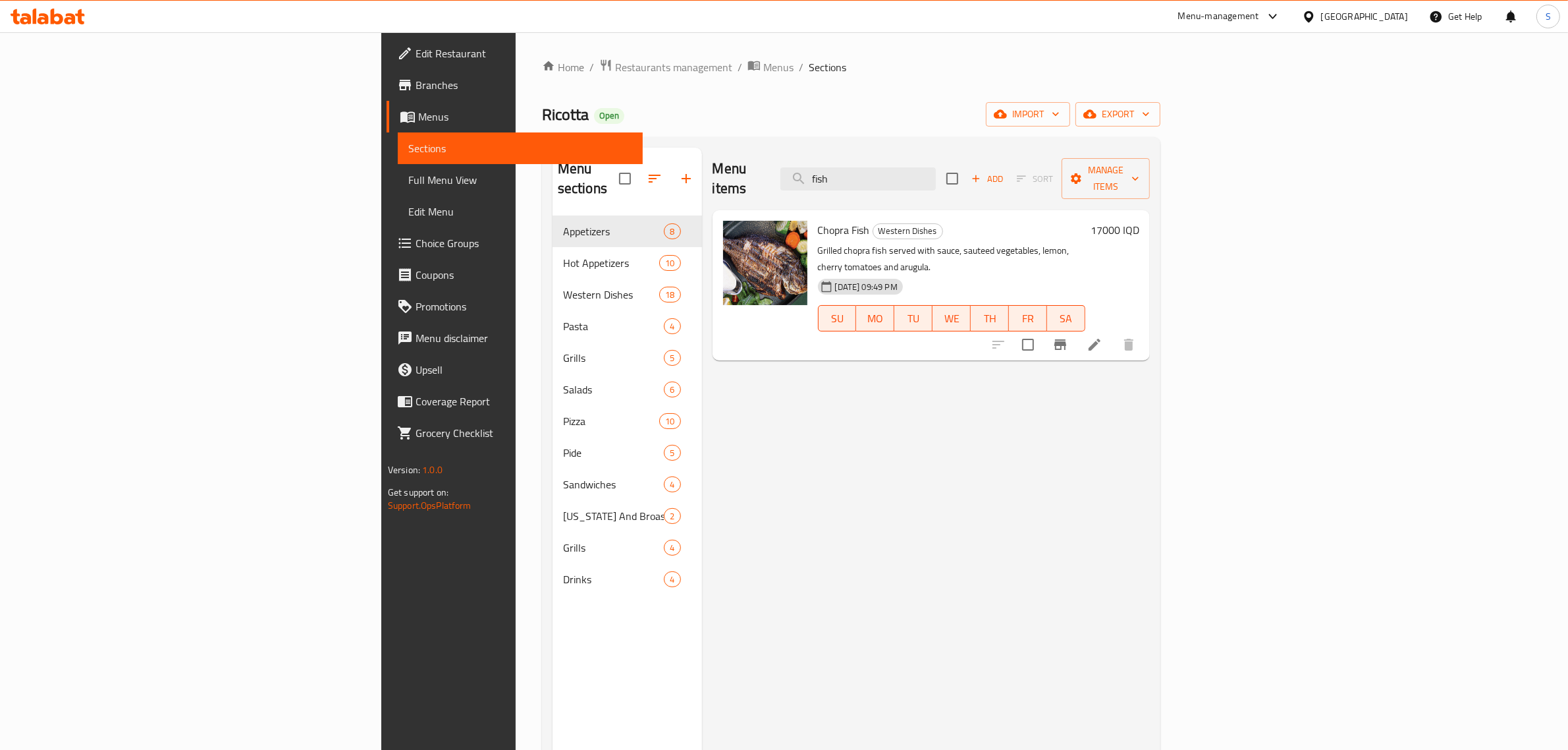
type input "fish"
click at [1139, 221] on h6 "17000 IQD" at bounding box center [1114, 230] width 48 height 18
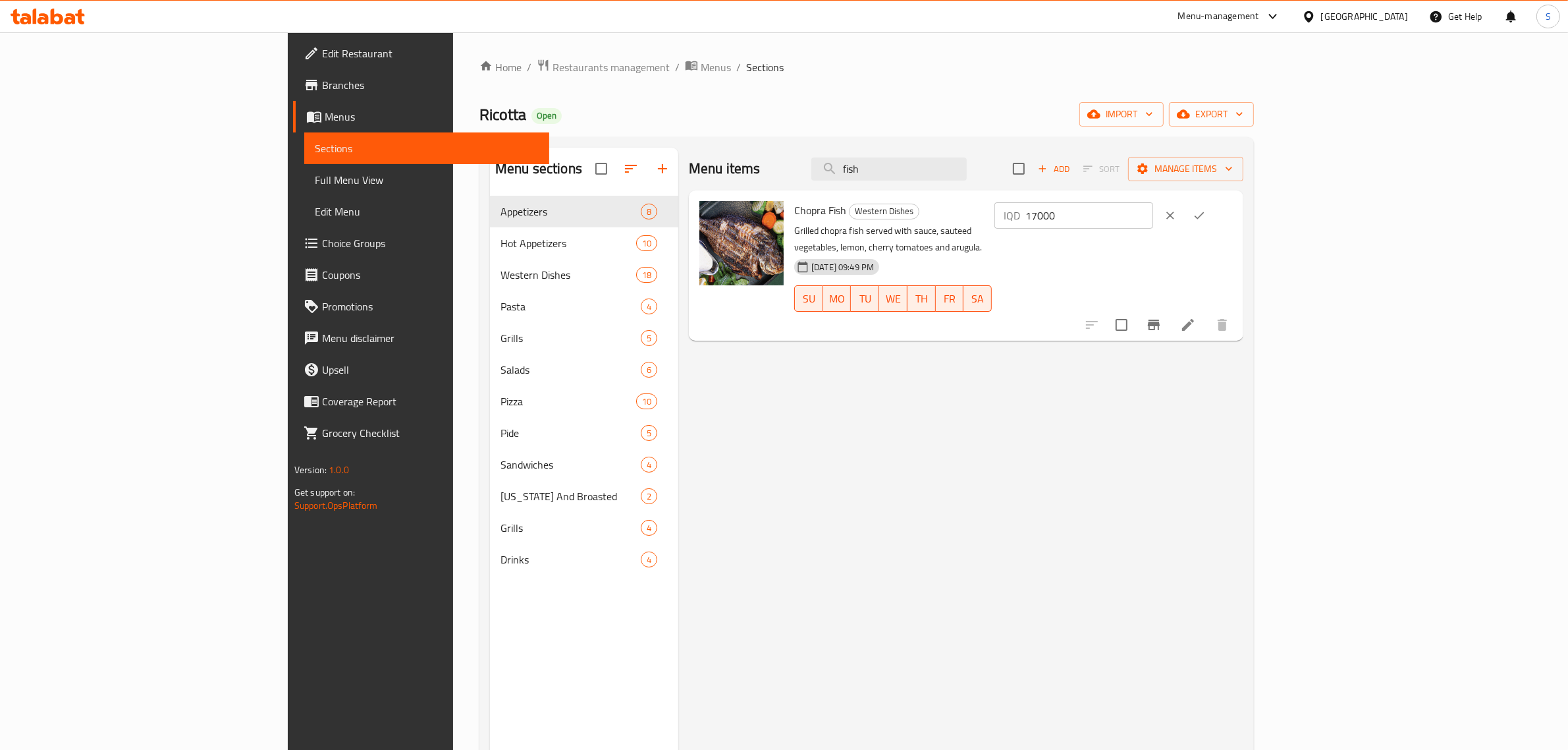
click at [1153, 213] on input "17000" at bounding box center [1090, 215] width 128 height 26
type input "19000"
click at [1214, 217] on button "ok" at bounding box center [1198, 215] width 29 height 29
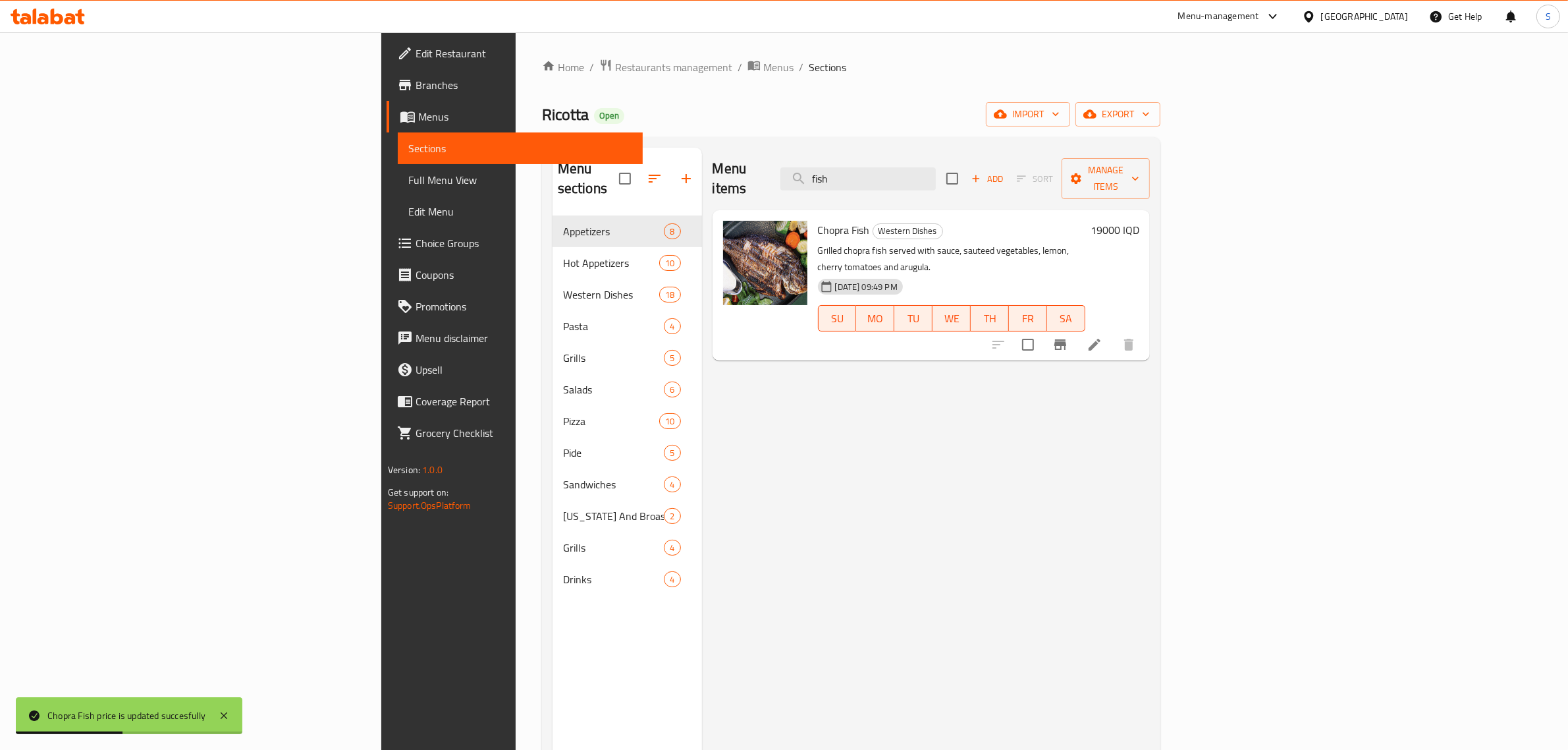
drag, startPoint x: 983, startPoint y: 172, endPoint x: 854, endPoint y: 179, distance: 129.2
click at [854, 179] on div "Menu items fish Add Sort Manage items" at bounding box center [931, 179] width 438 height 63
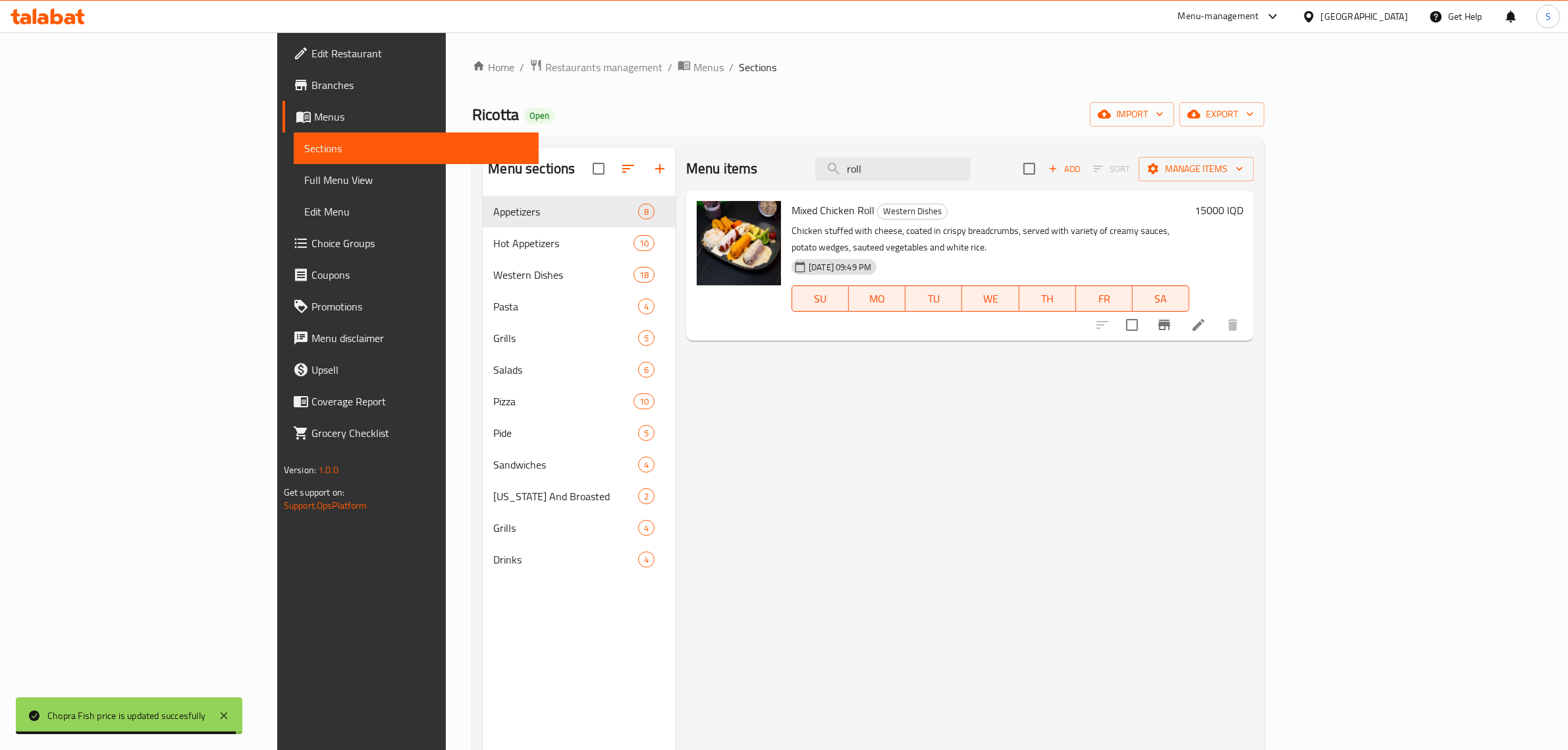
type input "roll"
click at [1243, 221] on div "15000 IQD" at bounding box center [1216, 266] width 54 height 129
click at [1243, 215] on h6 "15000 IQD" at bounding box center [1219, 210] width 48 height 18
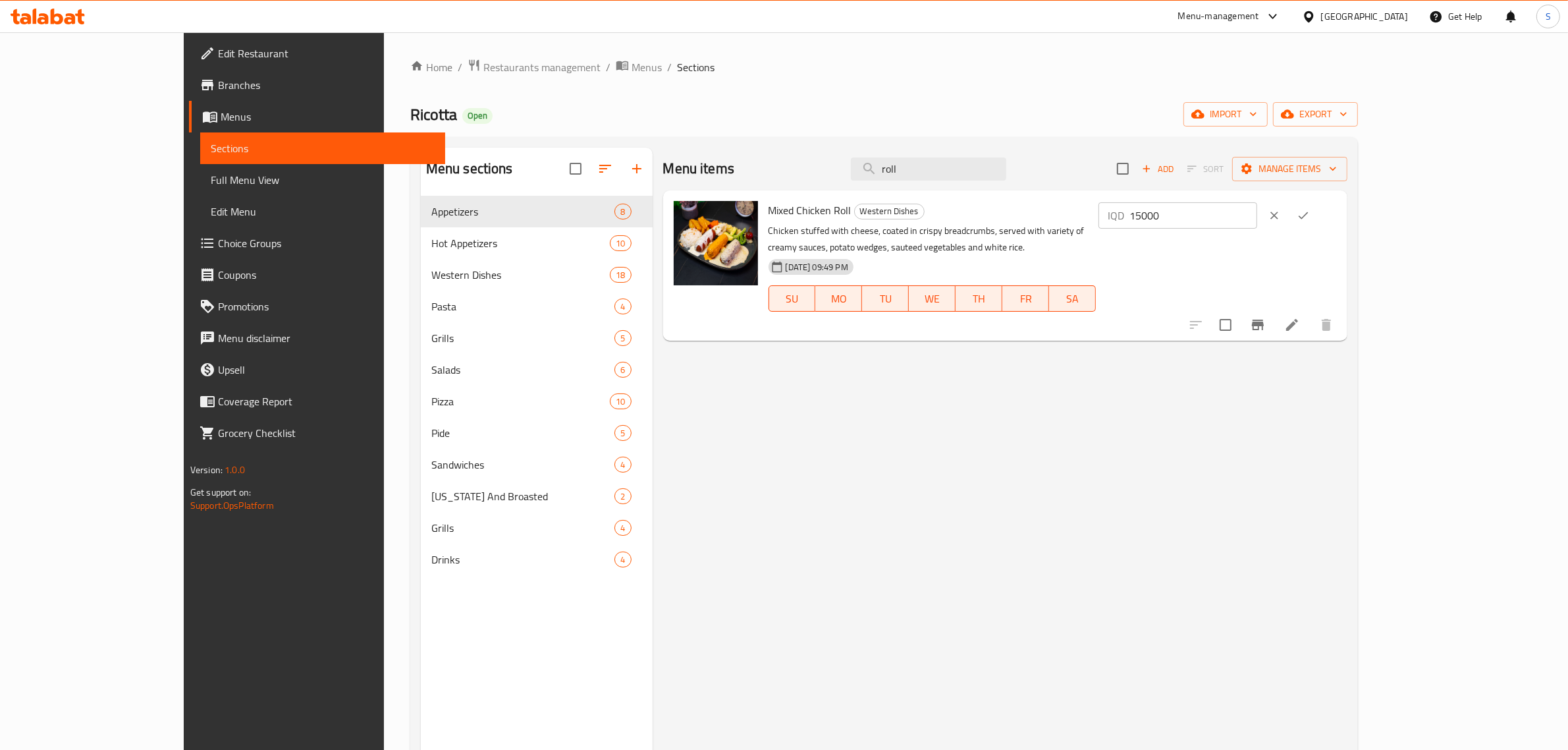
click at [1257, 212] on input "15000" at bounding box center [1194, 215] width 128 height 26
type input "16000"
click at [1318, 219] on button "ok" at bounding box center [1303, 215] width 29 height 29
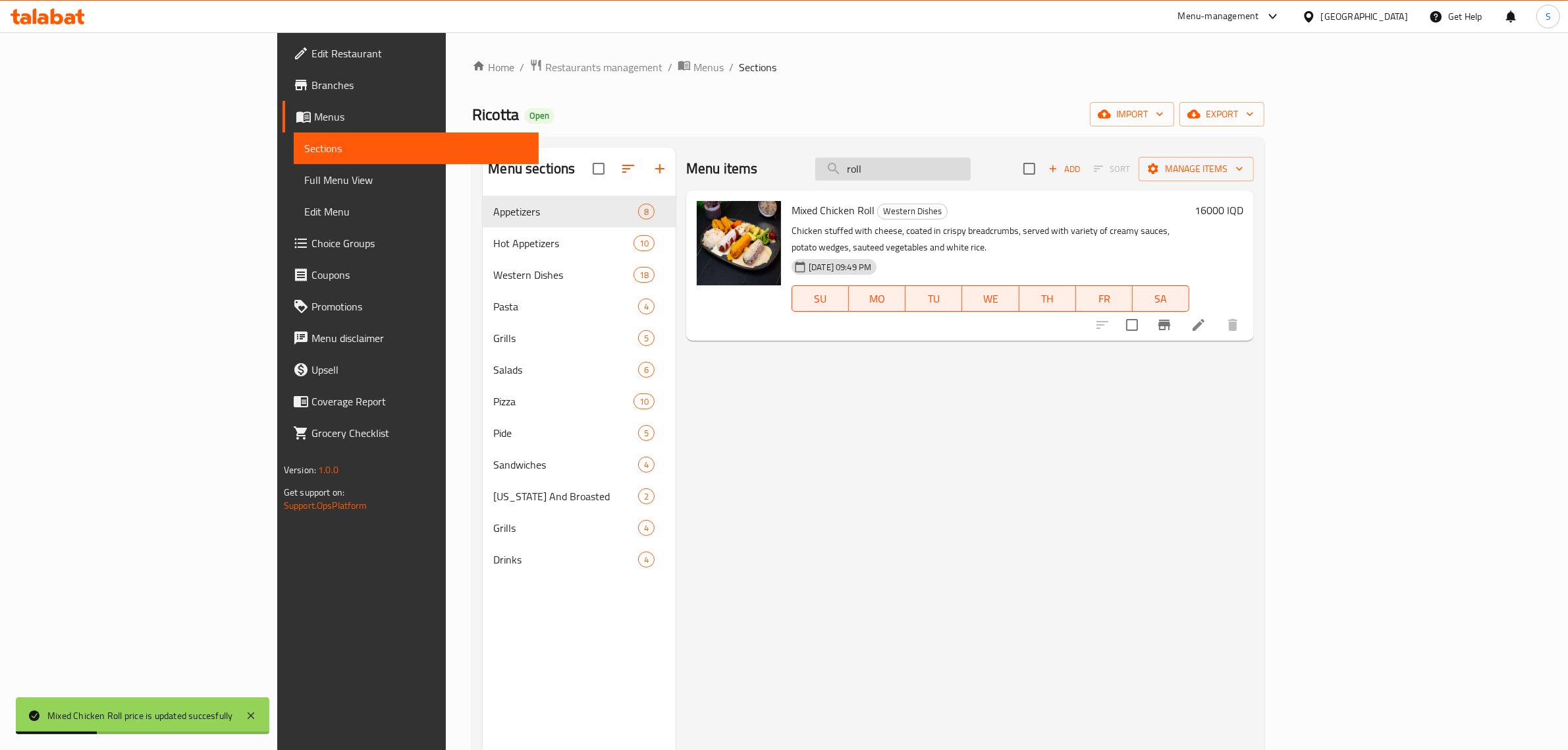
drag, startPoint x: 1036, startPoint y: 166, endPoint x: 975, endPoint y: 174, distance: 61.5
click at [971, 168] on input "roll" at bounding box center [893, 169] width 155 height 23
drag, startPoint x: 975, startPoint y: 174, endPoint x: 847, endPoint y: 179, distance: 128.1
click at [850, 179] on div "Menu items roll Add Sort Manage items" at bounding box center [970, 169] width 568 height 43
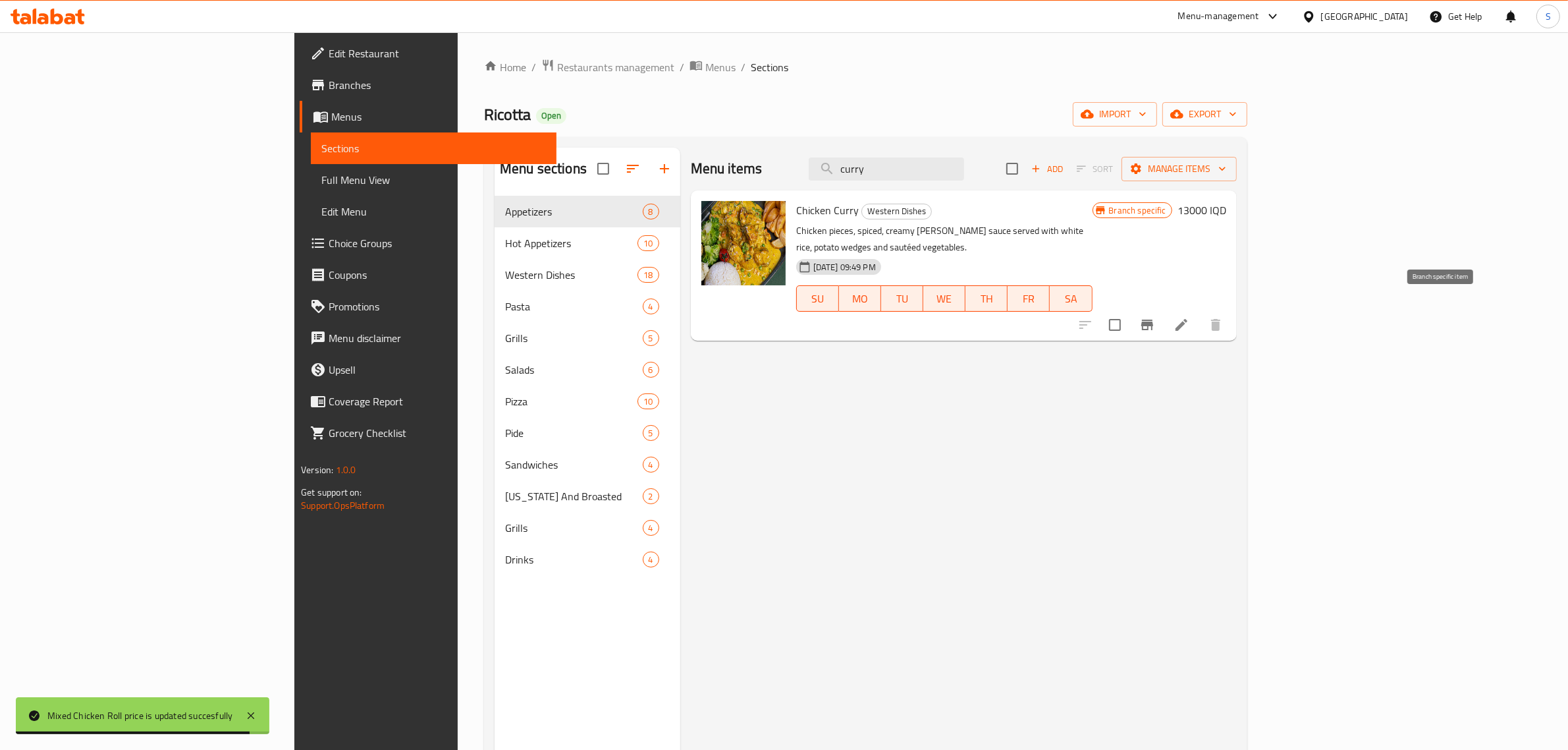
type input "curry"
click at [1153, 320] on icon "Branch-specific-item" at bounding box center [1147, 325] width 12 height 11
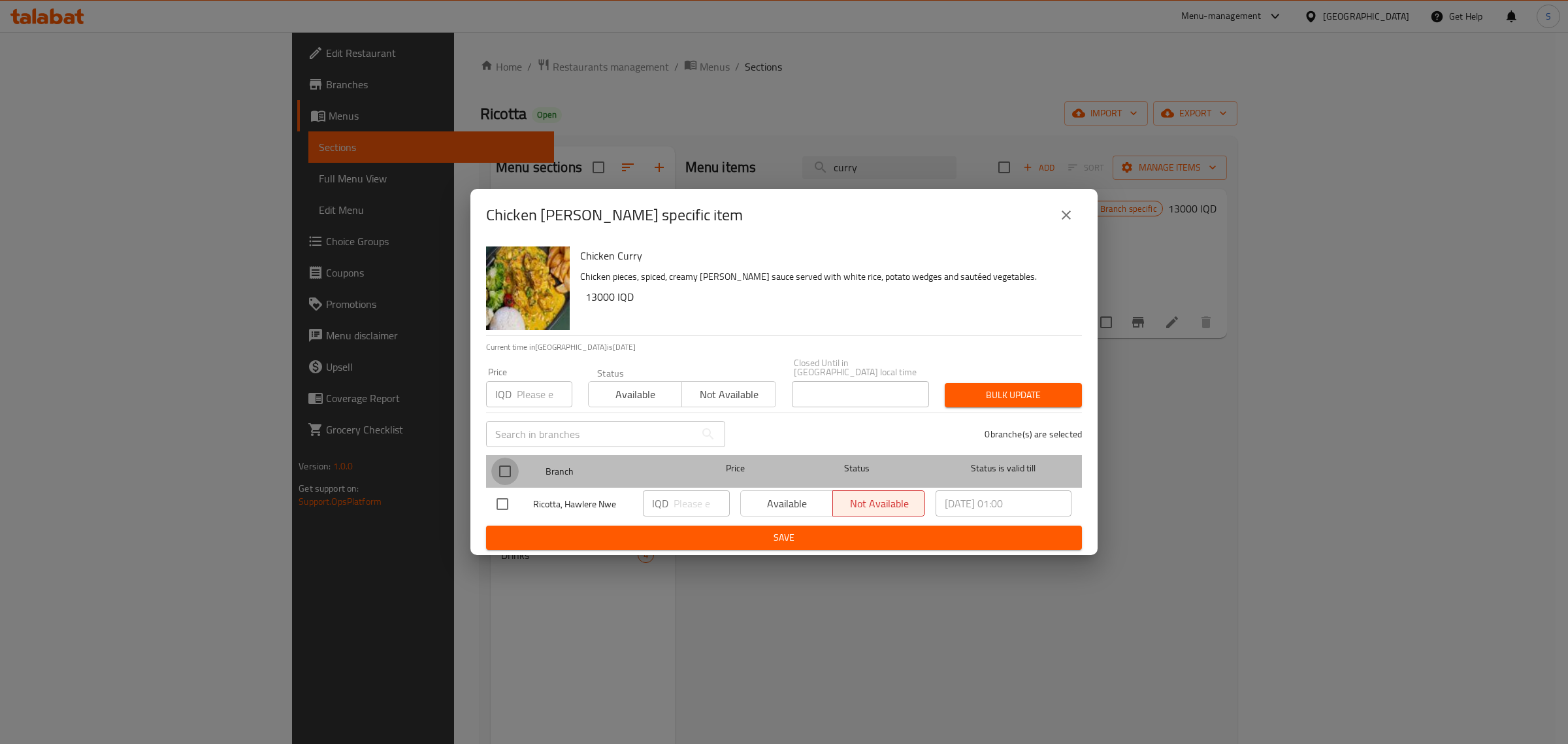
click at [492, 466] on input "checkbox" at bounding box center [505, 471] width 27 height 27
checkbox input "true"
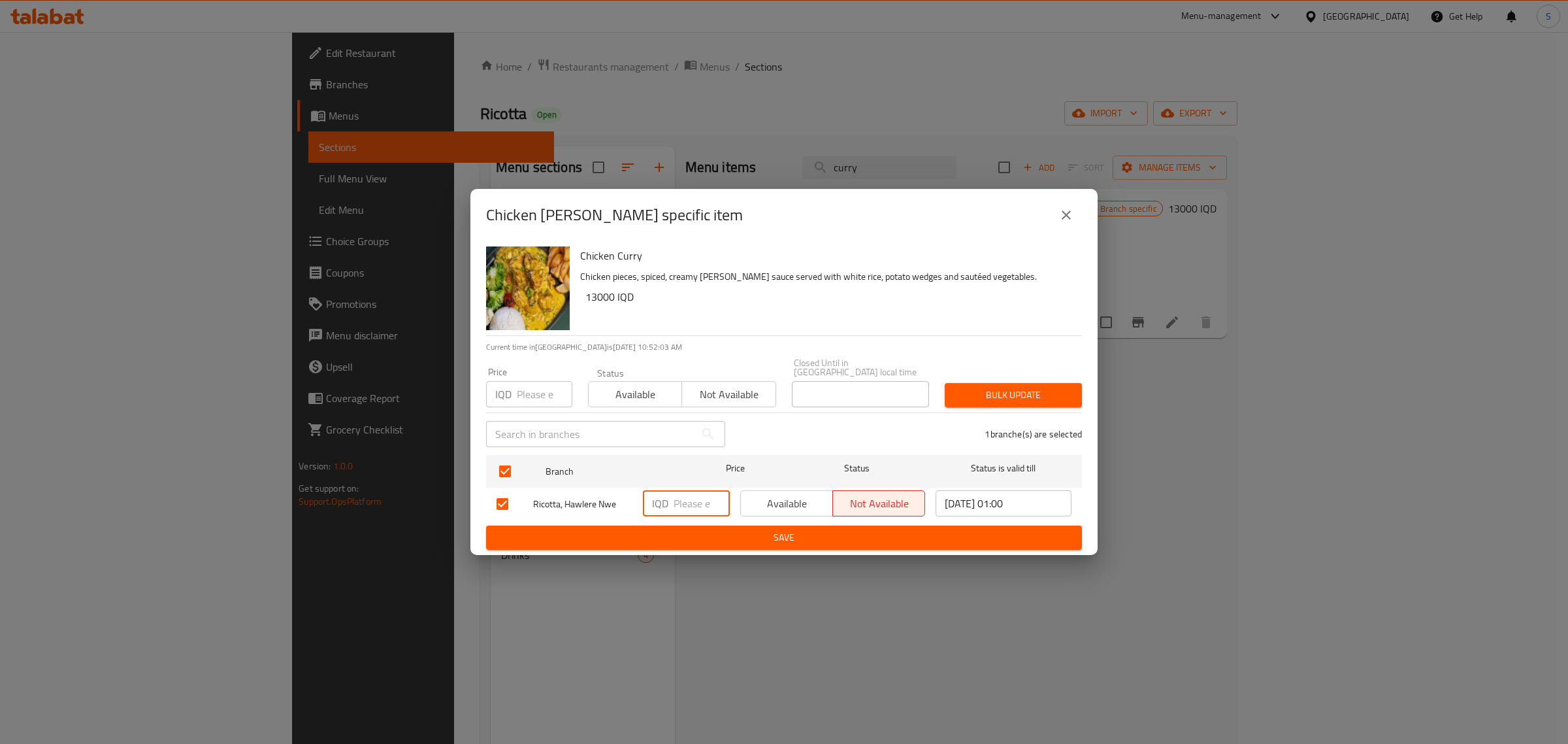
click at [686, 506] on input "number" at bounding box center [702, 503] width 56 height 26
type input "14000"
click at [820, 529] on span "Save" at bounding box center [783, 537] width 575 height 16
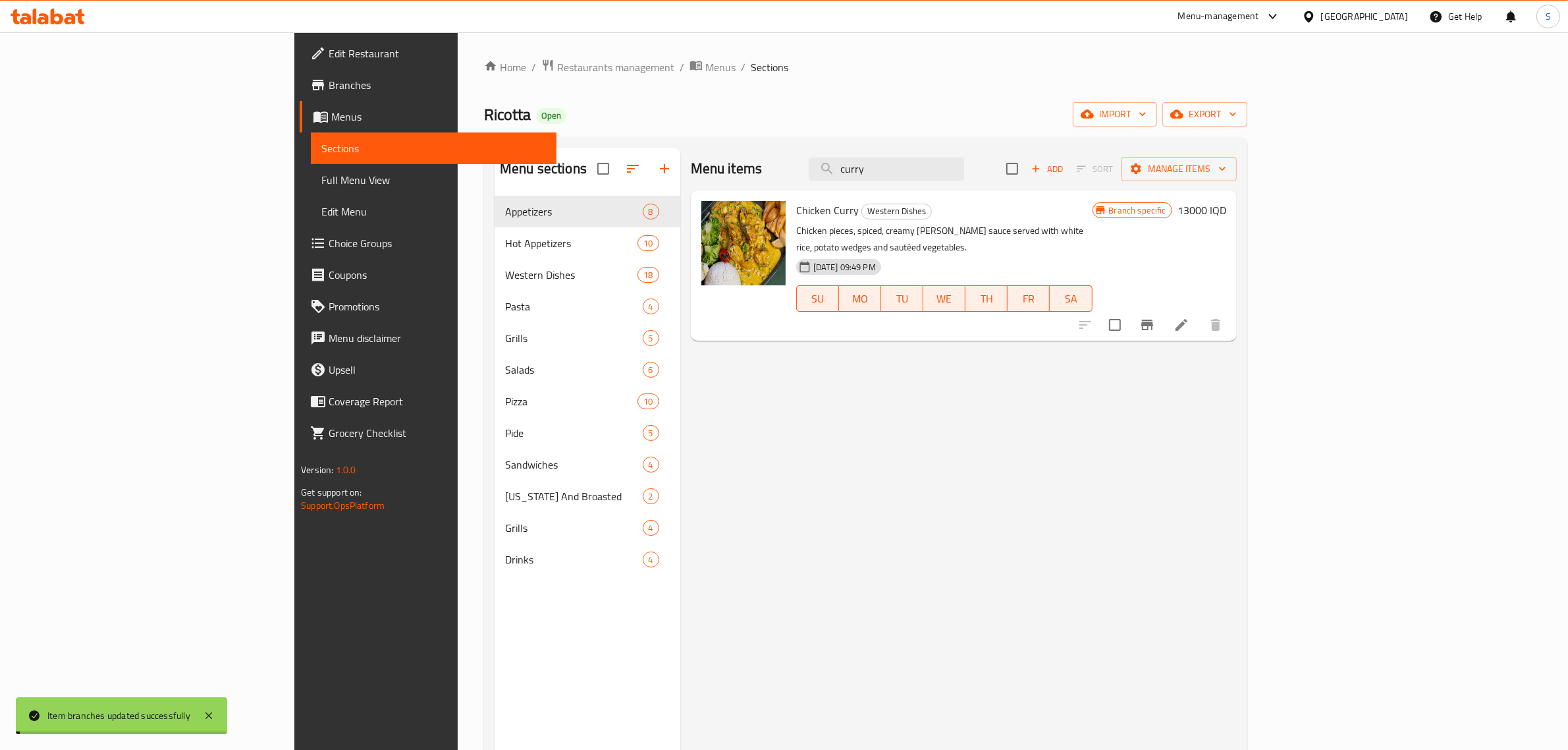
click at [1227, 212] on h6 "13000 IQD" at bounding box center [1201, 210] width 48 height 18
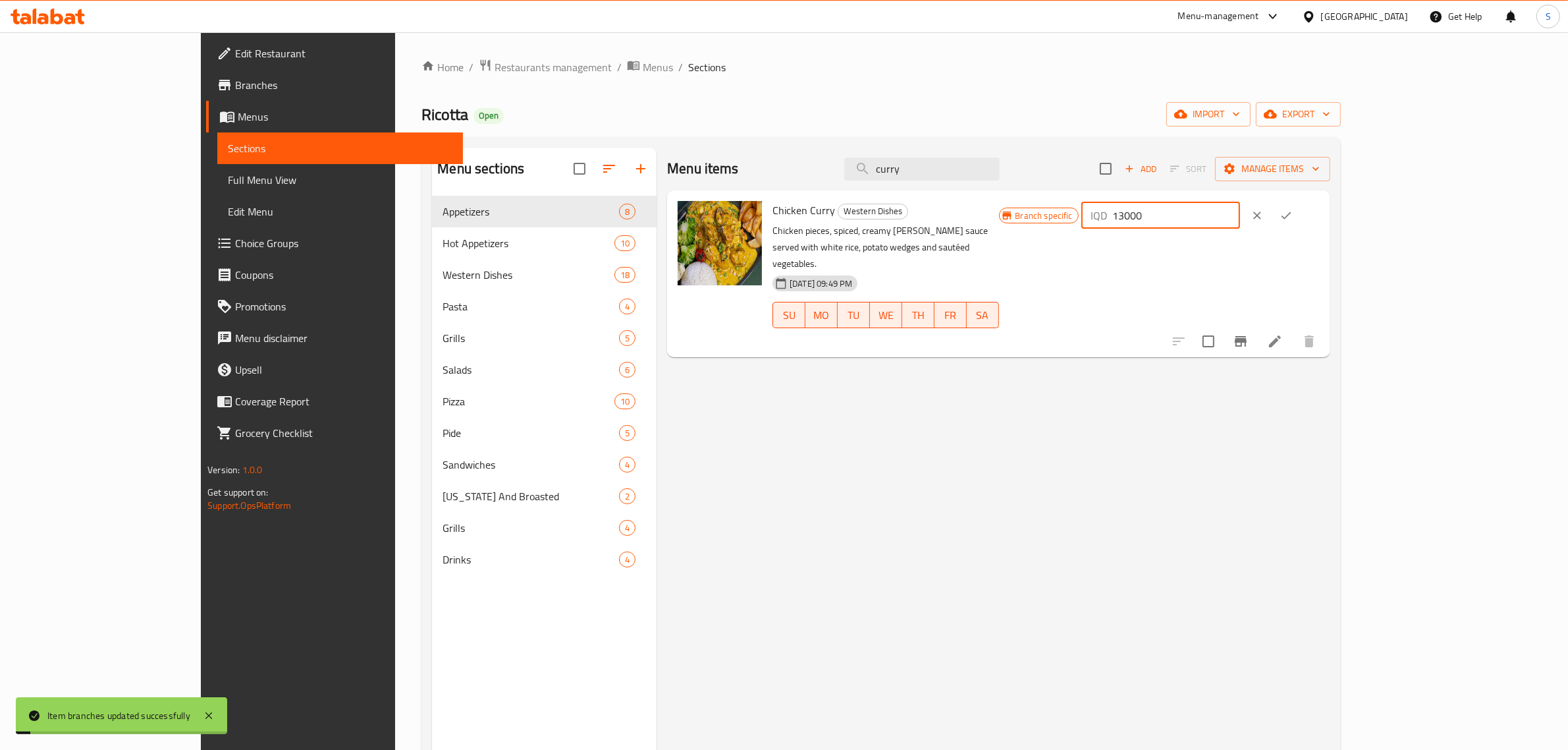
drag, startPoint x: 1376, startPoint y: 209, endPoint x: 1180, endPoint y: 209, distance: 196.0
click at [1180, 209] on div "Chicken Curry Western Dishes Chicken pieces, spiced, creamy curry sauce served …" at bounding box center [1046, 273] width 558 height 156
paste input "4"
type input "14000"
click at [1300, 206] on button "ok" at bounding box center [1286, 215] width 29 height 29
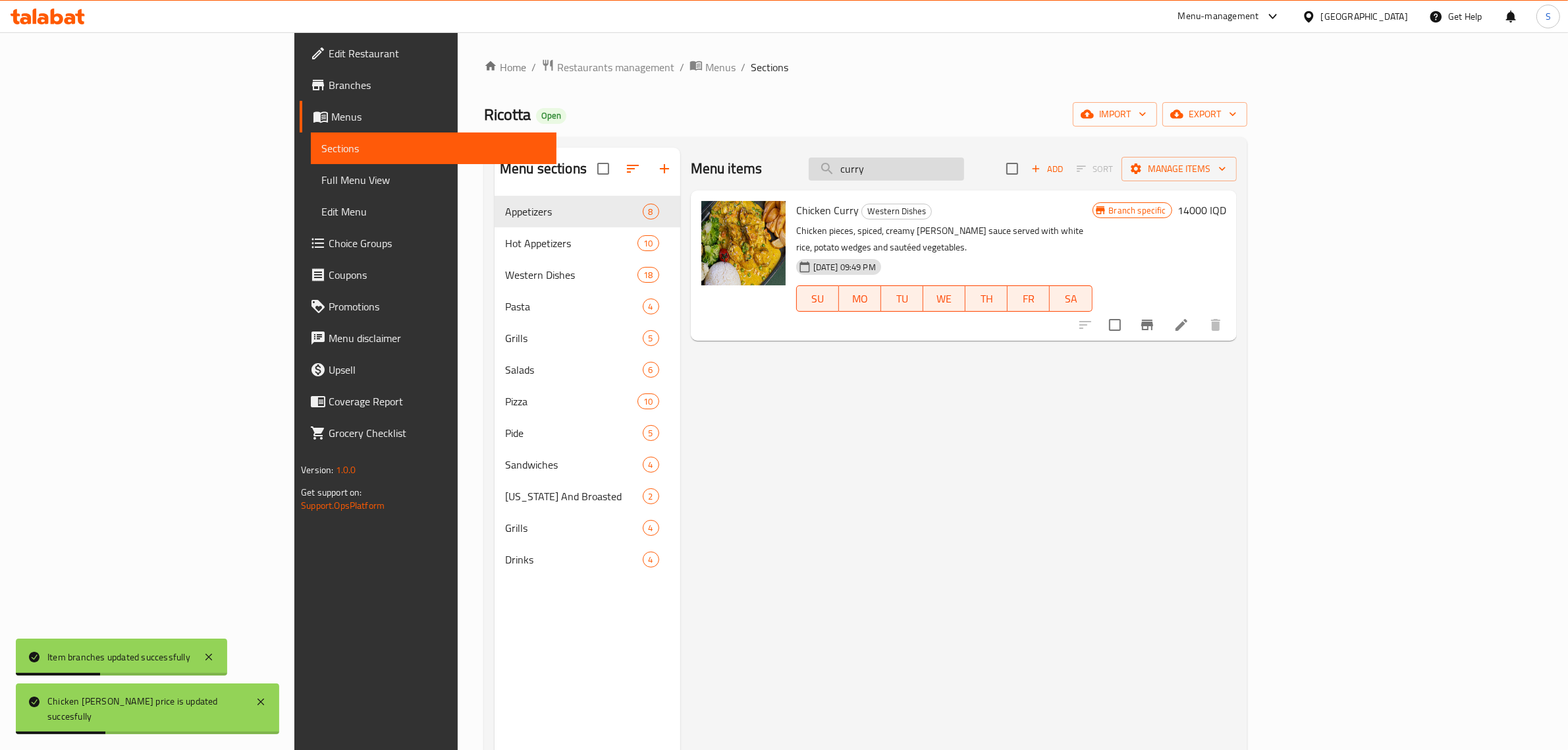
click at [924, 174] on div "Menu items curry Add Sort Manage items" at bounding box center [963, 169] width 546 height 43
click at [964, 175] on input "curry" at bounding box center [886, 169] width 155 height 23
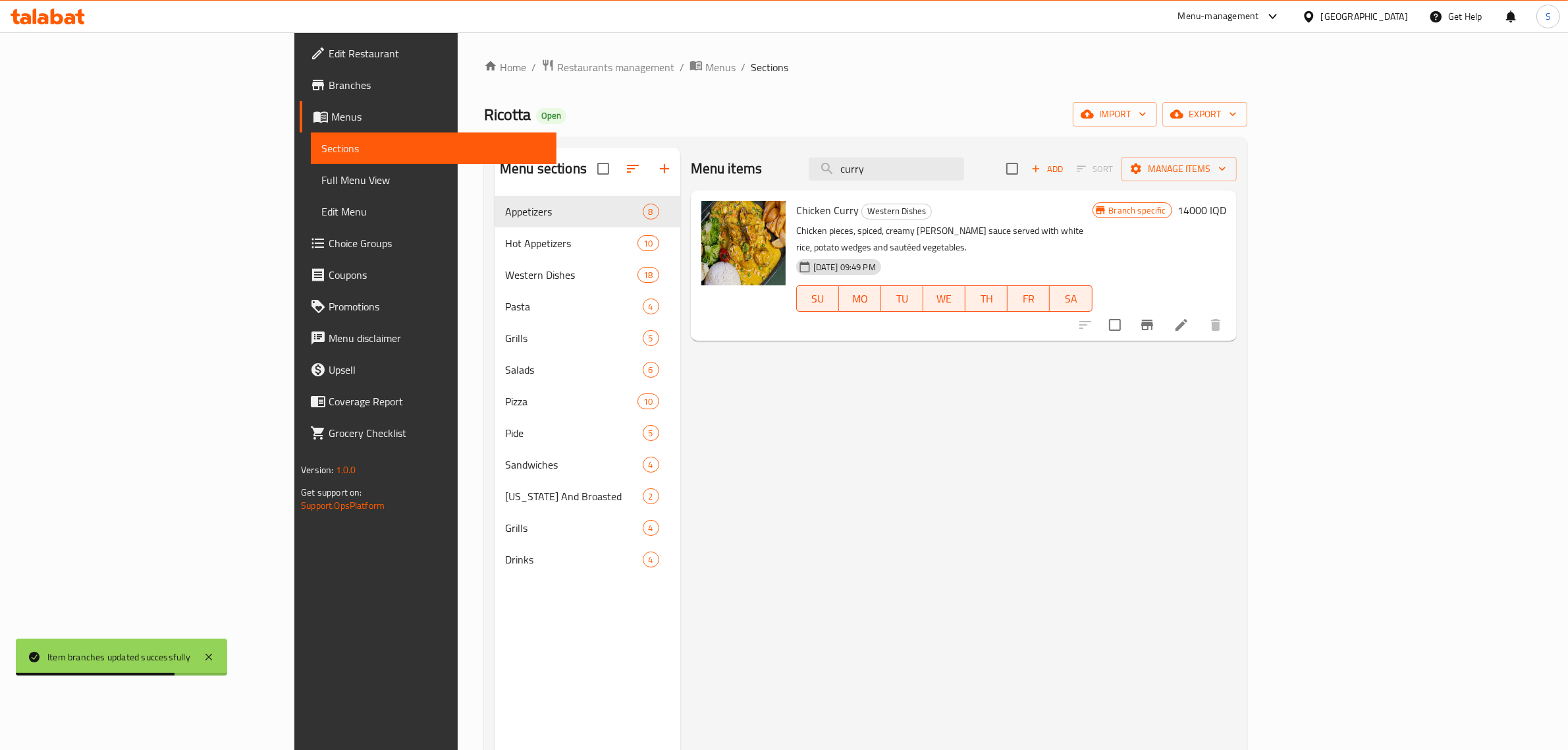
drag, startPoint x: 965, startPoint y: 163, endPoint x: 913, endPoint y: 162, distance: 52.0
click at [917, 162] on div "Menu items curry Add Sort Manage items" at bounding box center [963, 169] width 546 height 43
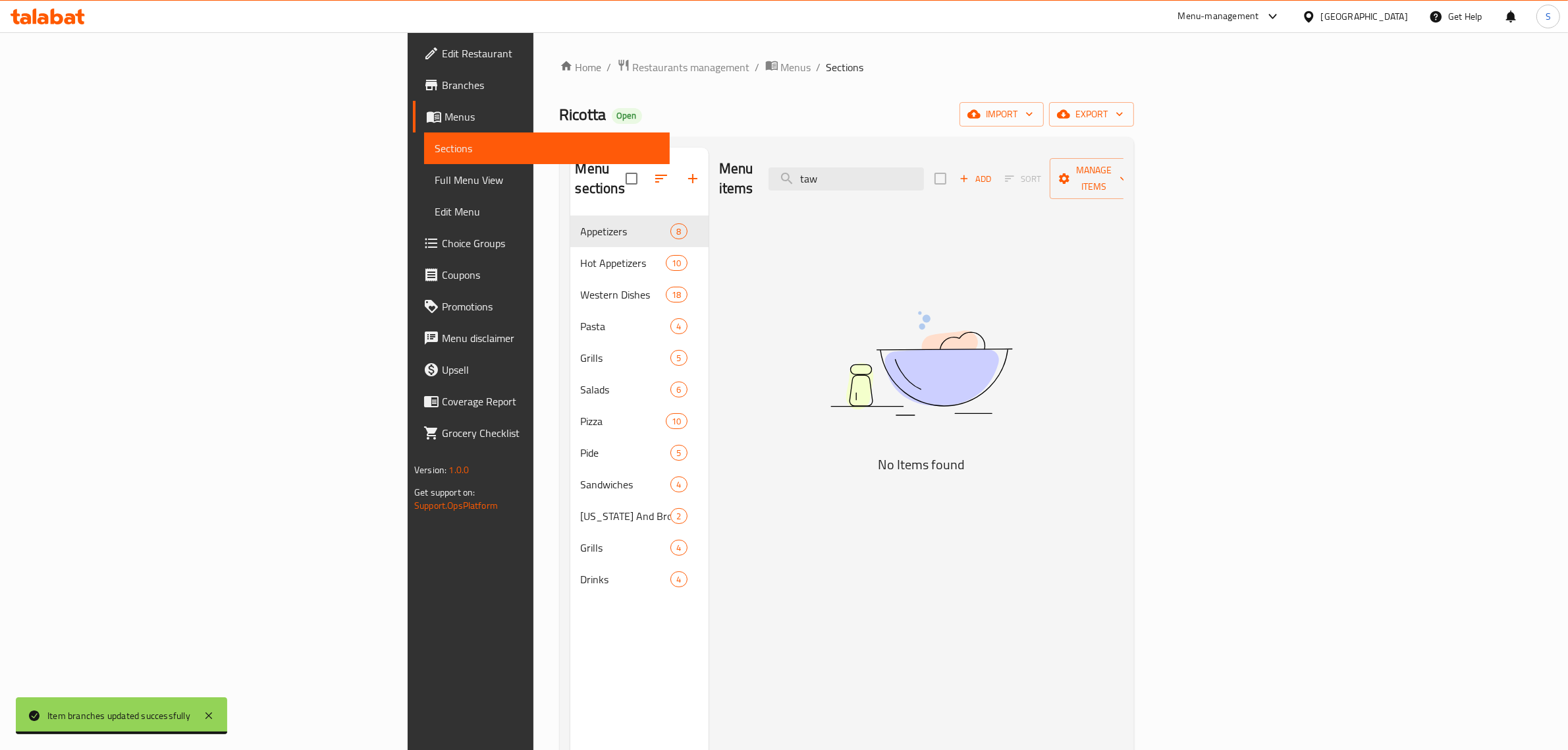
drag, startPoint x: 1021, startPoint y: 174, endPoint x: 910, endPoint y: 181, distance: 111.2
click at [910, 181] on div "Menu items taw Add Sort Manage items" at bounding box center [922, 179] width 405 height 63
drag, startPoint x: 984, startPoint y: 159, endPoint x: 814, endPoint y: 182, distance: 171.5
click at [814, 182] on div "Menu items shish Add Sort Manage items" at bounding box center [922, 179] width 405 height 63
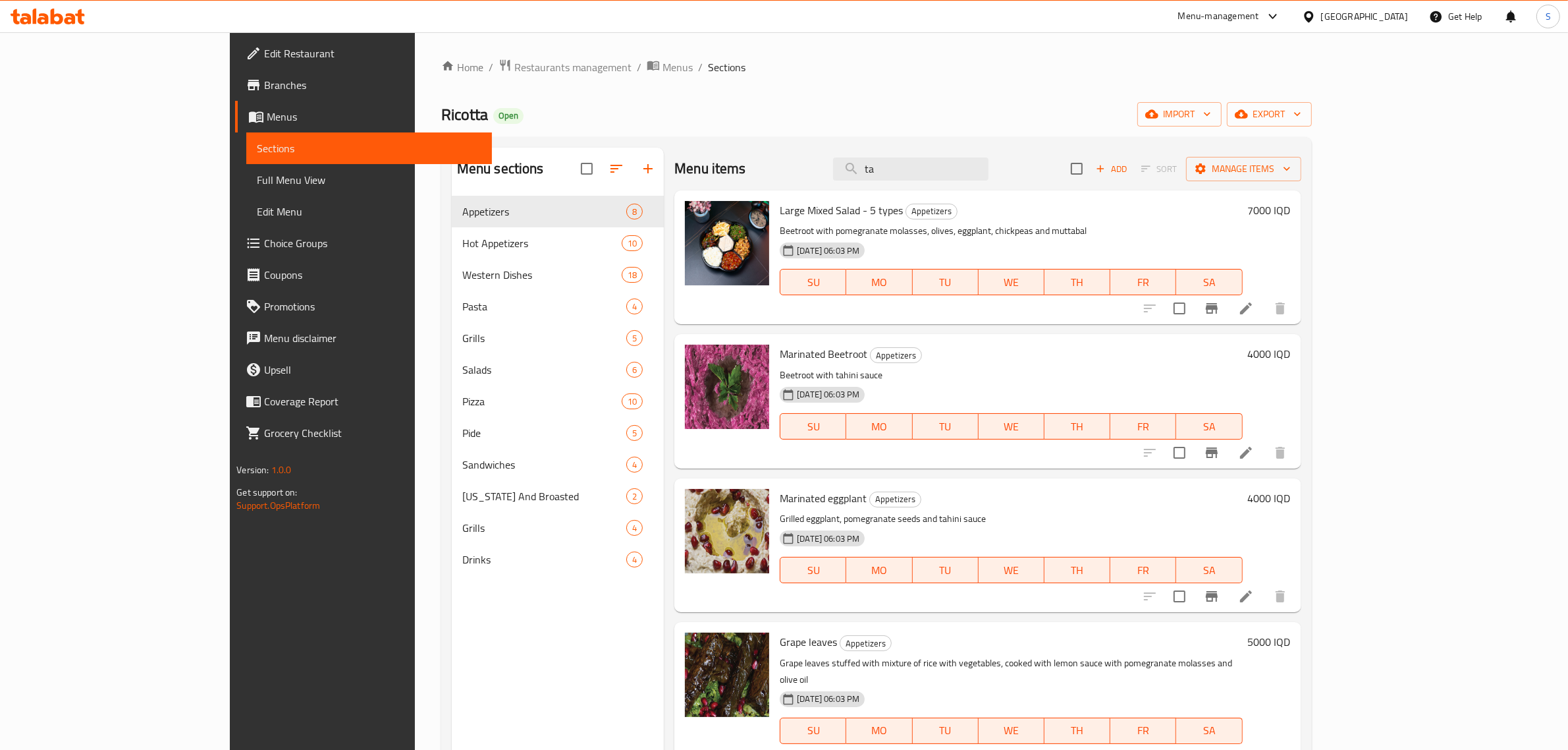
type input "t"
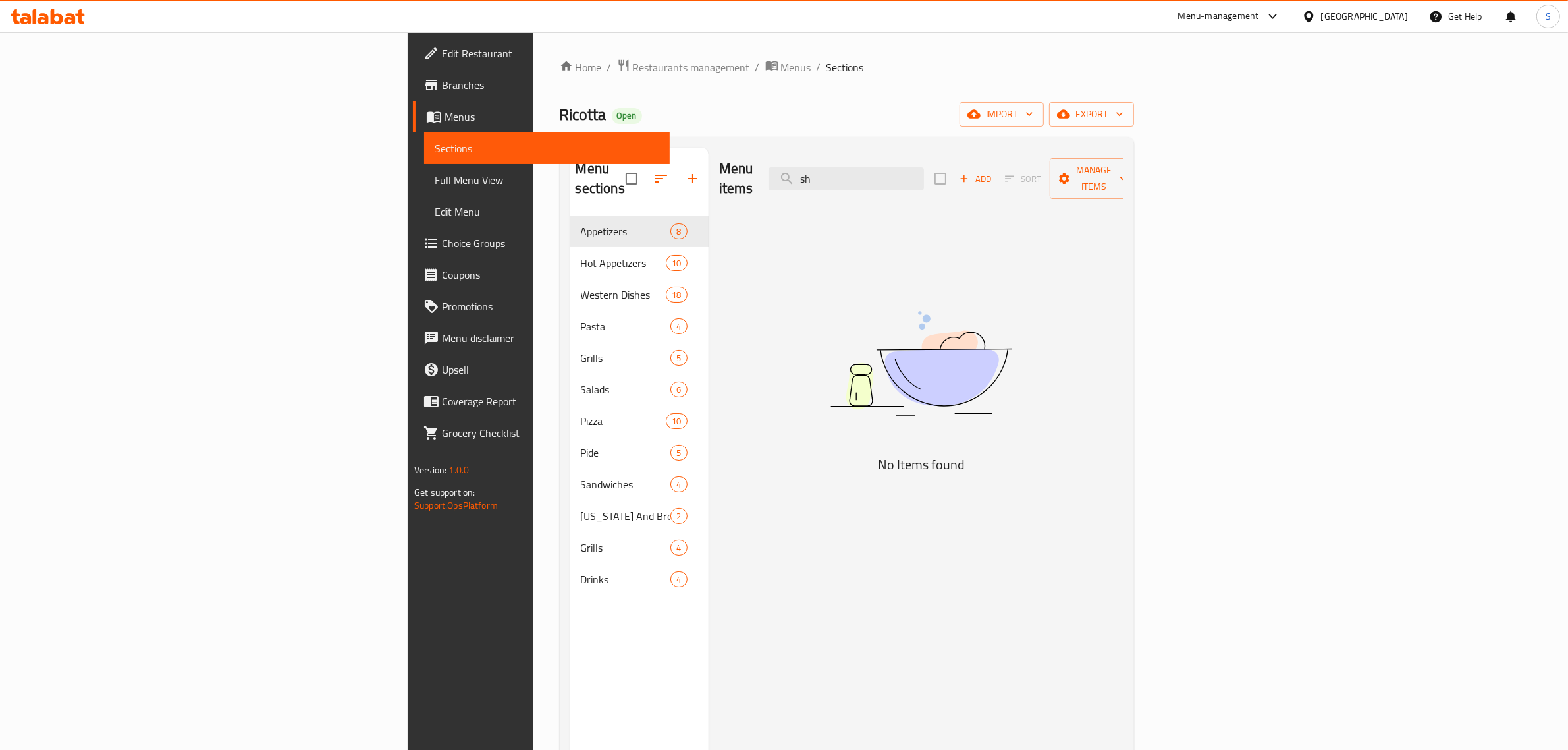
type input "s"
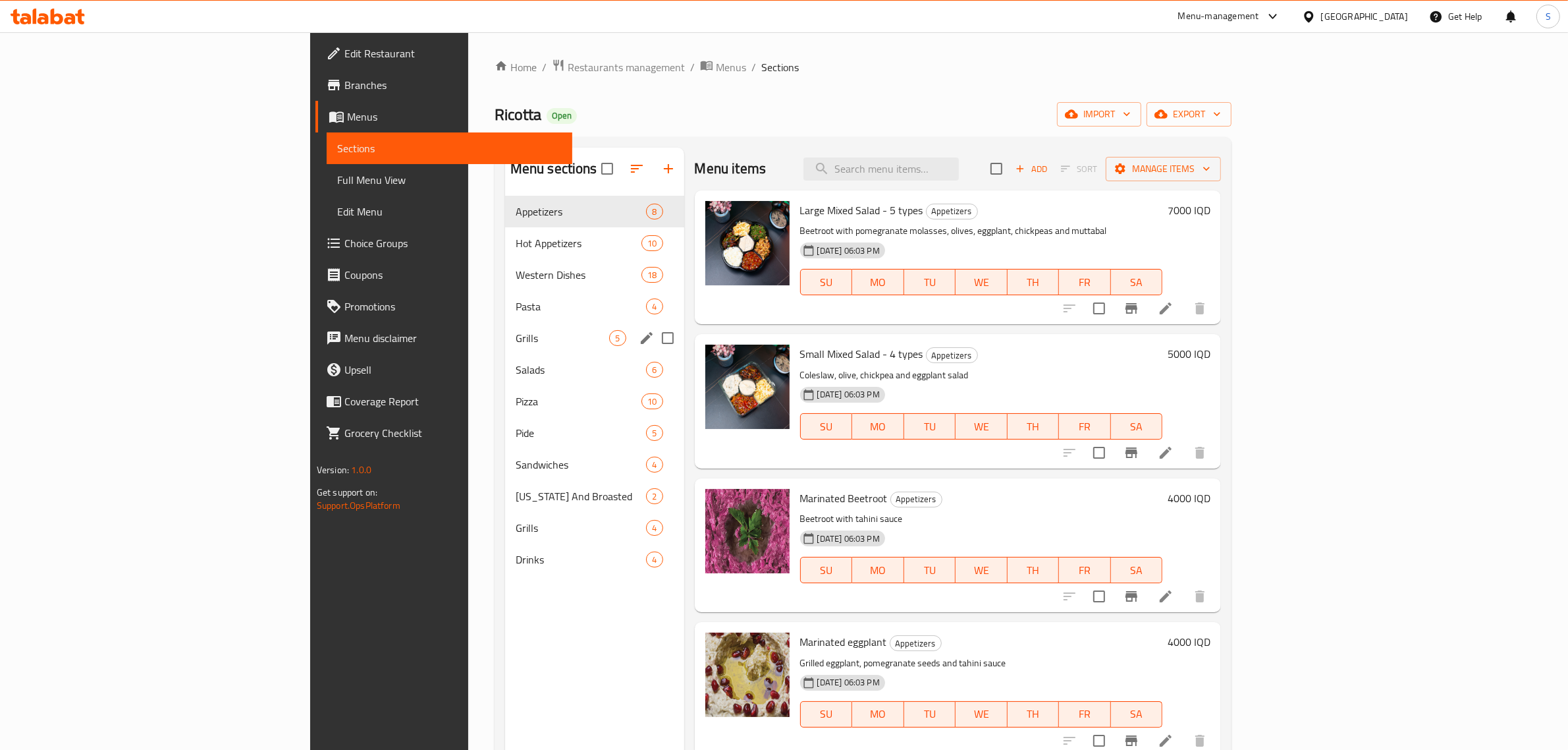
click at [505, 328] on div "Grills 5" at bounding box center [594, 337] width 179 height 32
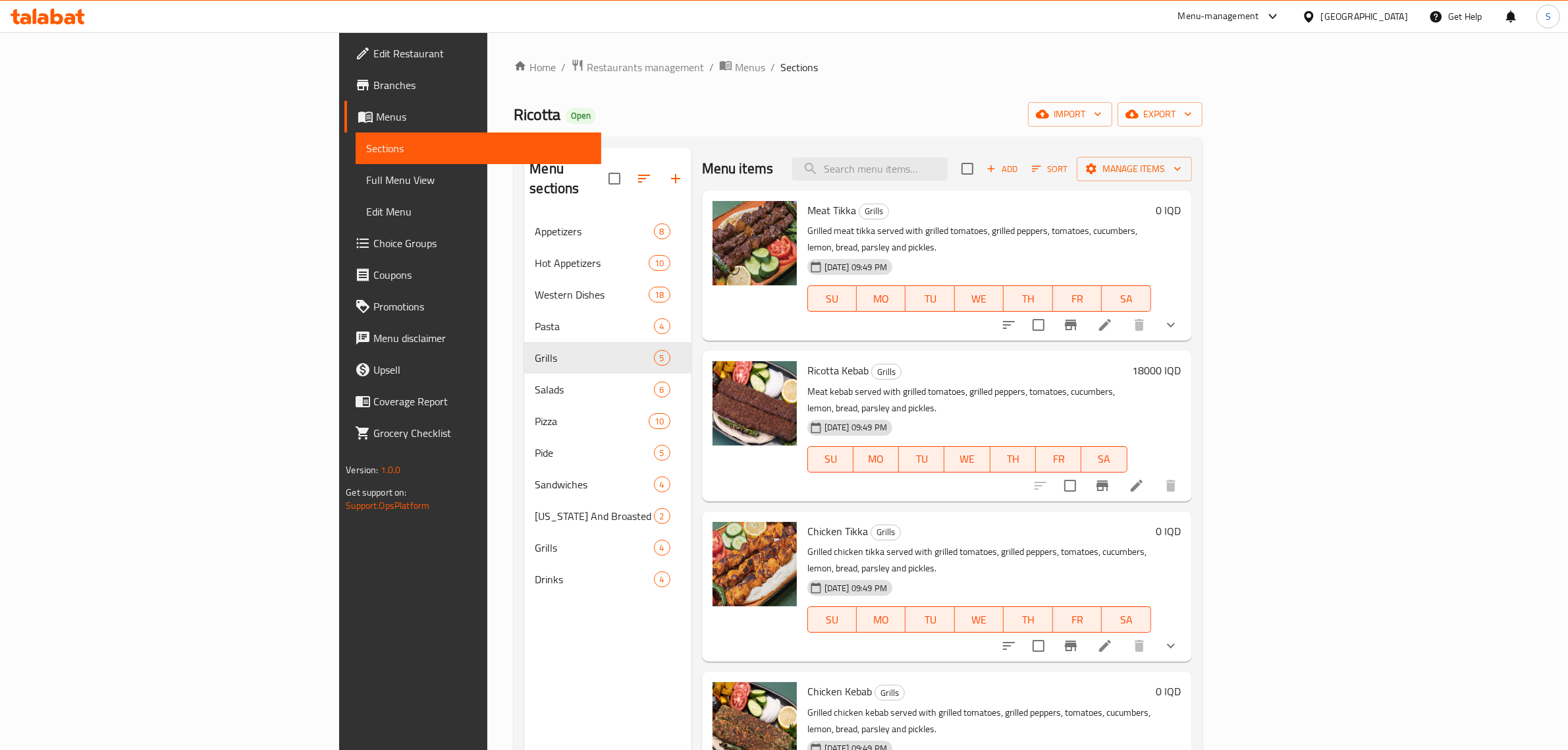
click at [986, 182] on div "Menu items Add Sort Manage items" at bounding box center [946, 169] width 490 height 43
click at [990, 182] on div "Menu items Add Sort Manage items" at bounding box center [946, 169] width 490 height 43
click at [948, 170] on input "search" at bounding box center [870, 169] width 155 height 23
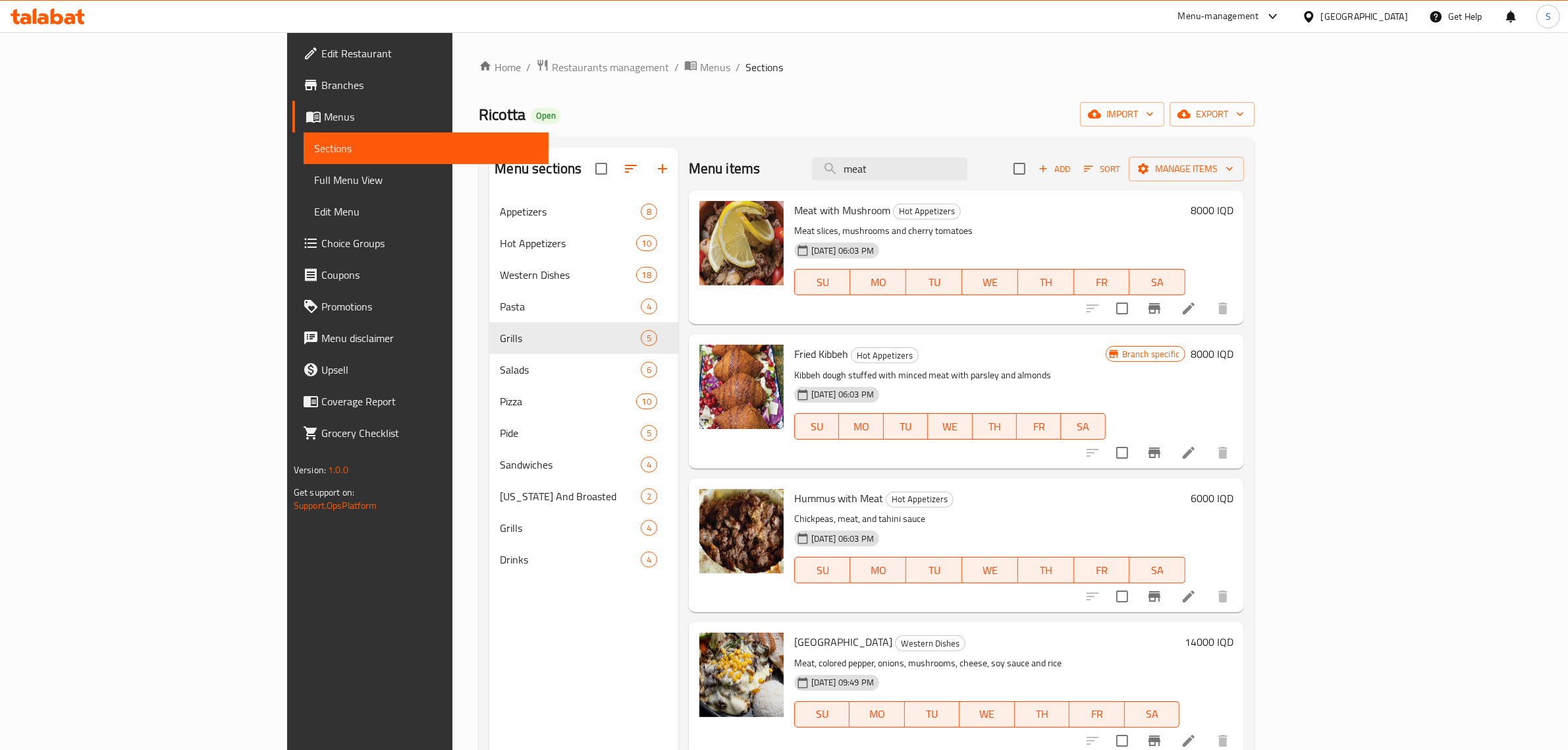
drag, startPoint x: 984, startPoint y: 163, endPoint x: 880, endPoint y: 178, distance: 105.1
click at [892, 176] on div "Menu items meat Add Sort Manage items" at bounding box center [967, 169] width 555 height 43
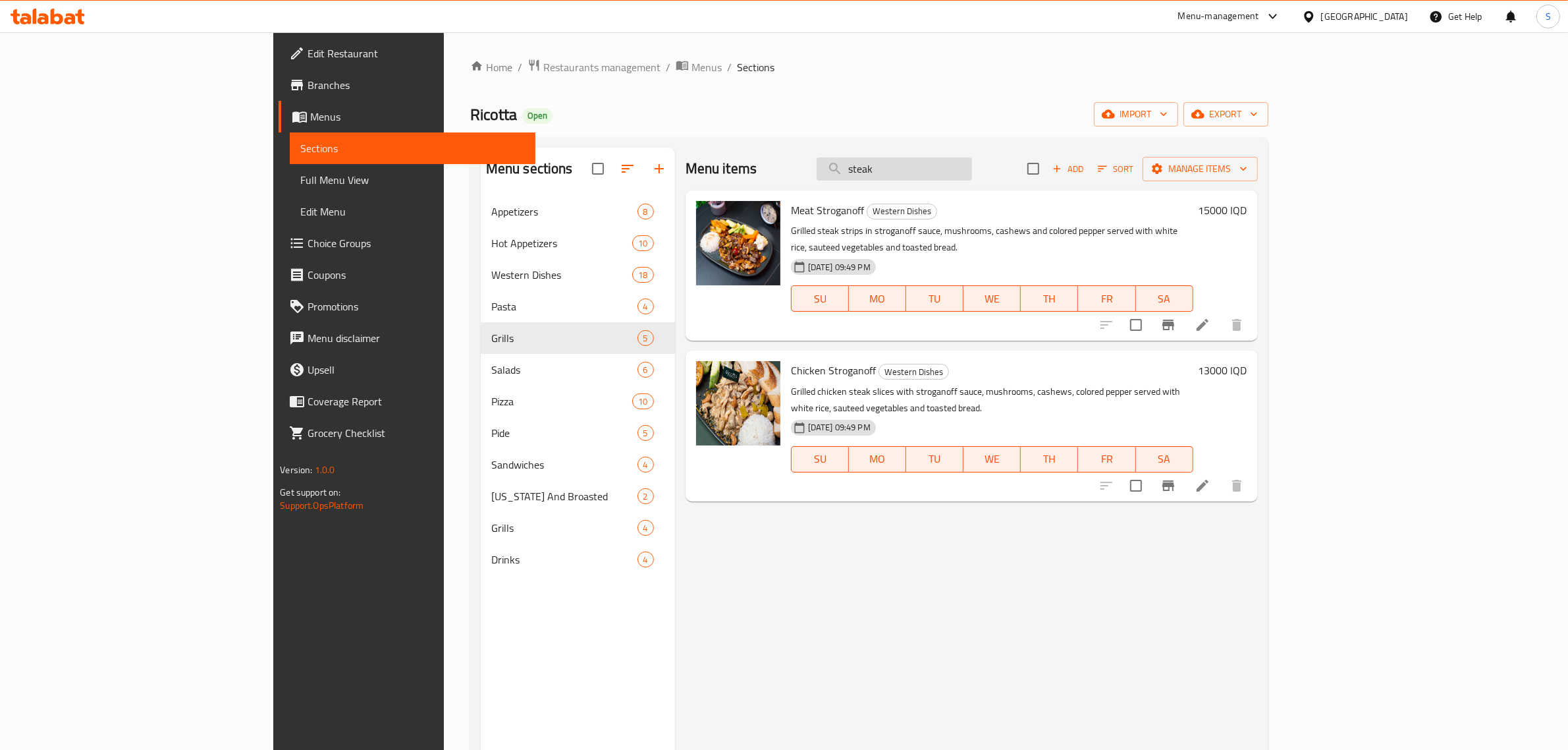
drag, startPoint x: 1016, startPoint y: 174, endPoint x: 955, endPoint y: 168, distance: 61.3
click at [955, 168] on input "steak" at bounding box center [894, 169] width 155 height 23
type input "s"
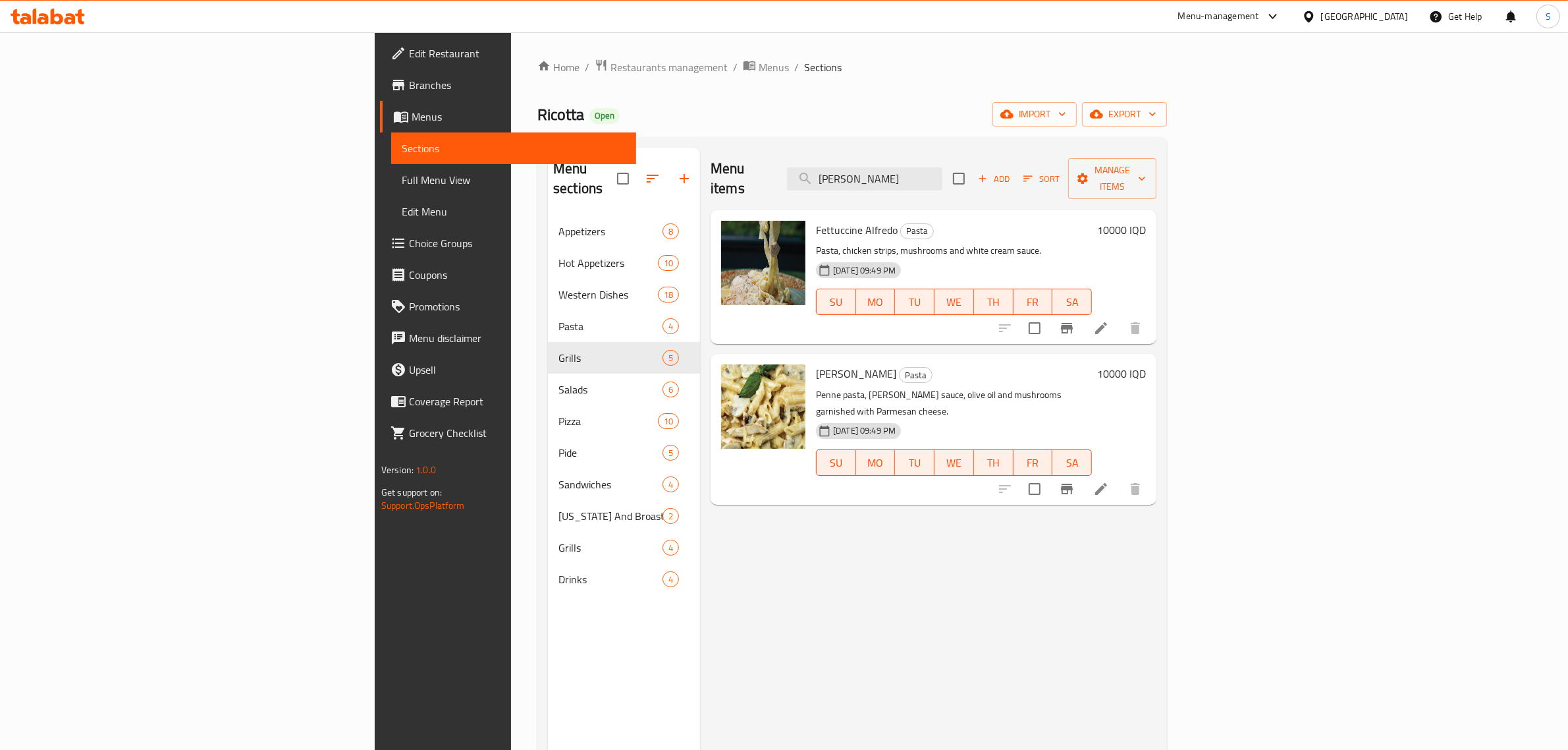
type input "alfre"
click at [1146, 221] on h6 "10000 IQD" at bounding box center [1121, 230] width 48 height 18
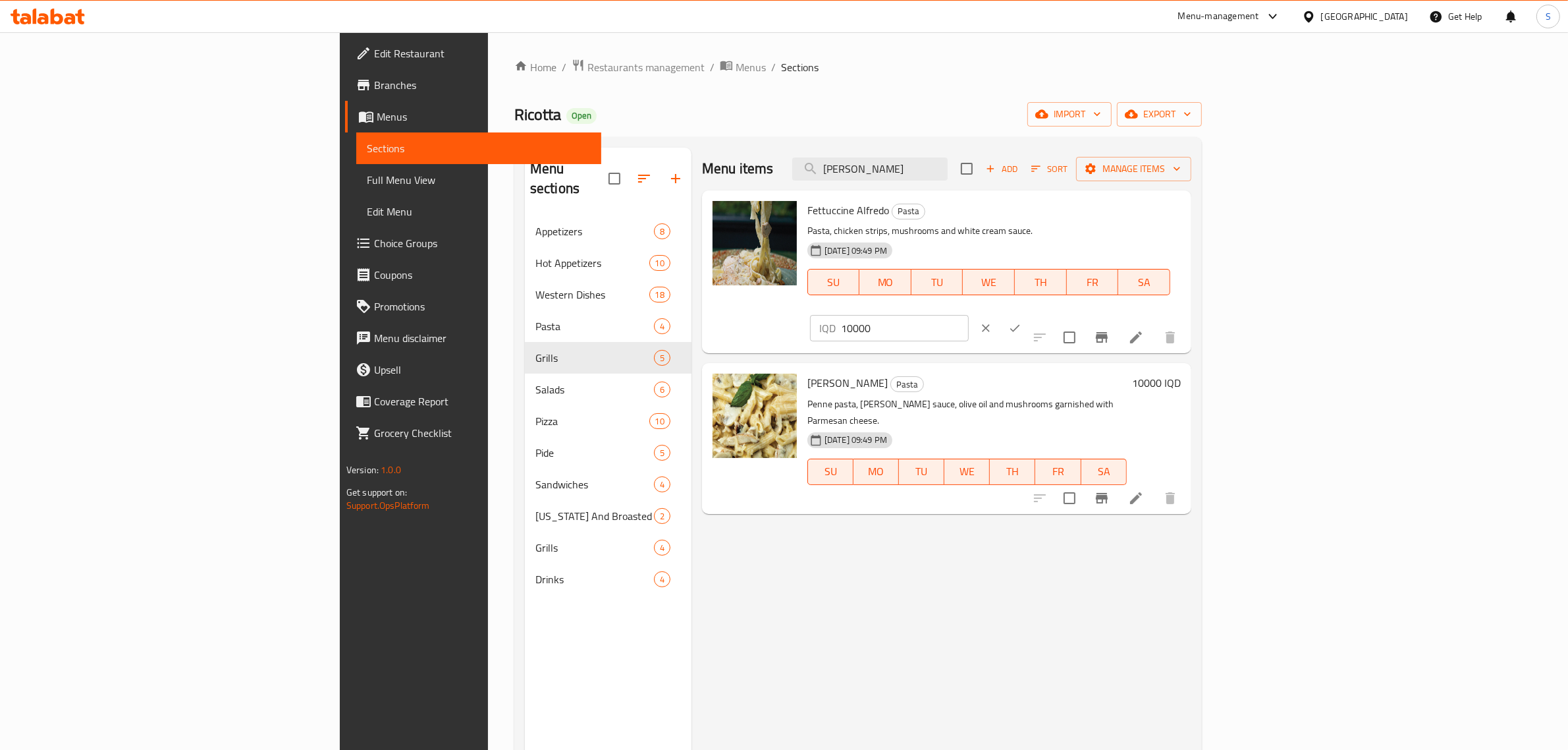
click at [969, 315] on input "10000" at bounding box center [905, 328] width 128 height 26
type input "12000"
click at [1029, 313] on button "ok" at bounding box center [1014, 328] width 29 height 29
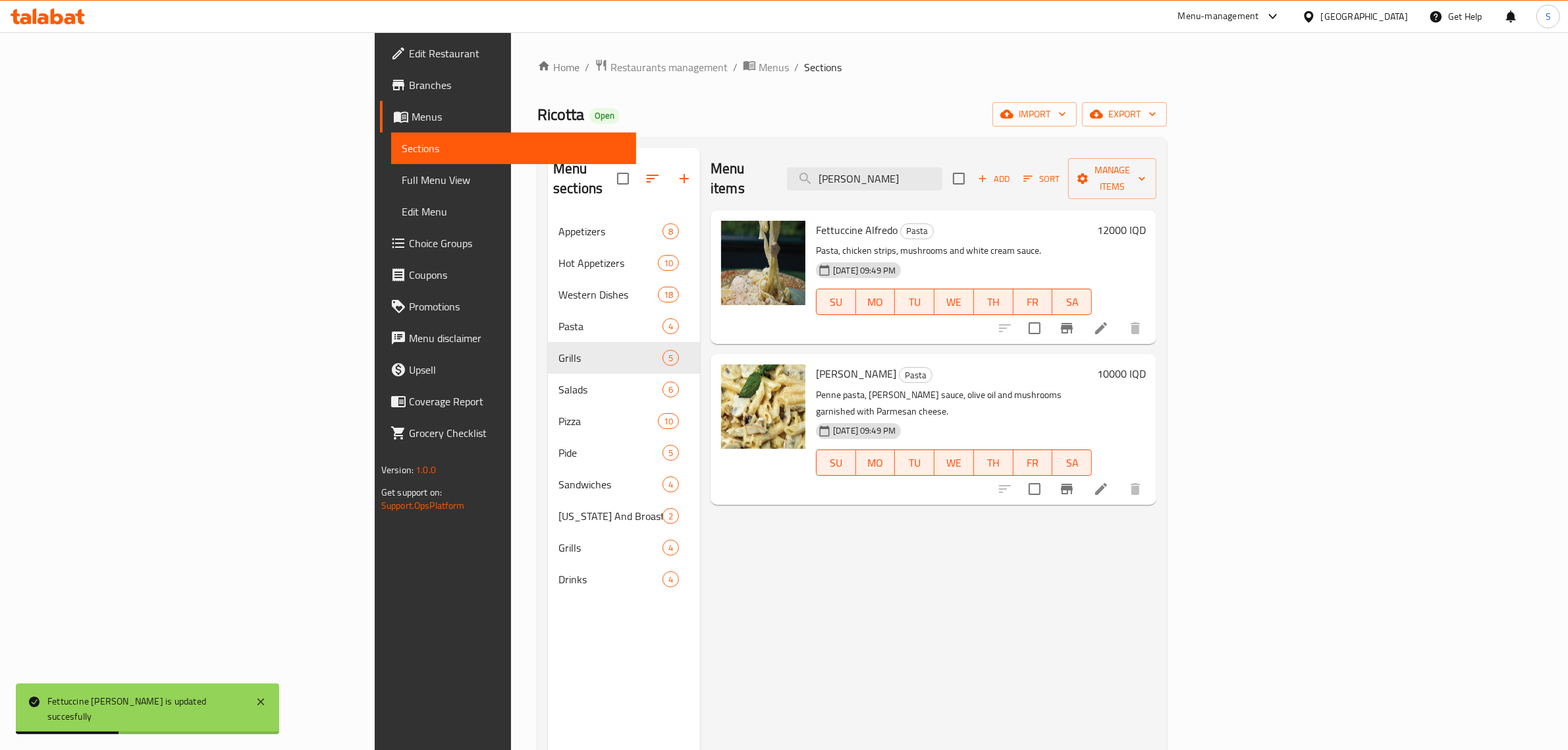
click at [1146, 364] on h6 "10000 IQD" at bounding box center [1121, 373] width 48 height 18
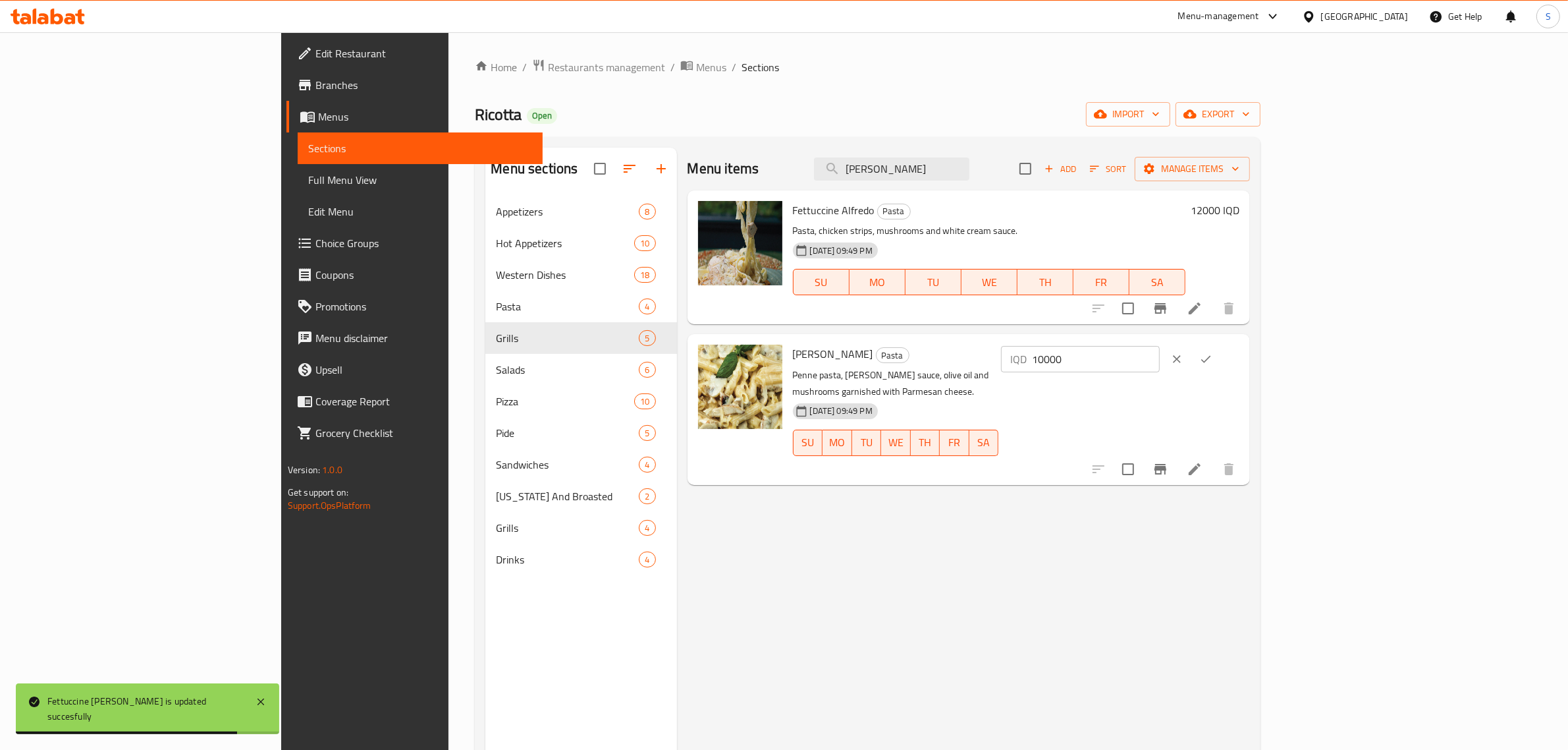
click at [1160, 363] on input "10000" at bounding box center [1096, 358] width 128 height 26
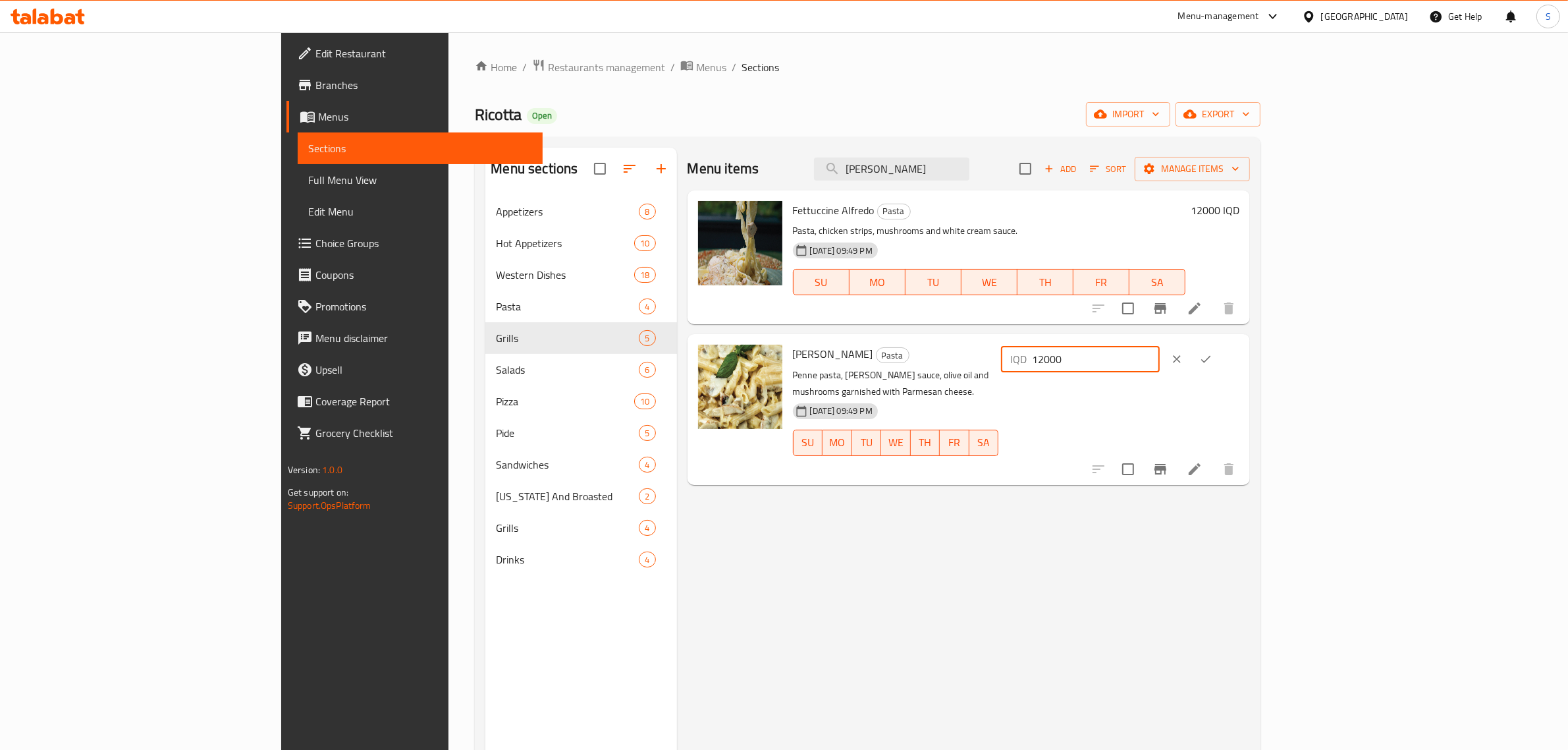
type input "12000"
click at [1213, 356] on icon "ok" at bounding box center [1206, 359] width 13 height 13
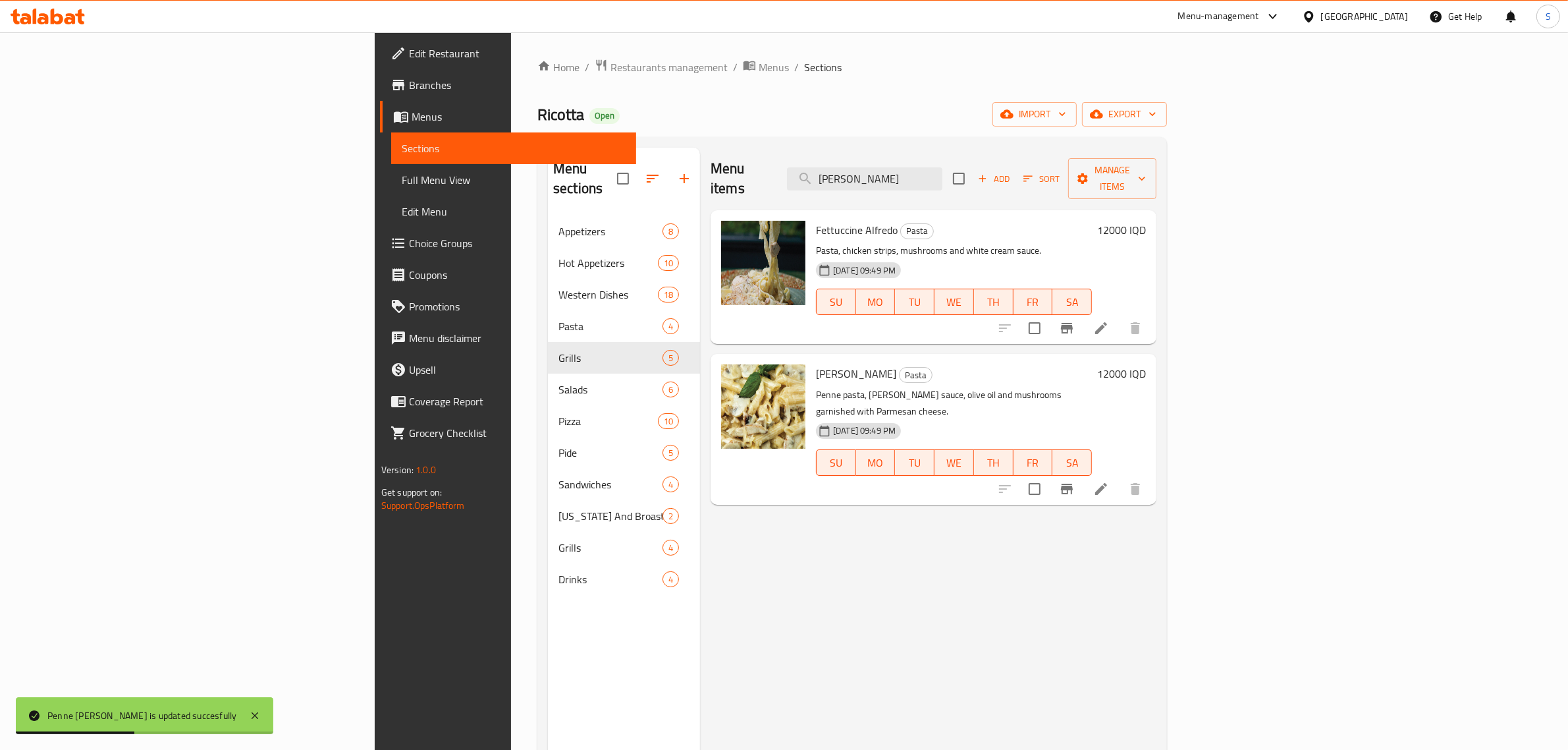
drag, startPoint x: 1017, startPoint y: 166, endPoint x: 821, endPoint y: 203, distance: 199.5
click at [821, 203] on div "Menu items alfre Add Sort Manage items Fettuccine Alfredo Pasta Pasta, chicken …" at bounding box center [929, 522] width 457 height 750
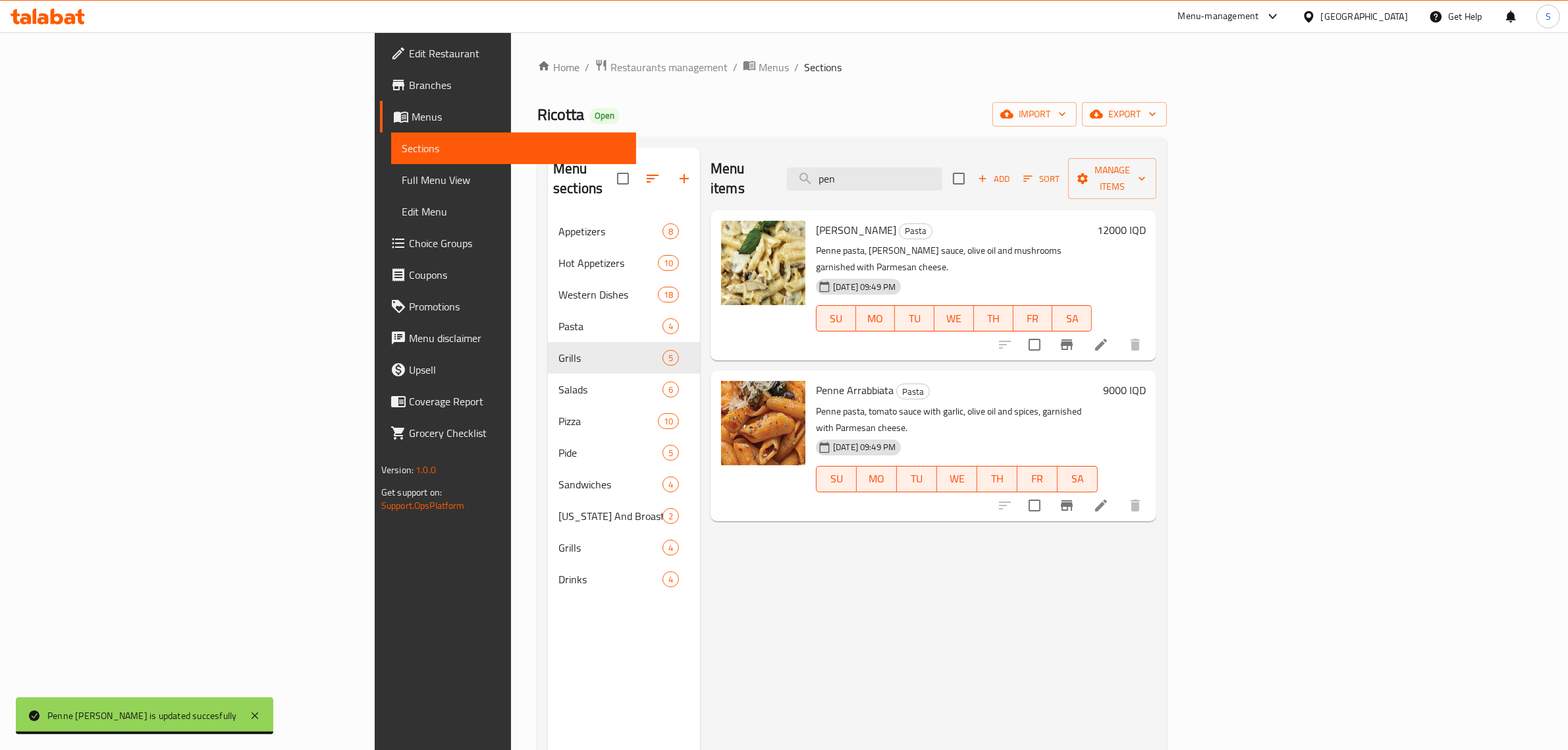
type input "pen"
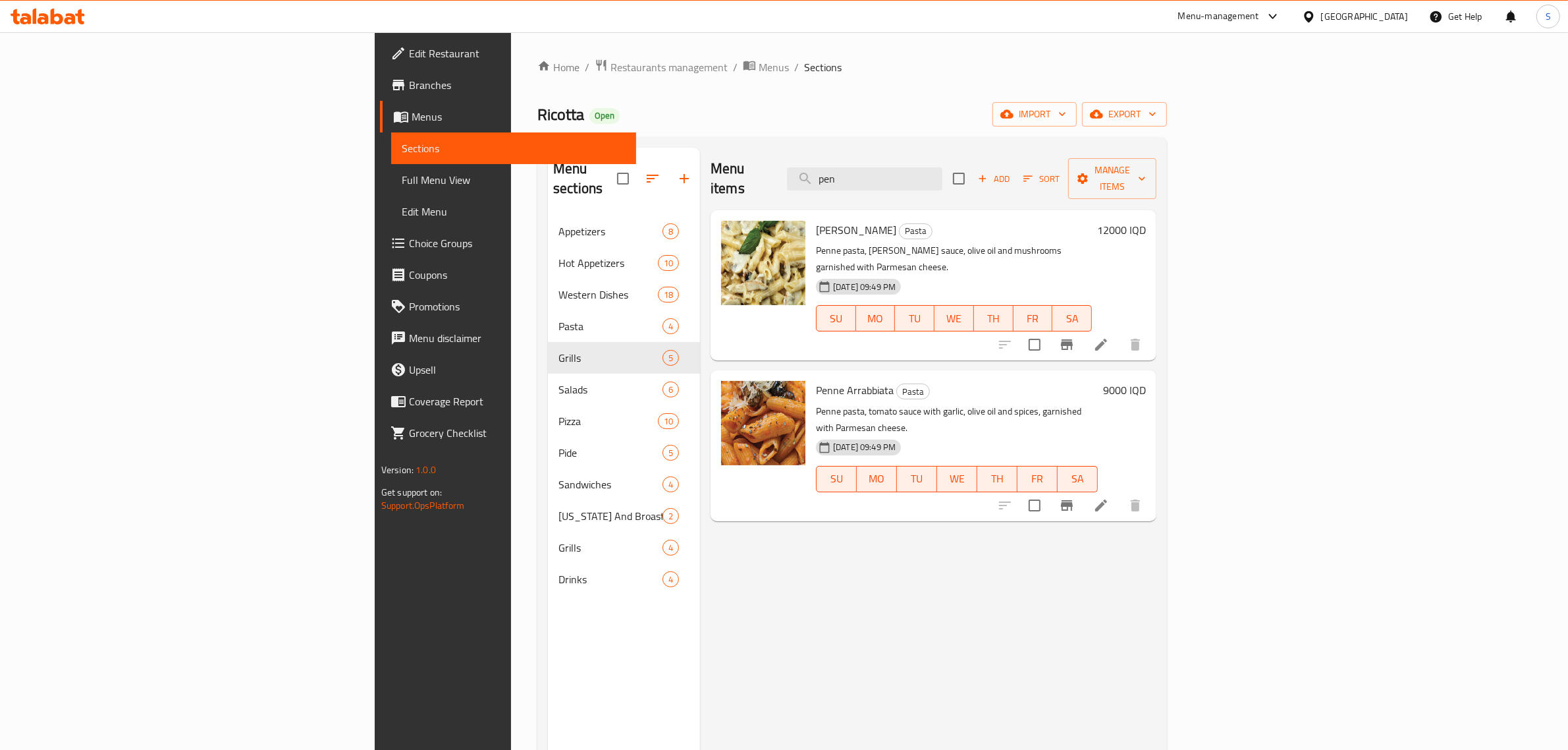
click at [1146, 381] on h6 "9000 IQD" at bounding box center [1124, 390] width 43 height 18
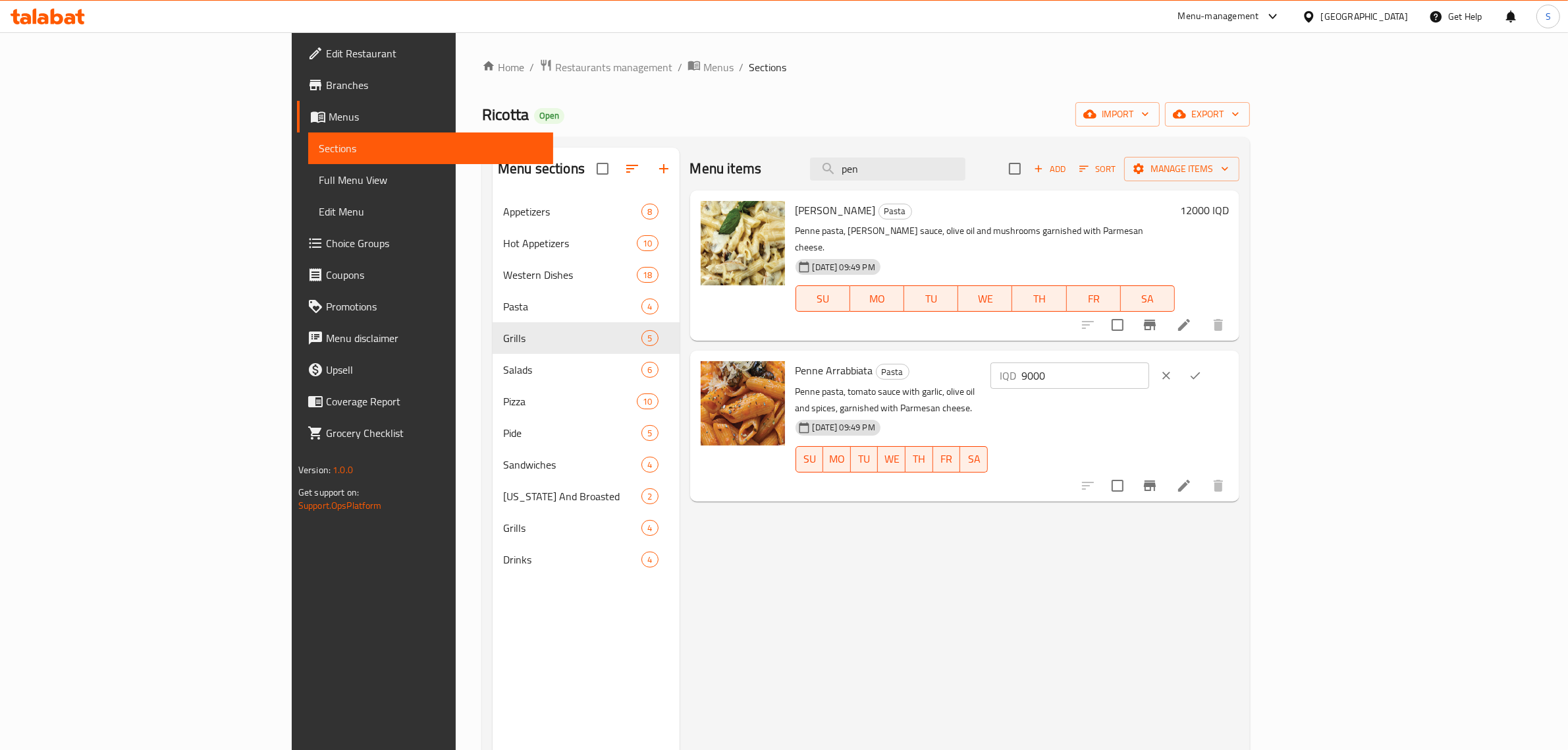
drag, startPoint x: 1265, startPoint y: 354, endPoint x: 1218, endPoint y: 363, distance: 47.9
click at [1220, 363] on div "Penne Arrabbiata Pasta Penne pasta, tomato sauce with garlic, olive oil and spi…" at bounding box center [1012, 425] width 445 height 140
type input "10000"
click at [1202, 369] on icon "ok" at bounding box center [1195, 375] width 13 height 13
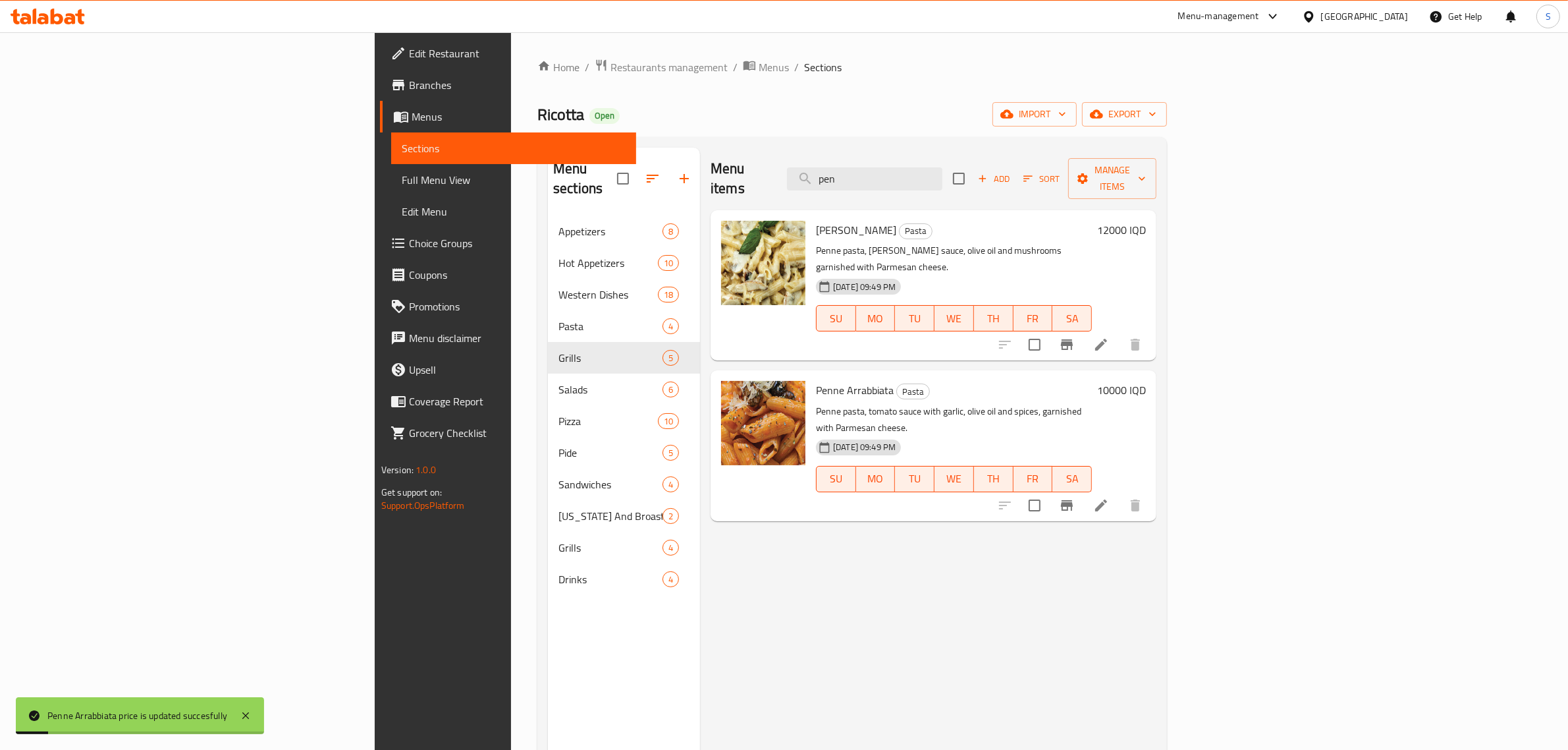
drag, startPoint x: 998, startPoint y: 176, endPoint x: 800, endPoint y: 198, distance: 199.2
click at [802, 198] on div "Menu items pen Add Sort Manage items Penne Alfredo Pasta Penne pasta, white Alf…" at bounding box center [929, 522] width 457 height 750
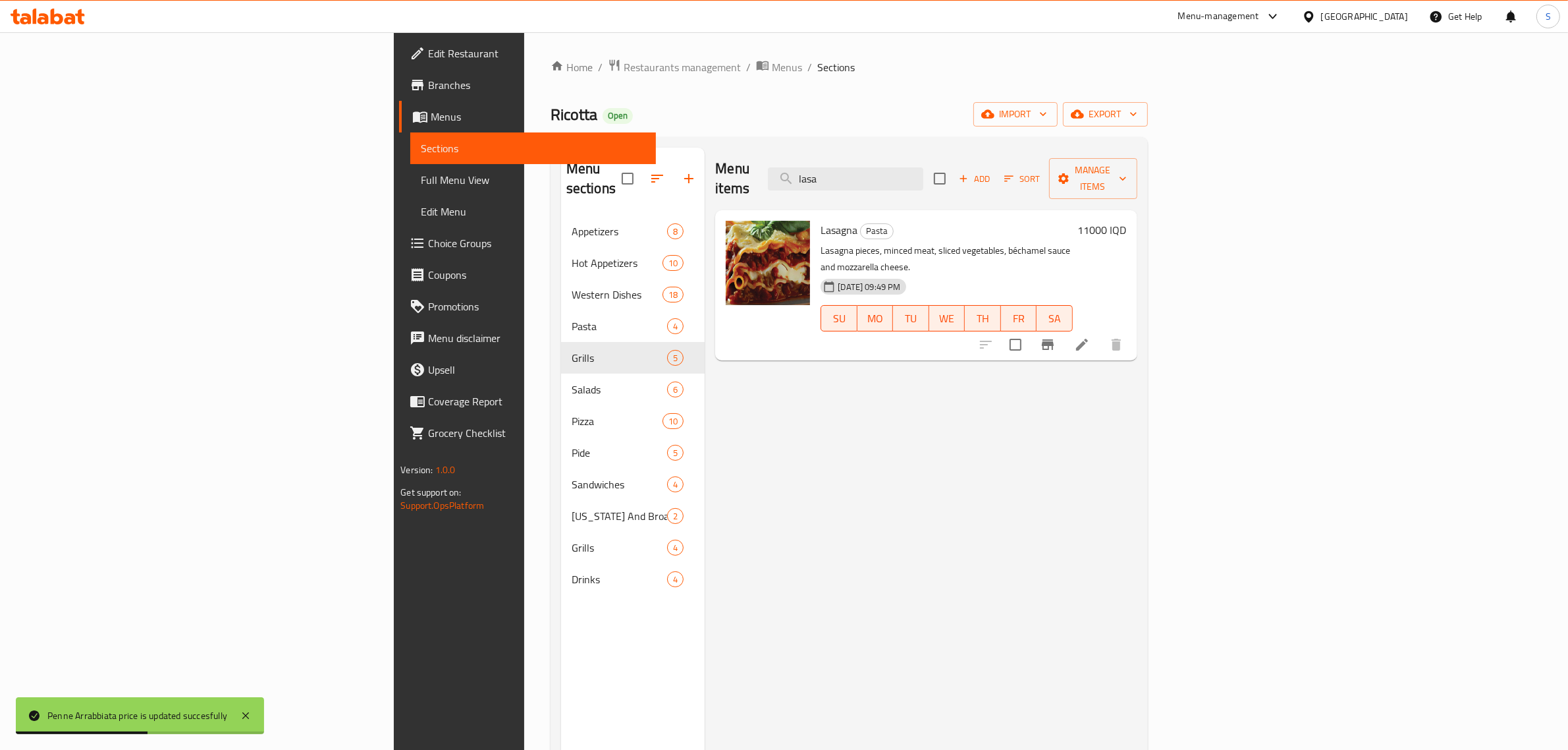
type input "lasa"
click at [1127, 221] on h6 "11000 IQD" at bounding box center [1102, 230] width 48 height 18
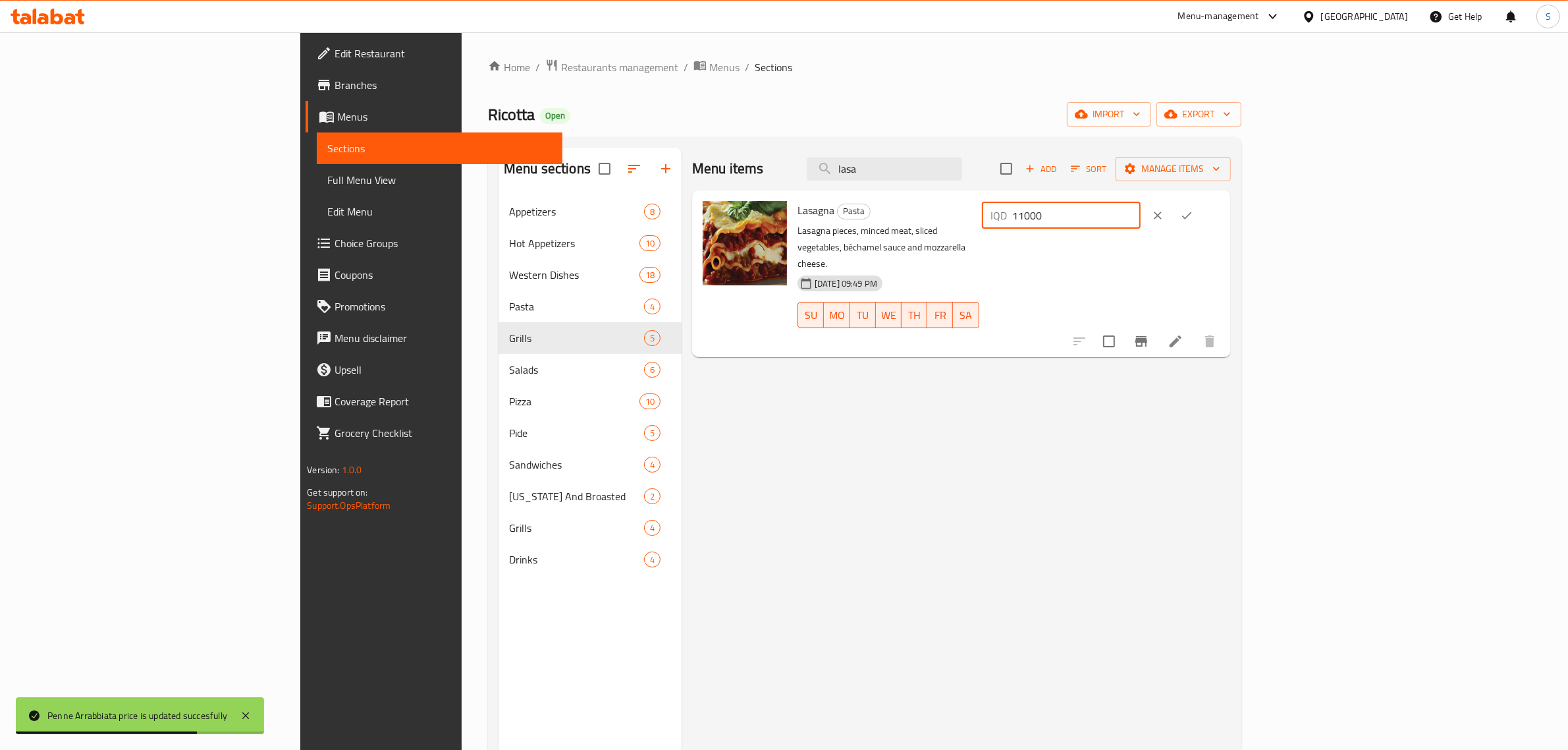
drag, startPoint x: 1387, startPoint y: 216, endPoint x: 1019, endPoint y: 216, distance: 368.0
click at [1032, 216] on div "Lasagna Pasta Lasagna pieces, minced meat, sliced ​​vegetables, béchamel sauce …" at bounding box center [1009, 273] width 433 height 156
type input "13000"
click at [1194, 215] on icon "ok" at bounding box center [1187, 215] width 13 height 13
